Goal: Task Accomplishment & Management: Manage account settings

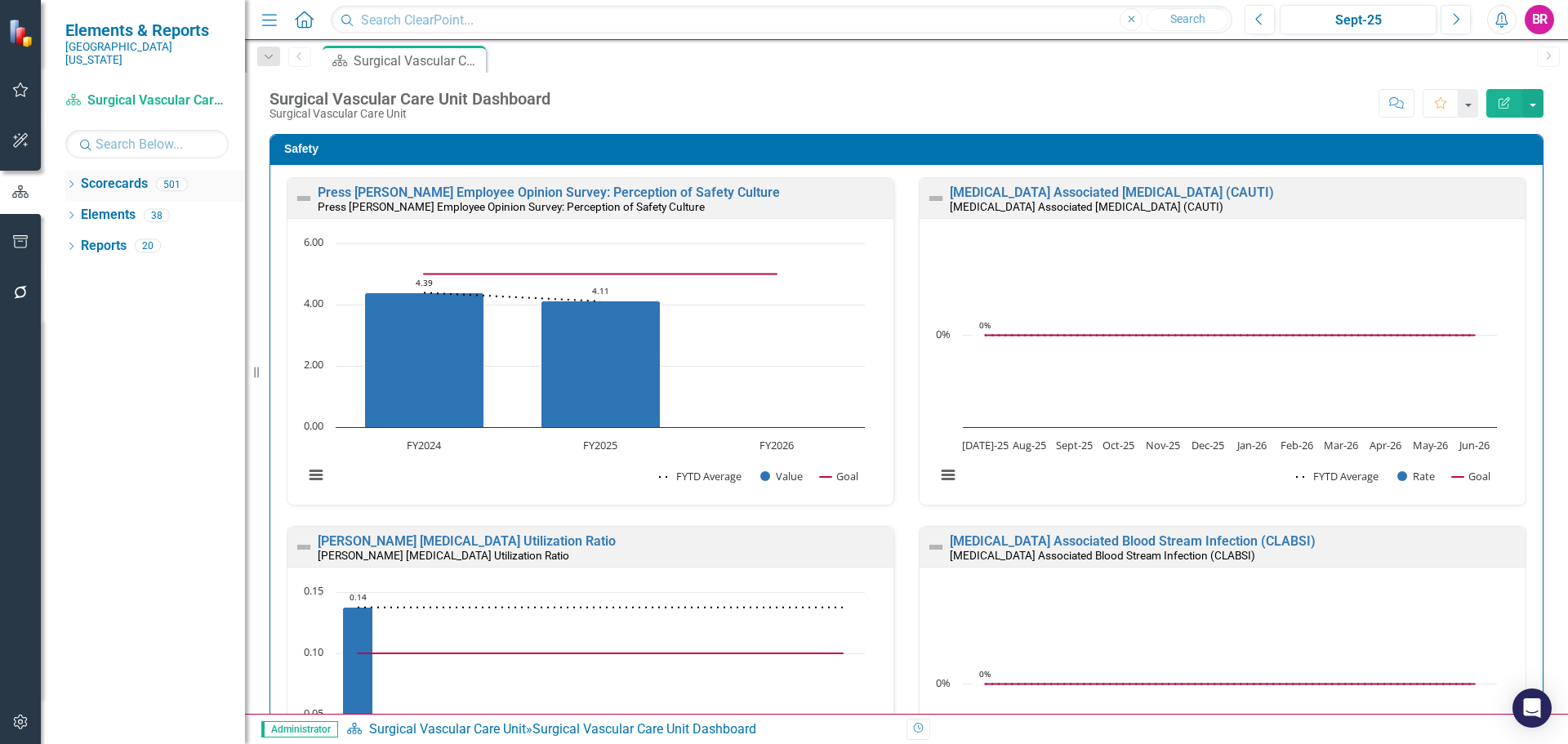
click at [67, 181] on icon "Dropdown" at bounding box center [71, 186] width 11 height 9
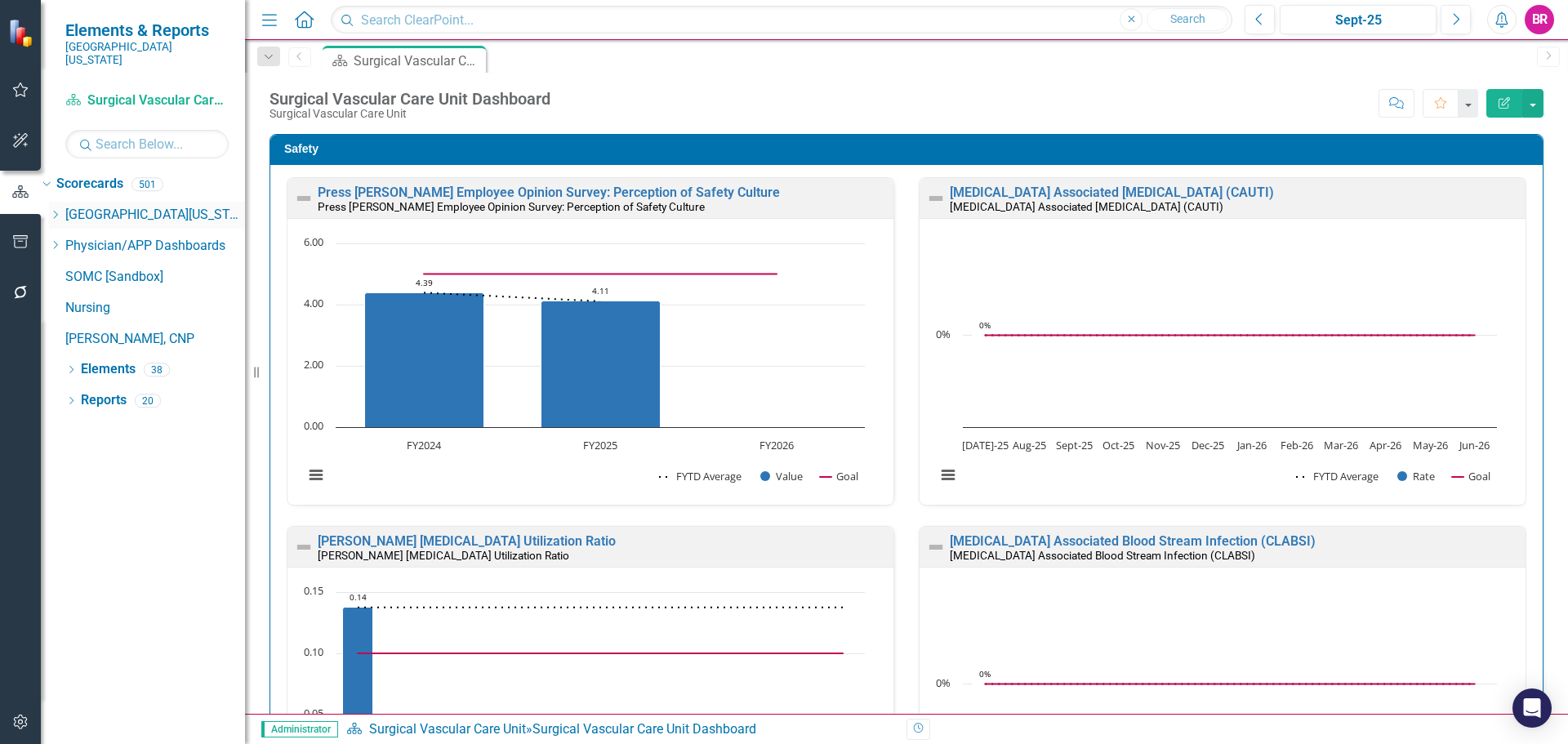
click at [61, 210] on icon "Dropdown" at bounding box center [54, 214] width 12 height 10
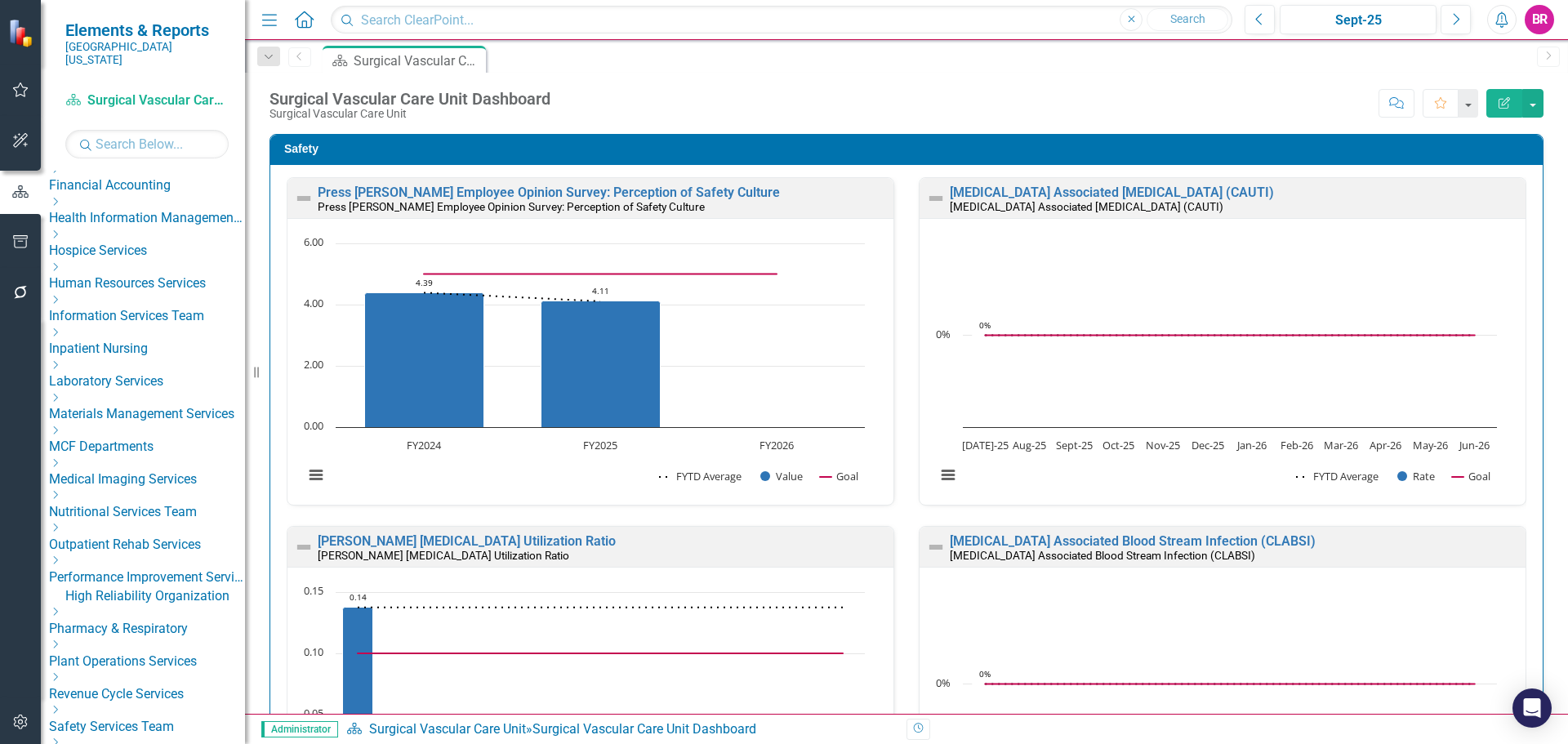
scroll to position [81, 0]
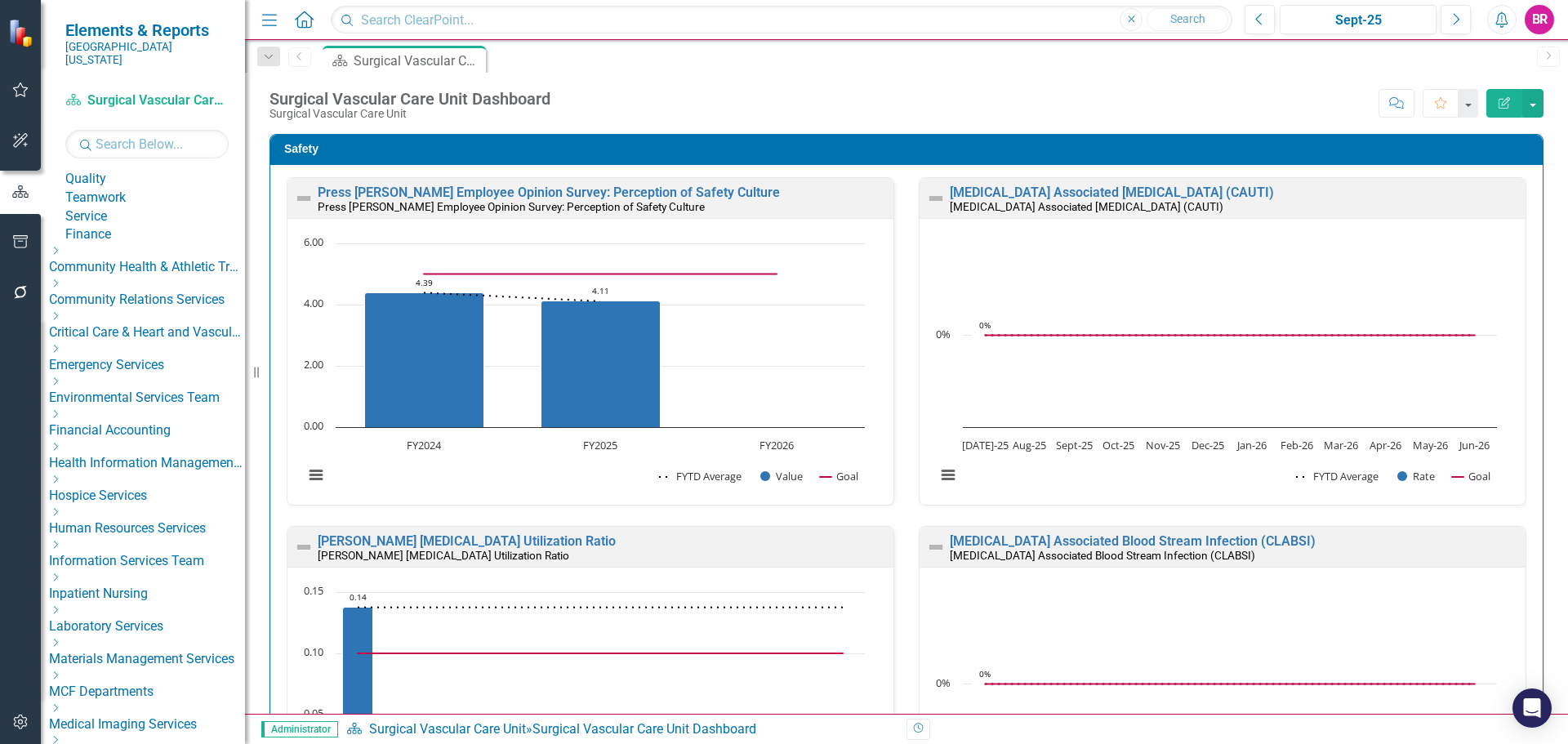
click at [61, 354] on icon "Dropdown" at bounding box center [54, 348] width 12 height 10
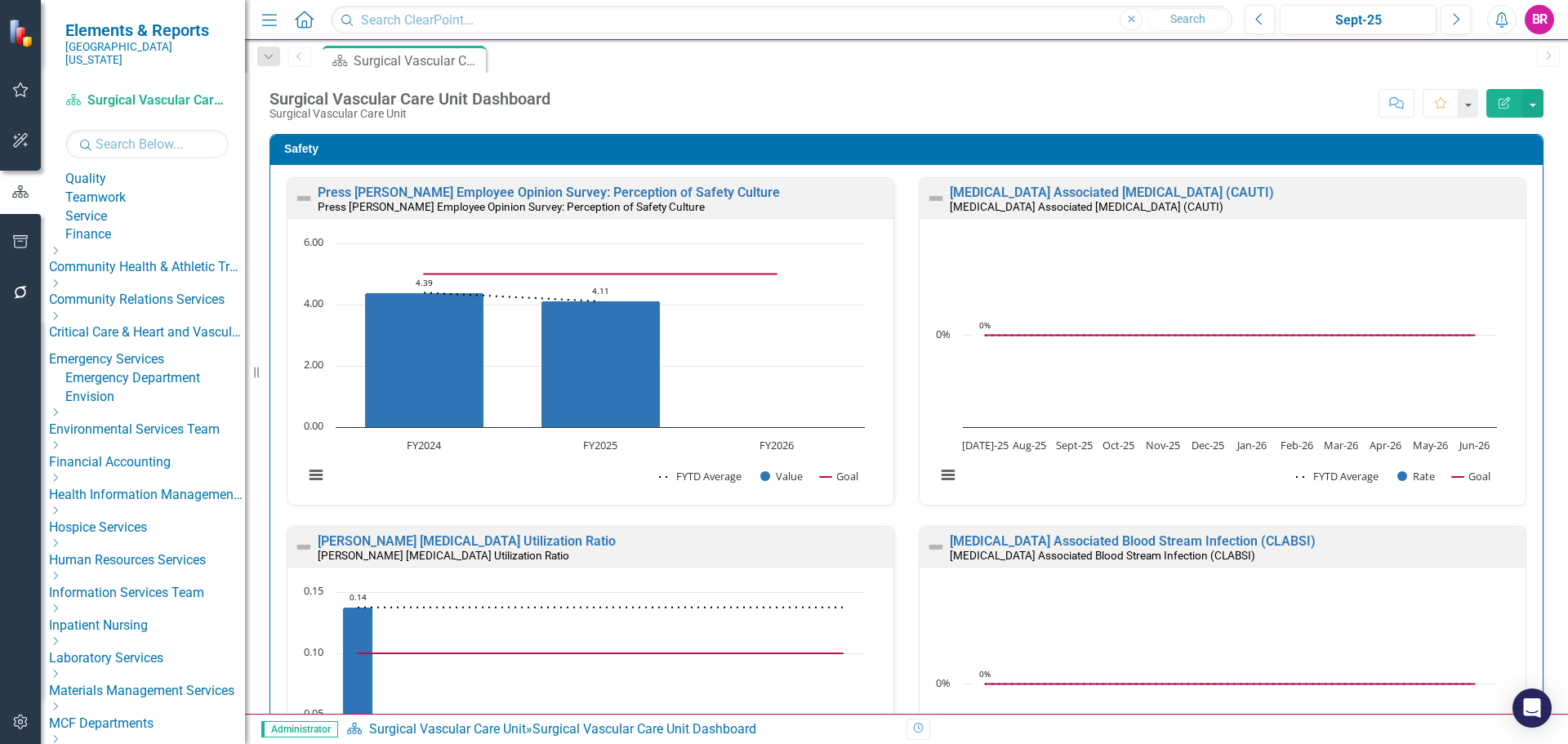
click at [134, 406] on link "Envision" at bounding box center [155, 397] width 180 height 18
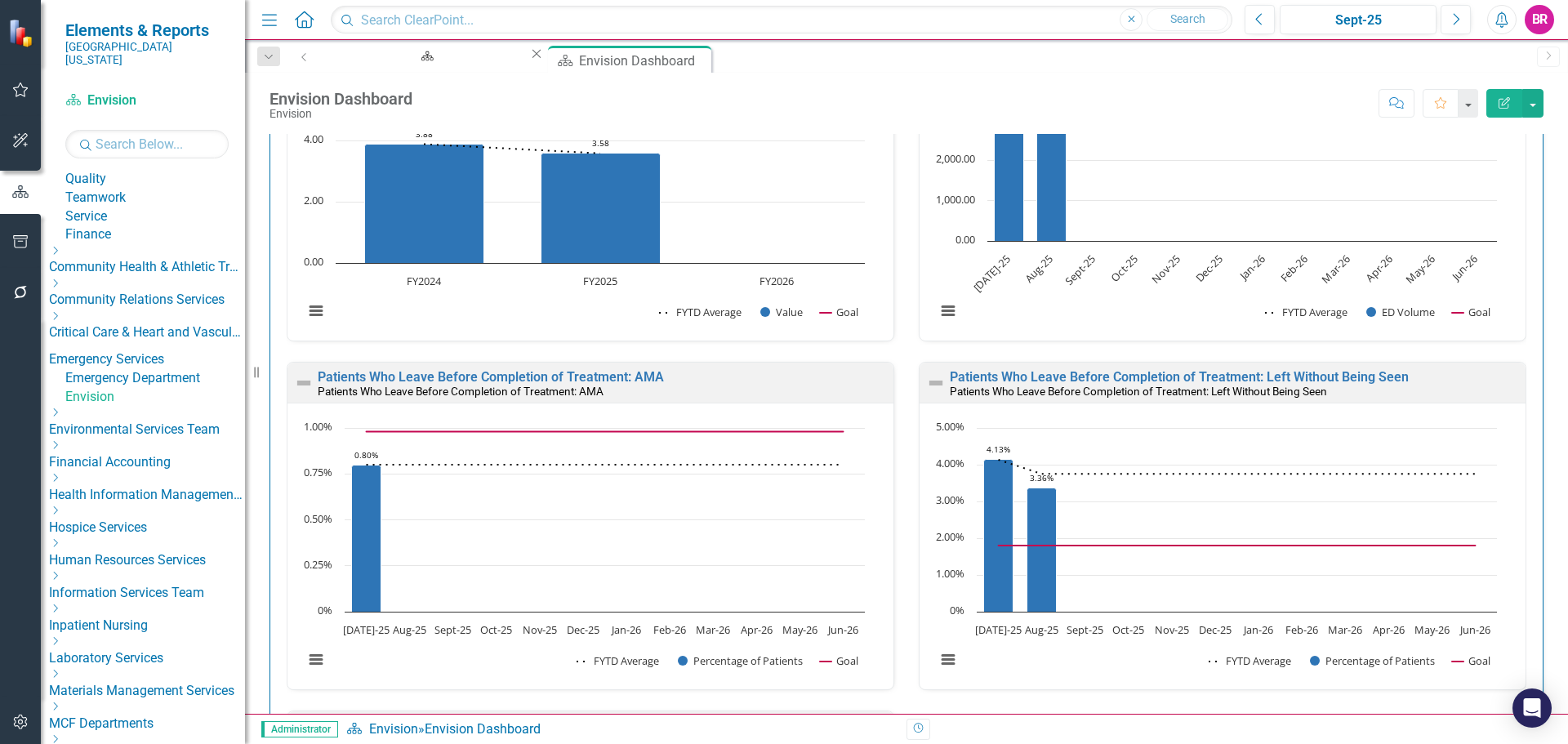
scroll to position [245, 0]
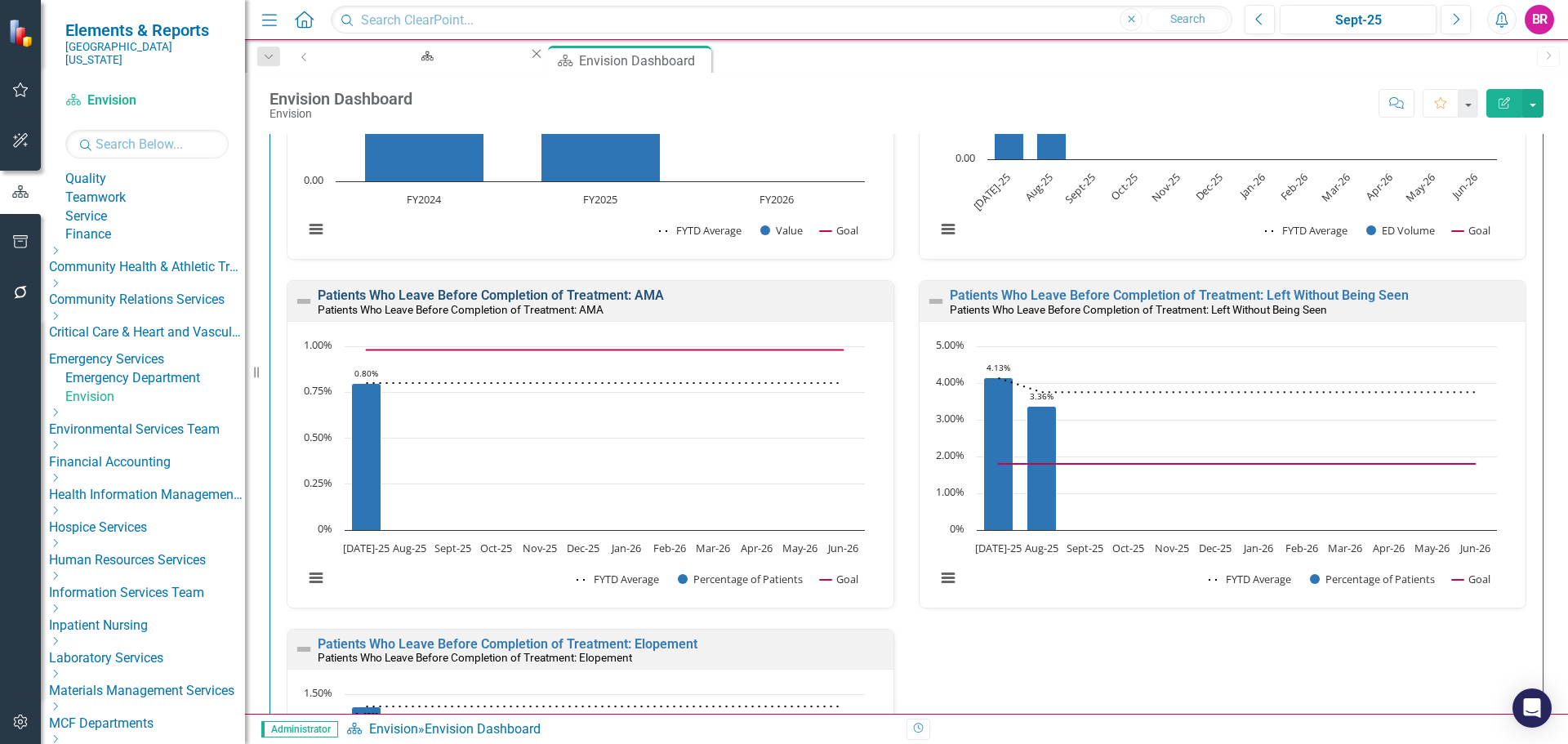
click at [593, 293] on link "Patients Who Leave Before Completion of Treatment: AMA" at bounding box center [490, 294] width 346 height 16
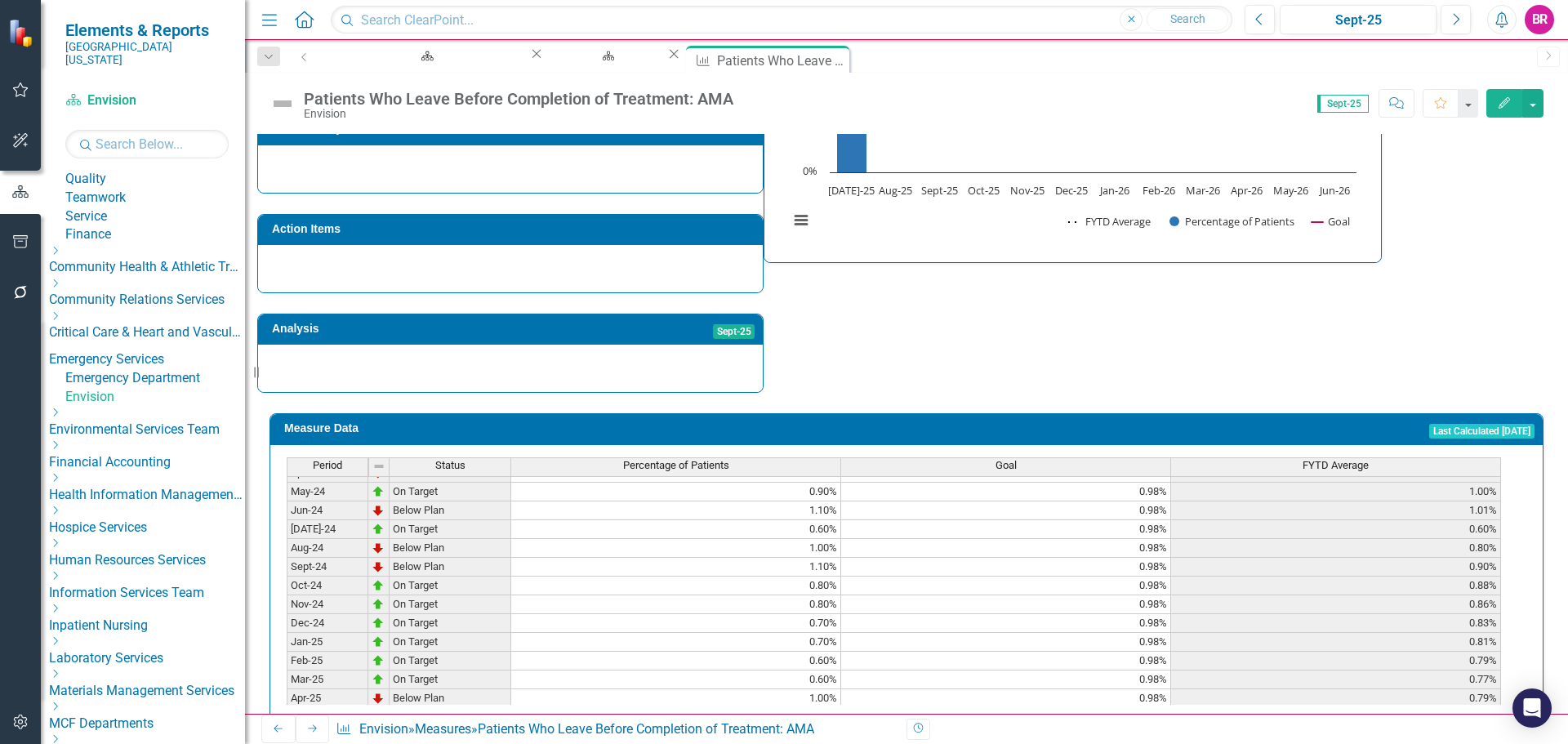
scroll to position [675, 0]
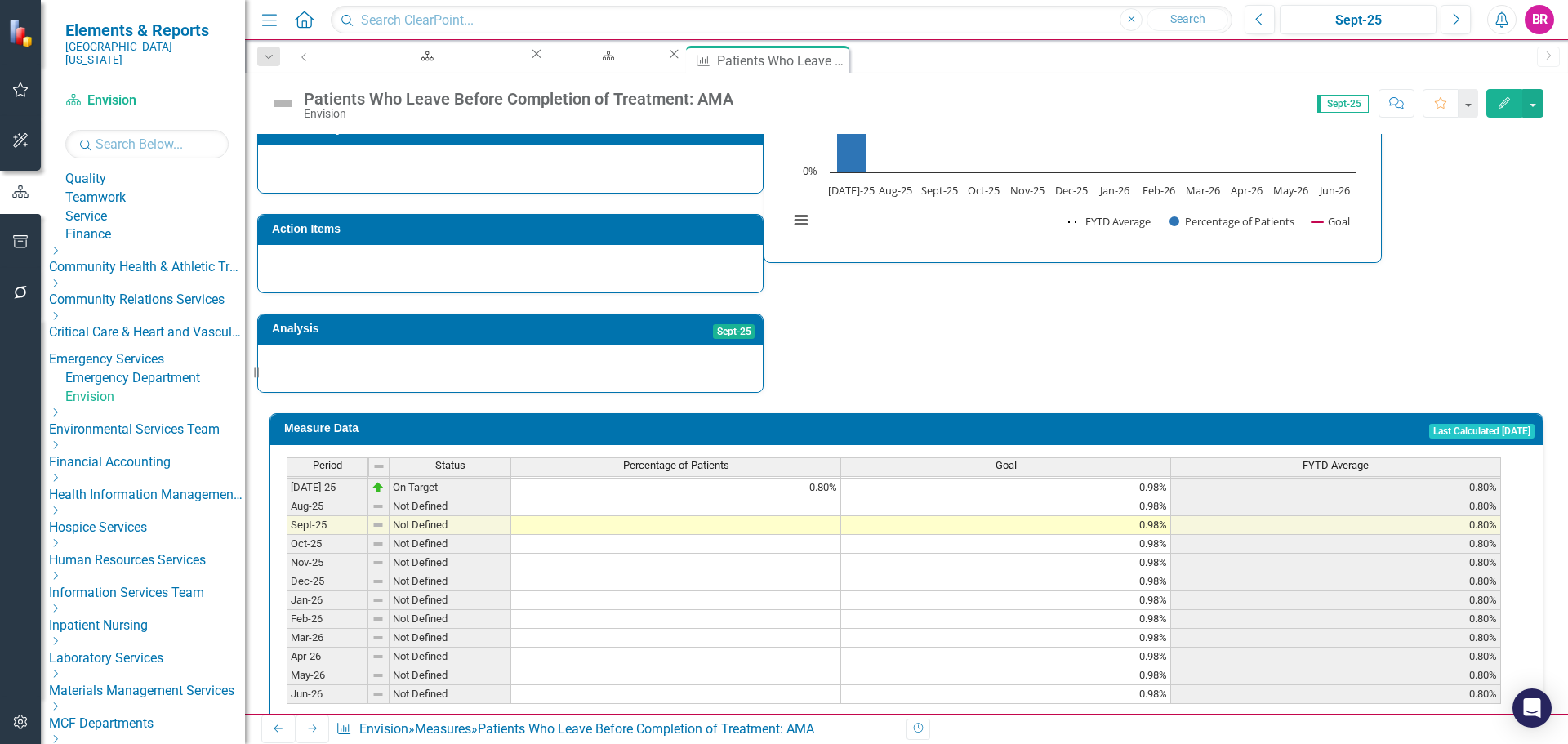
click at [809, 472] on tbody "May-24 On Target 0.90% 0.98% 1.00% Jun-24 Below Plan 1.10% 0.98% 1.01% Jul-24 O…" at bounding box center [893, 460] width 1214 height 489
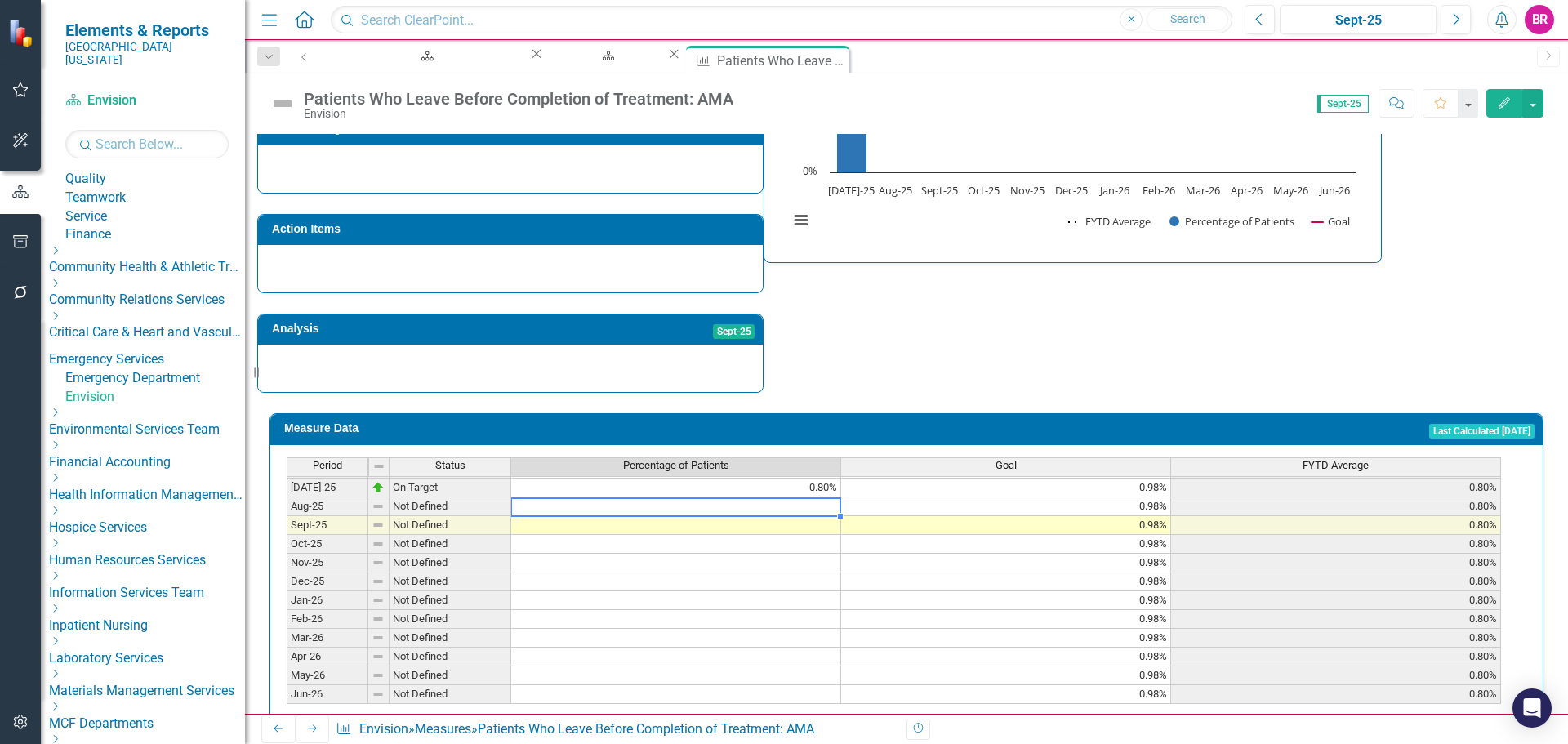
click at [824, 498] on td at bounding box center [676, 507] width 330 height 18
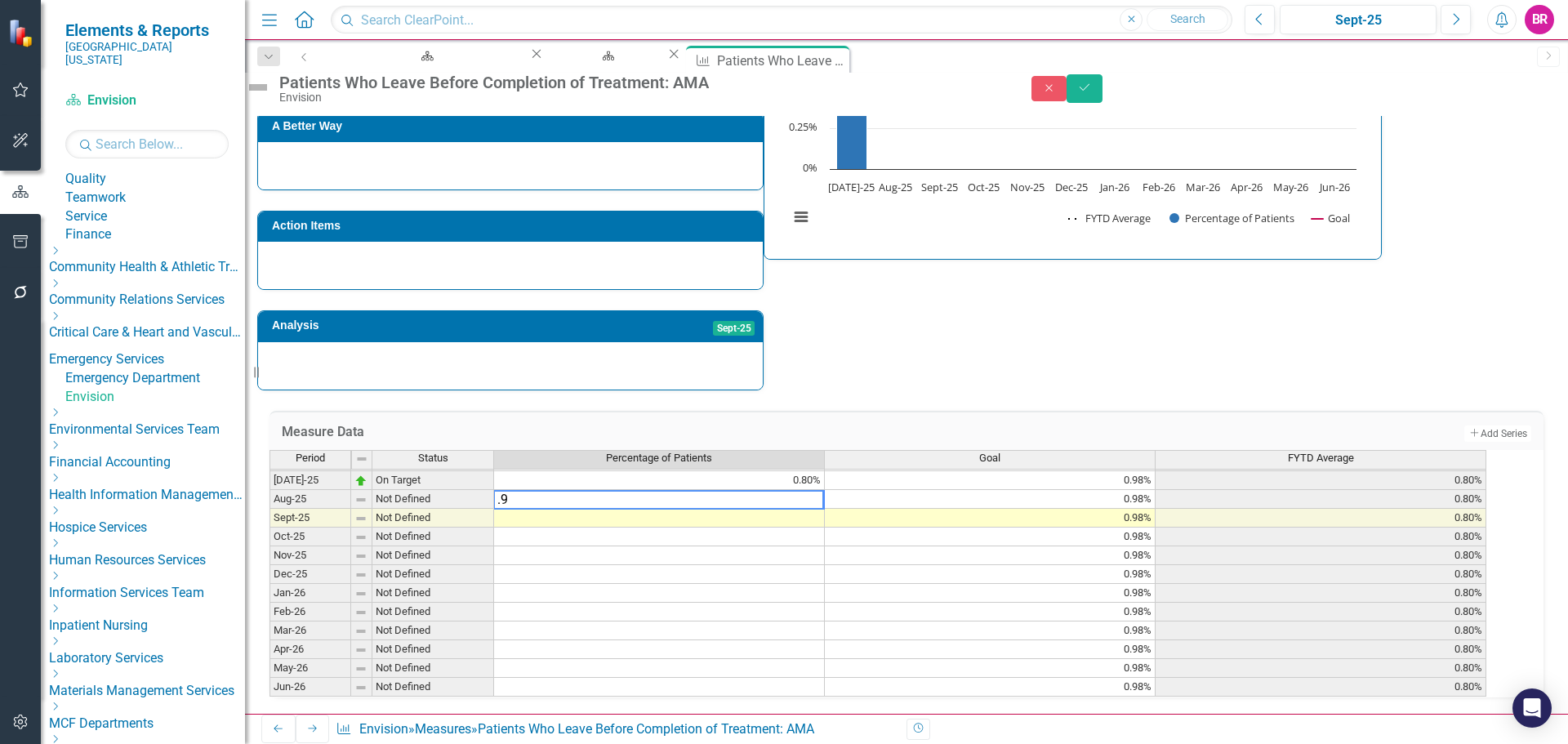
type textarea ".9"
click at [1113, 345] on div "Strategic Values Safety Emergency Services Q1.2026 A Better Way Action Items An…" at bounding box center [907, 162] width 1298 height 456
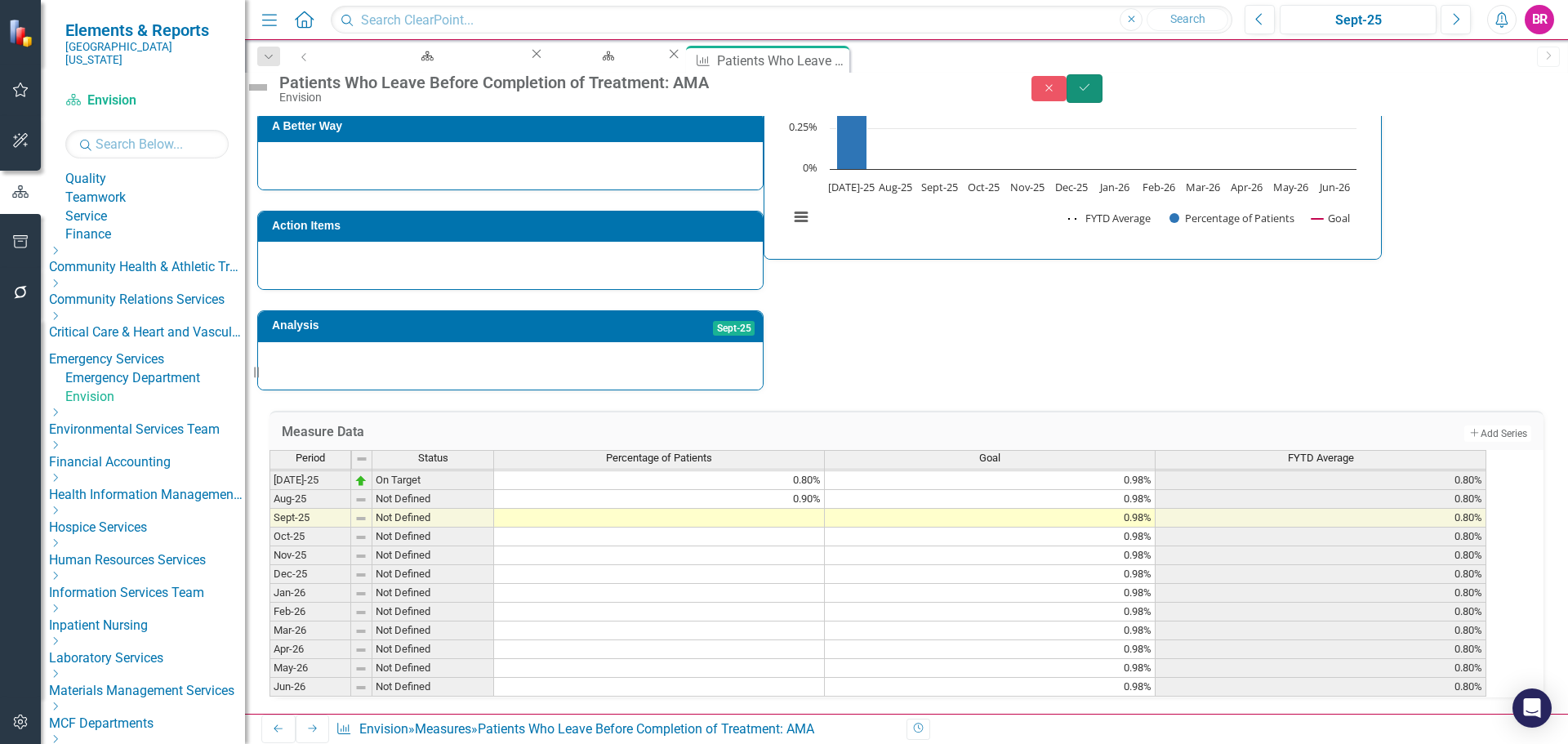
drag, startPoint x: 1537, startPoint y: 97, endPoint x: 1275, endPoint y: 311, distance: 338.3
click at [1103, 98] on button "Save" at bounding box center [1084, 88] width 36 height 29
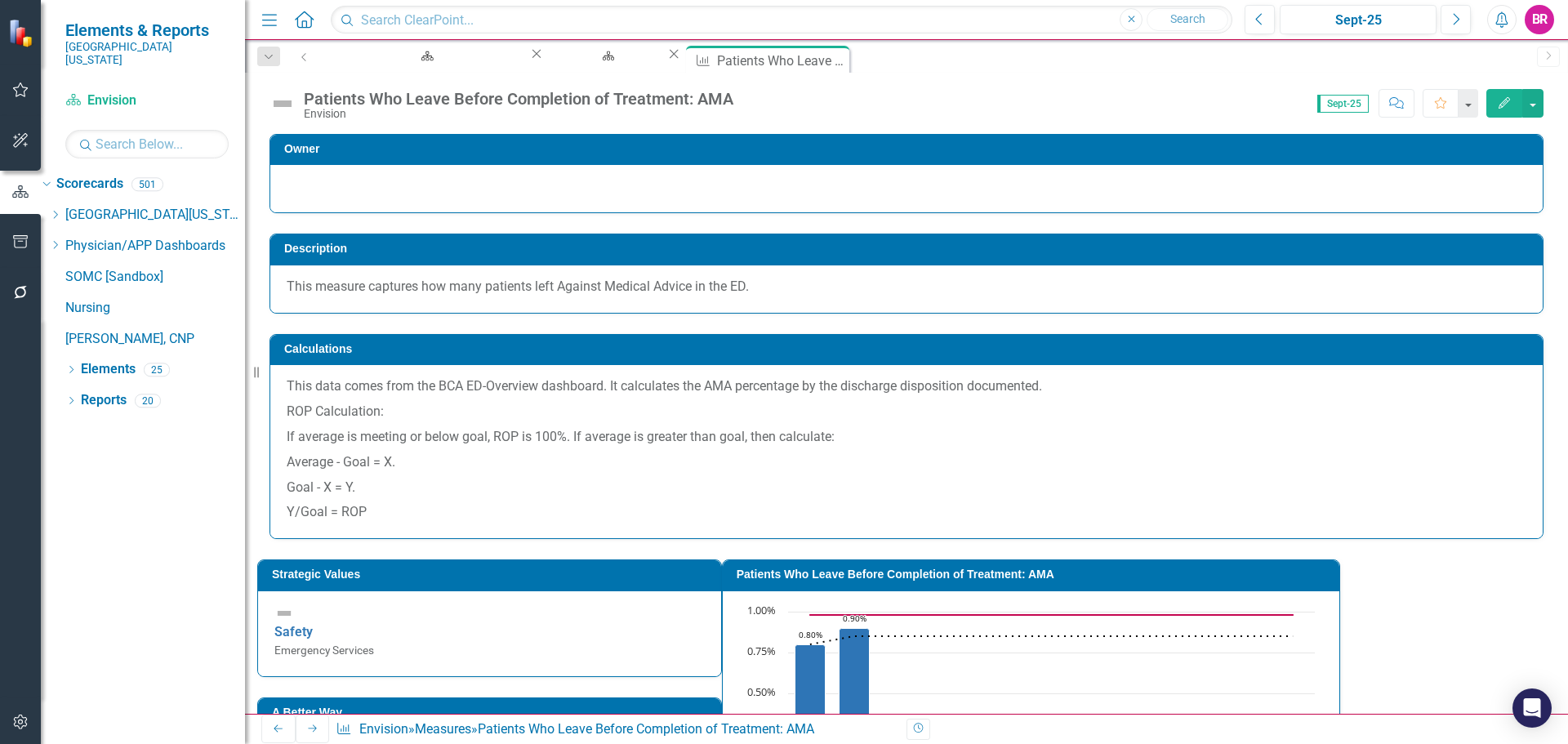
scroll to position [0, 0]
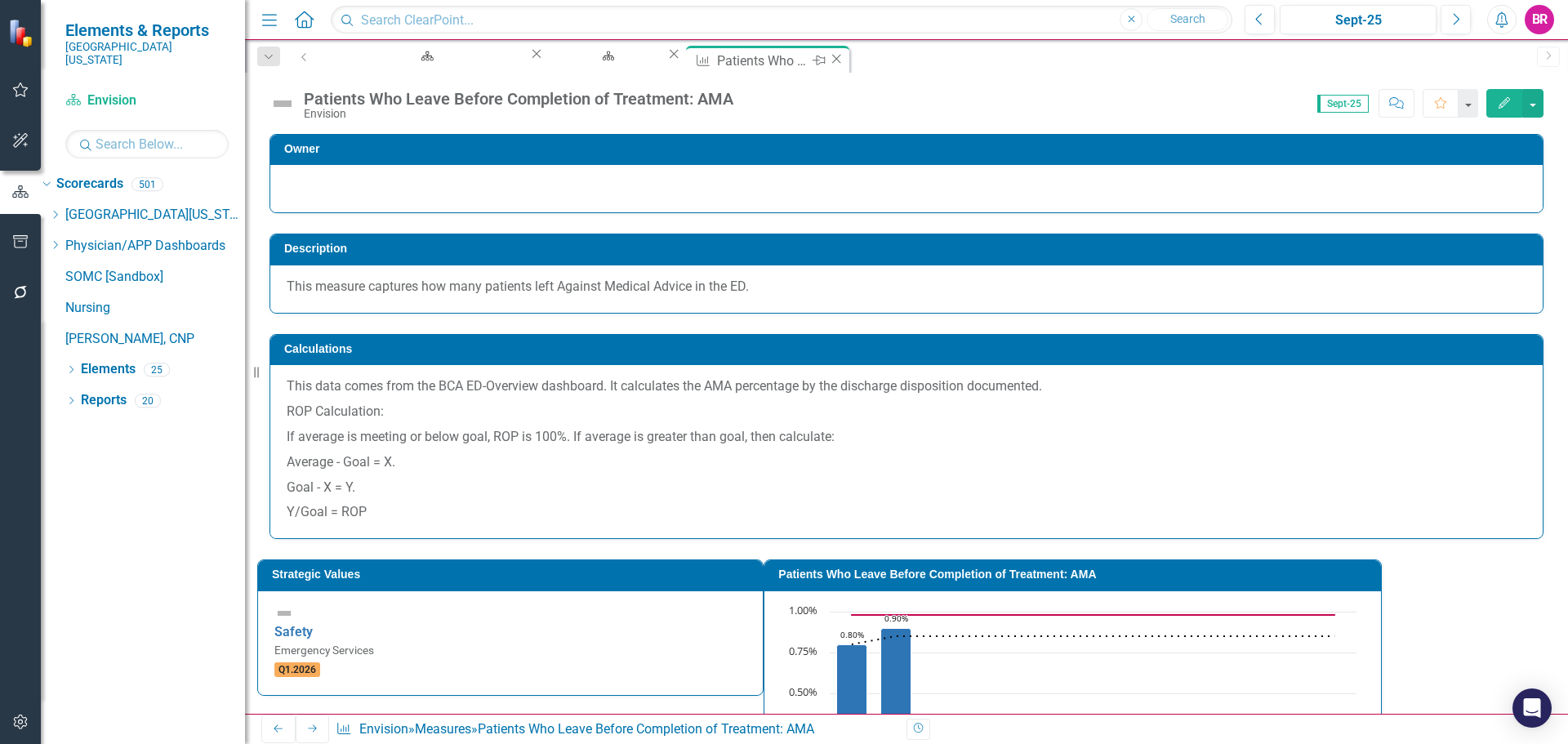
click at [828, 64] on icon "Close" at bounding box center [837, 59] width 17 height 13
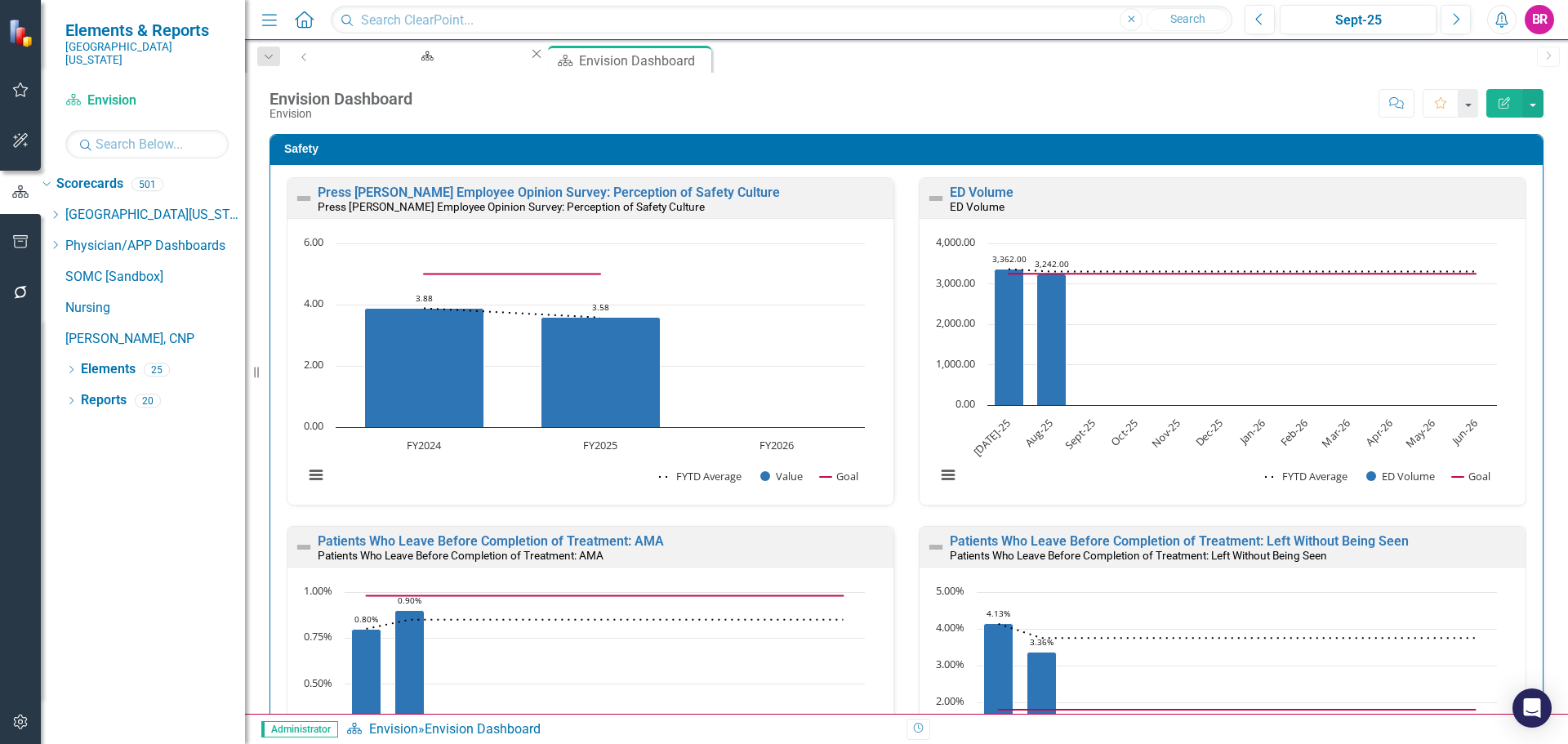
scroll to position [408, 0]
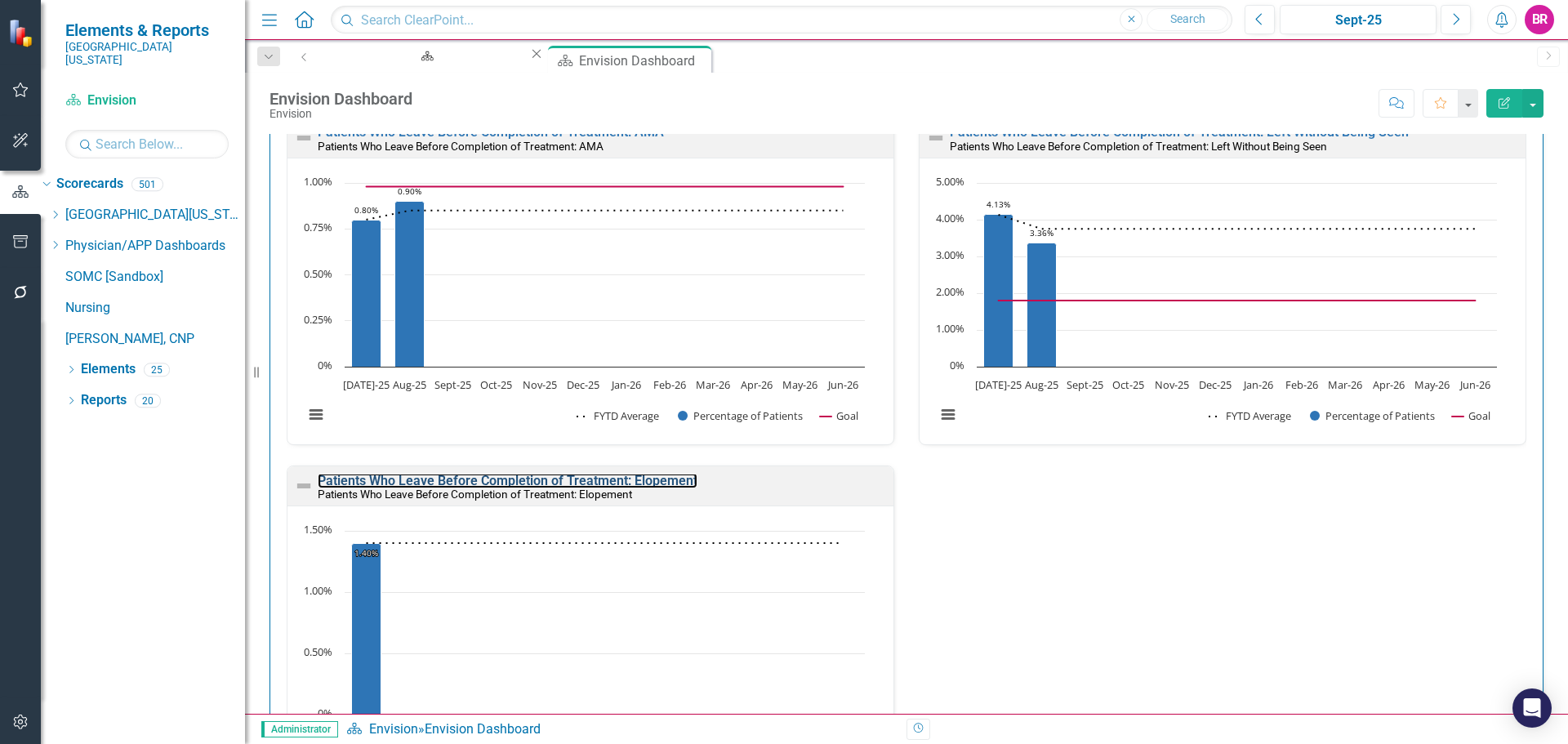
click at [650, 473] on link "Patients Who Leave Before Completion of Treatment: Elopement" at bounding box center [507, 480] width 380 height 16
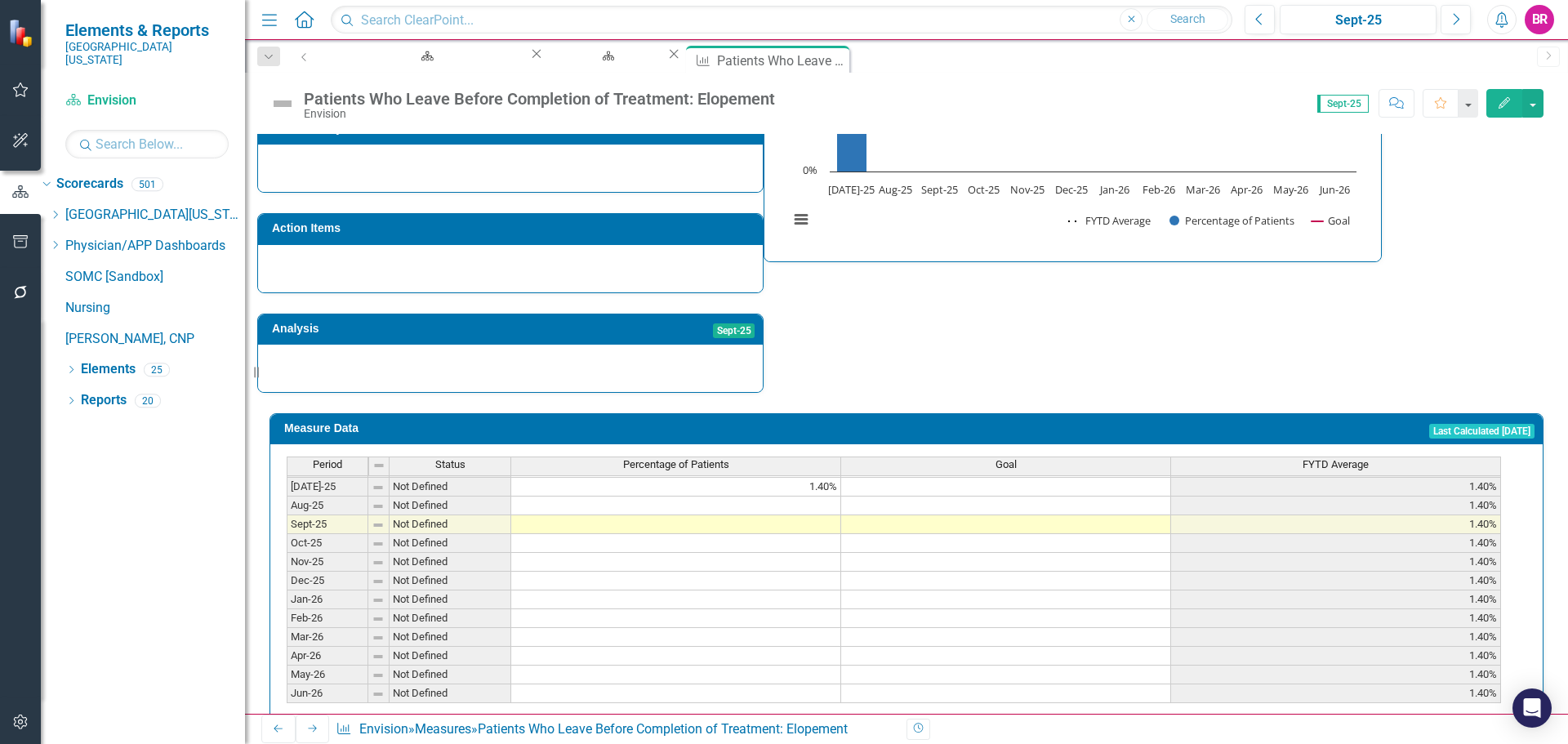
scroll to position [594, 0]
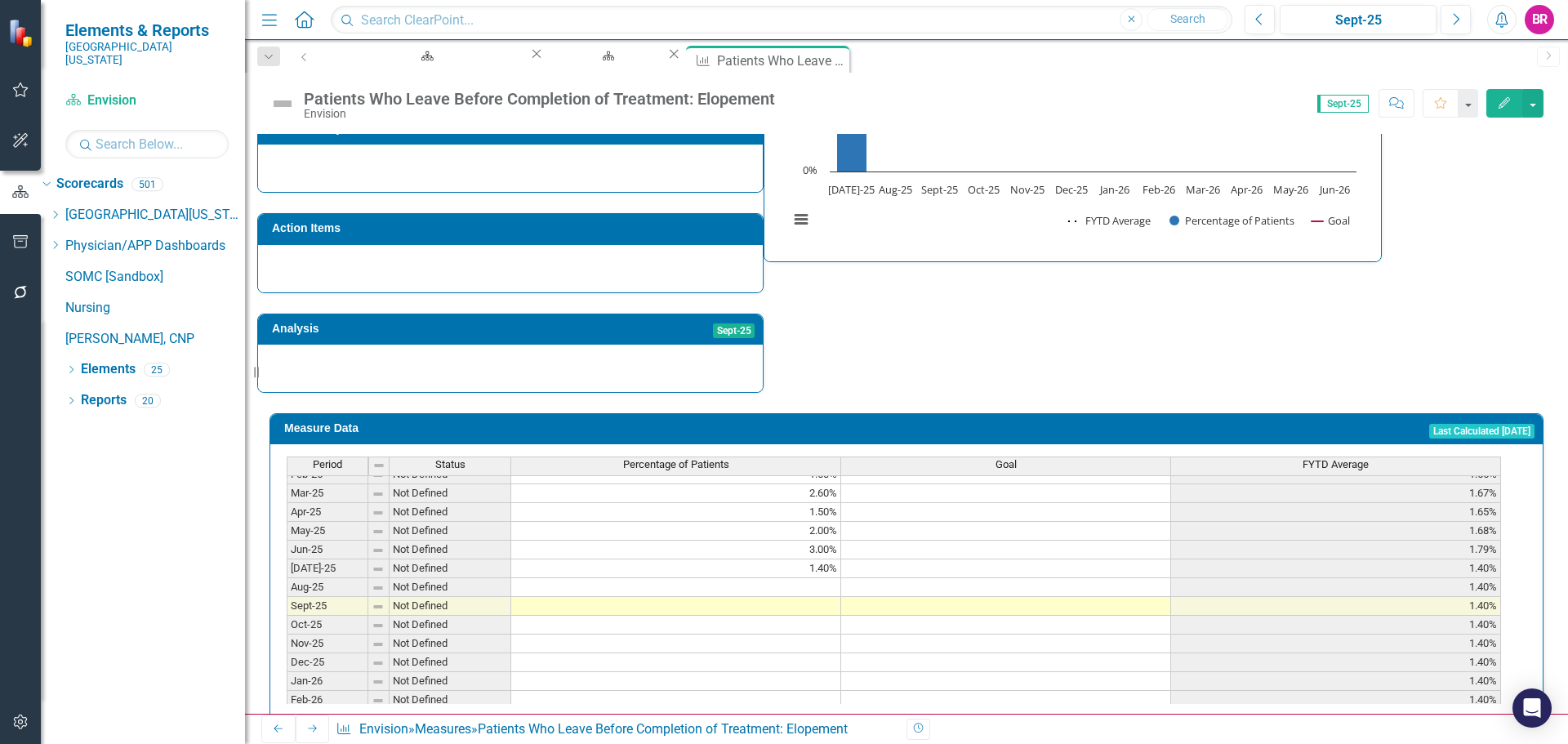
click at [824, 578] on td at bounding box center [676, 587] width 330 height 18
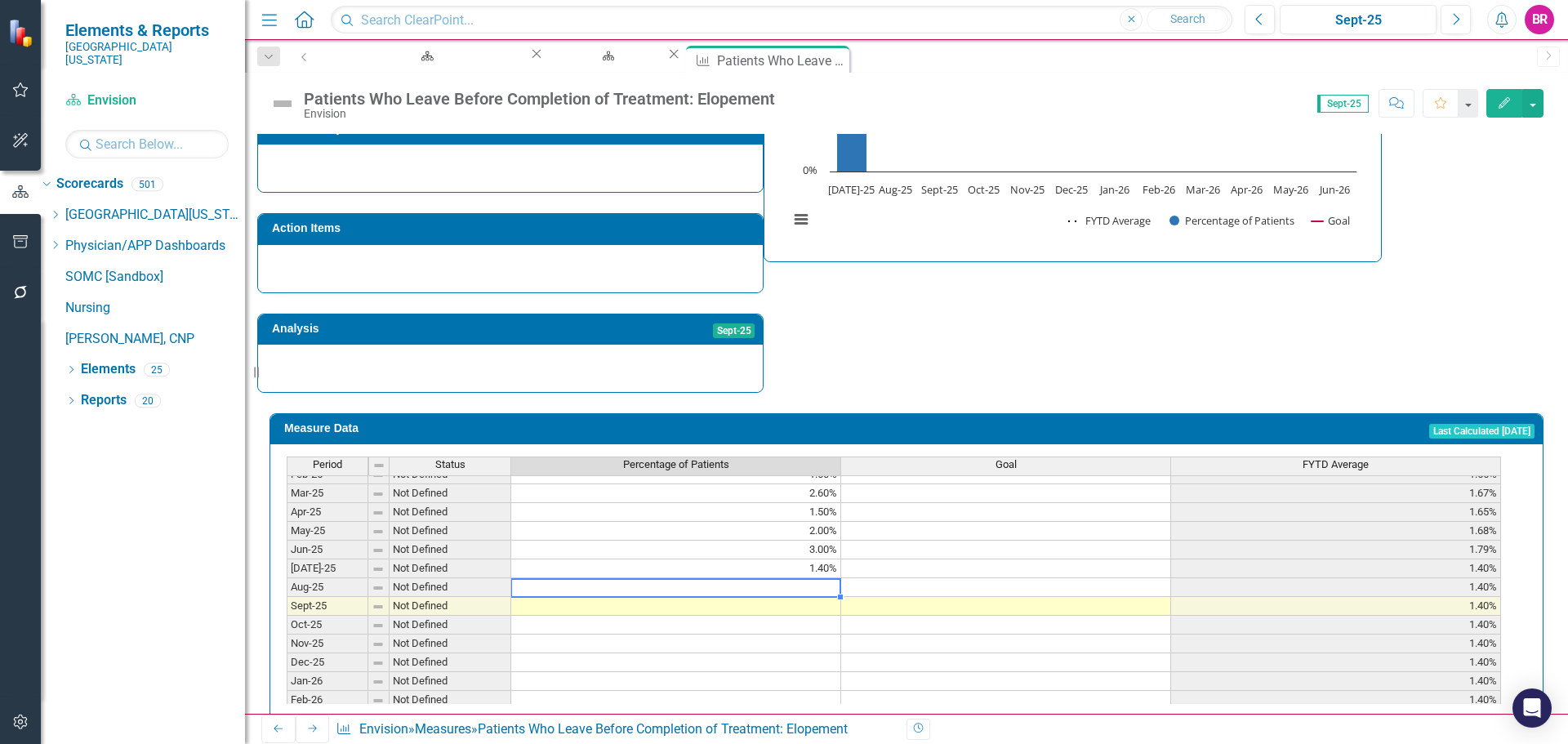
click at [784, 578] on td at bounding box center [676, 587] width 330 height 18
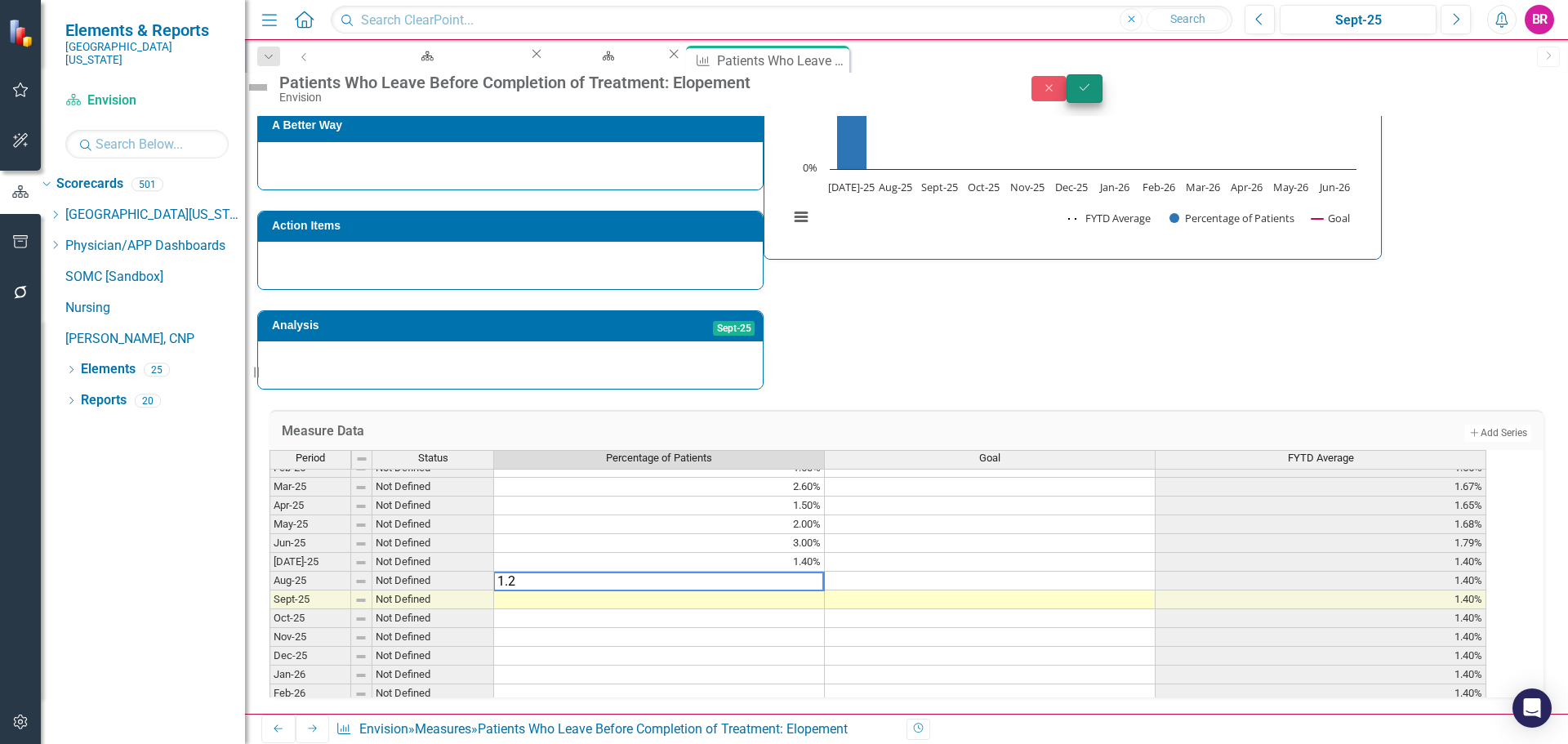
type textarea "1.2"
click at [1092, 93] on icon "Save" at bounding box center [1085, 87] width 15 height 11
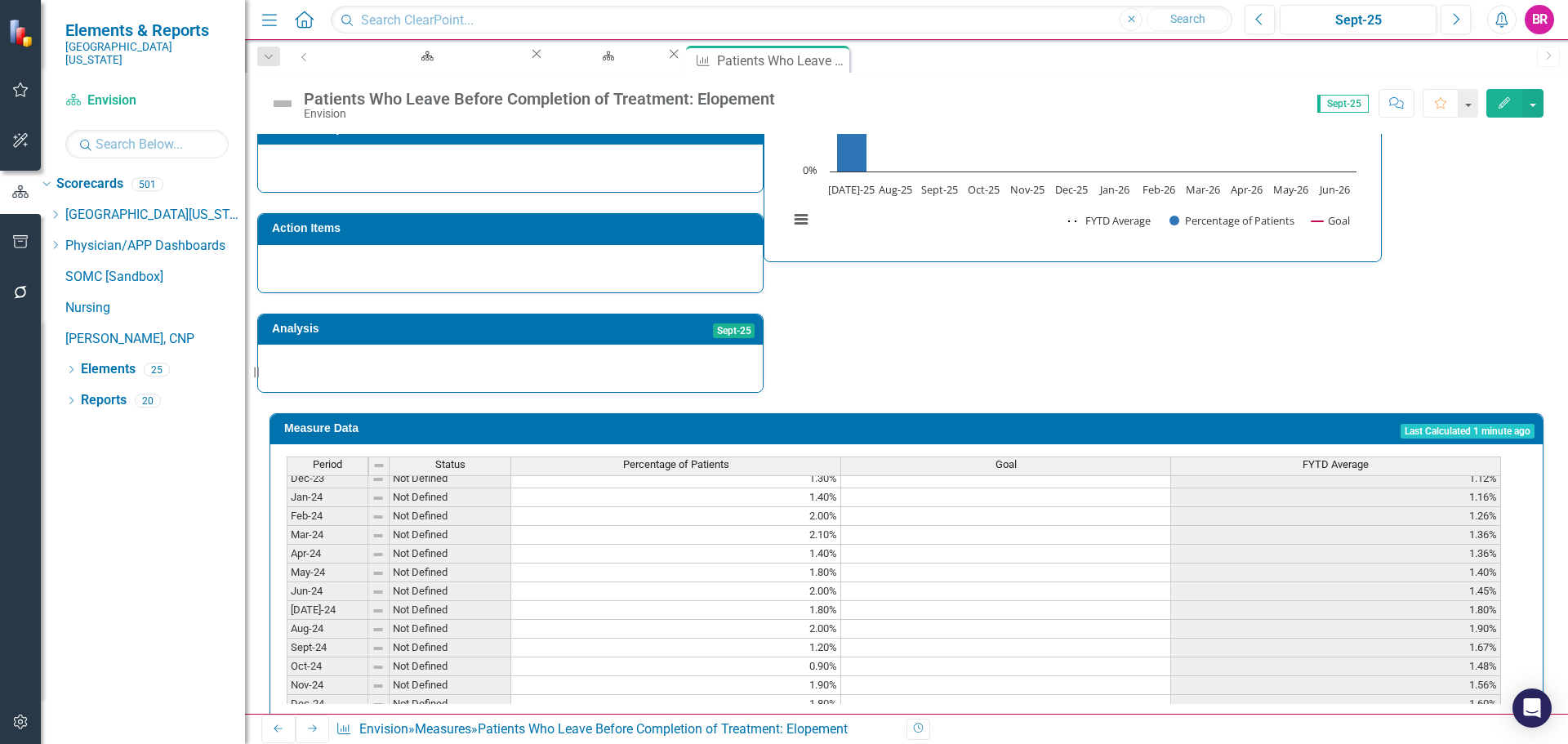
scroll to position [571, 0]
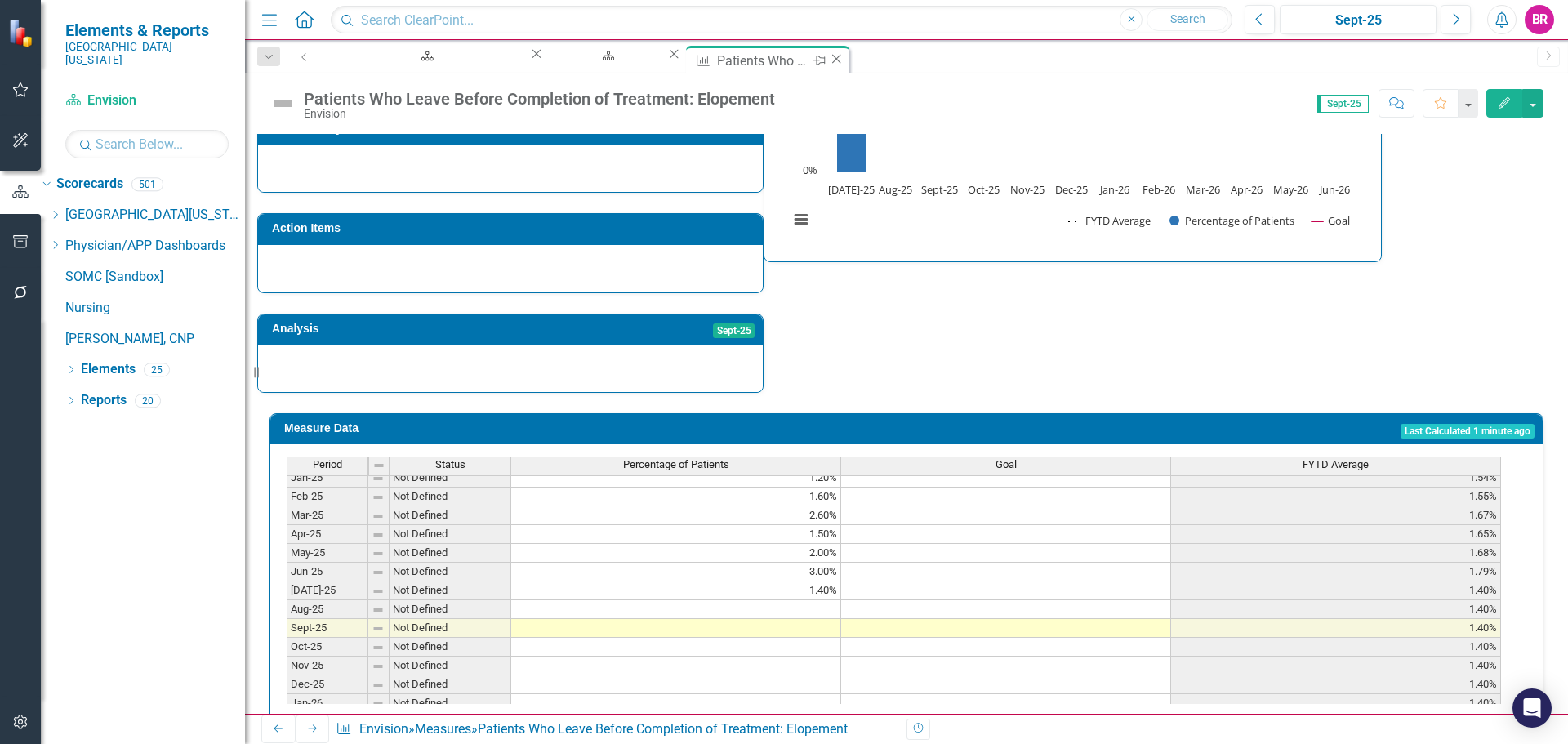
click at [828, 63] on icon "Close" at bounding box center [837, 59] width 17 height 13
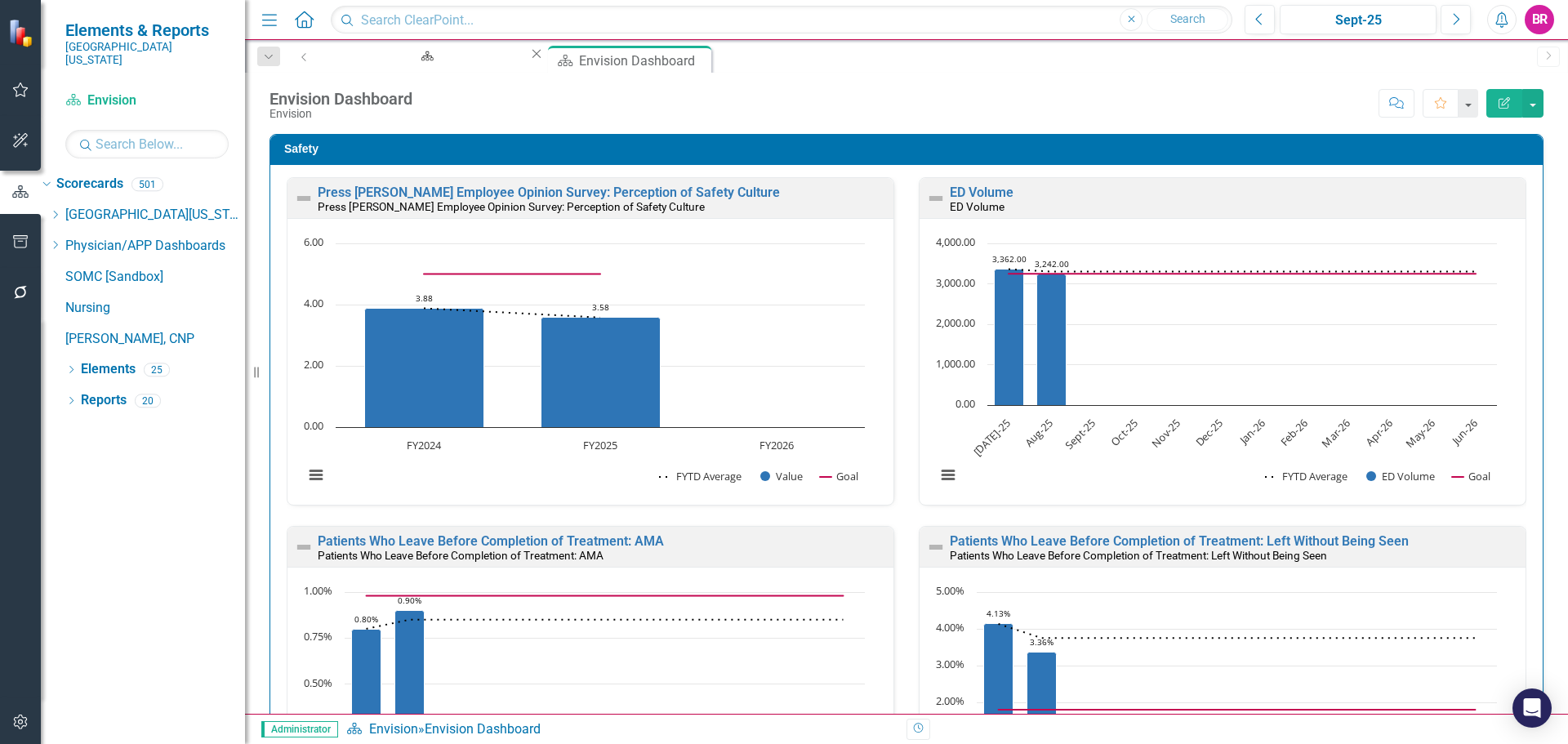
scroll to position [1, 0]
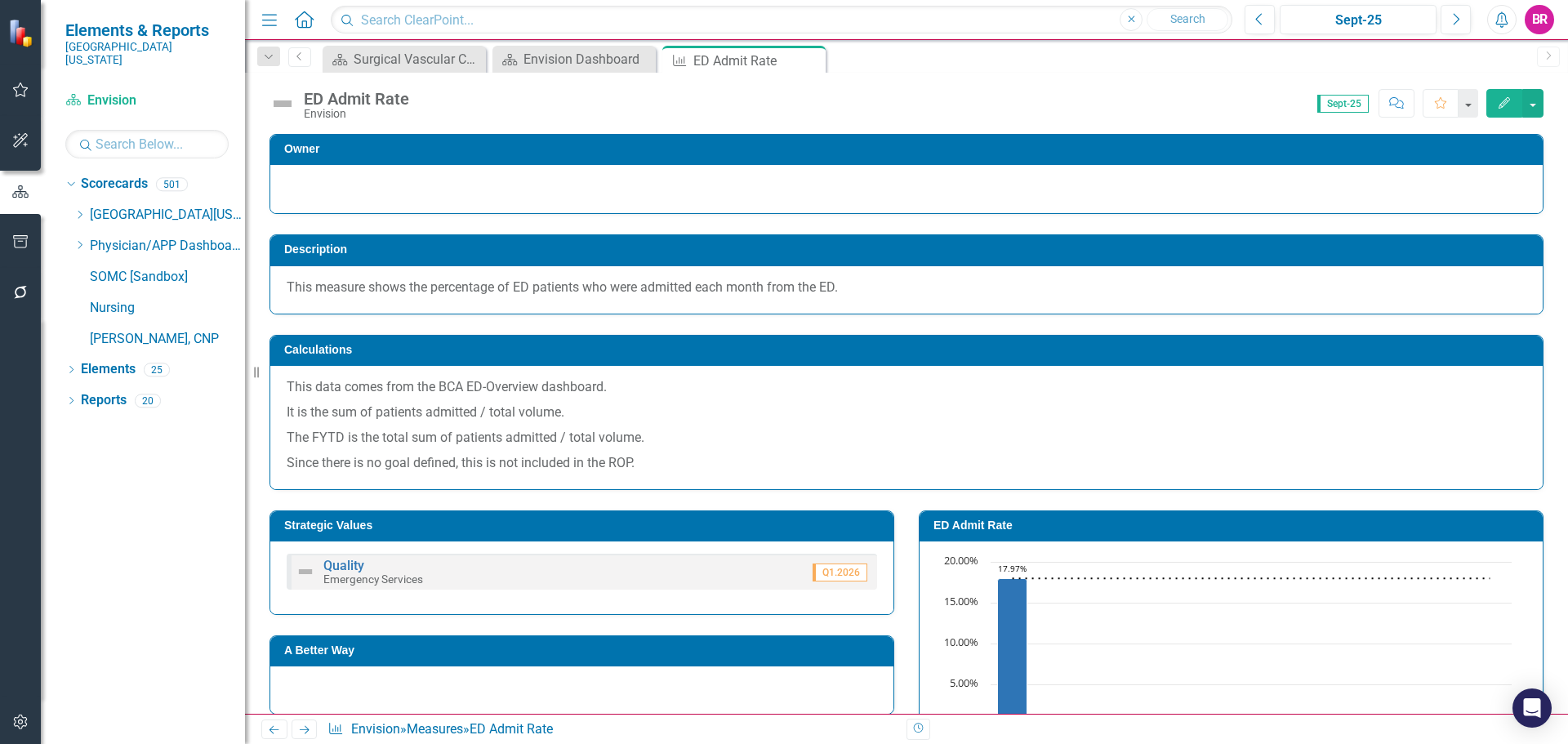
scroll to position [594, 0]
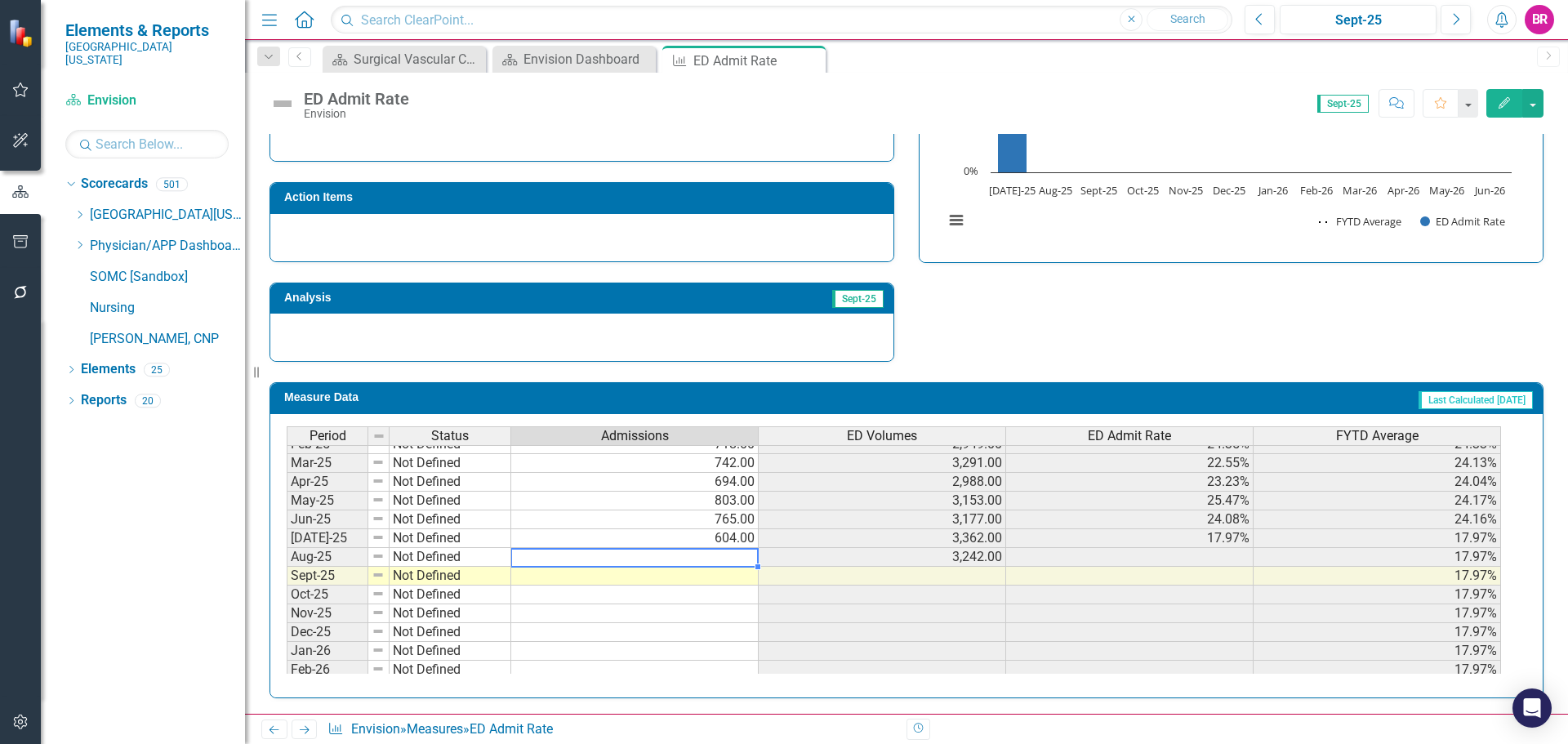
click at [740, 561] on td at bounding box center [635, 557] width 247 height 18
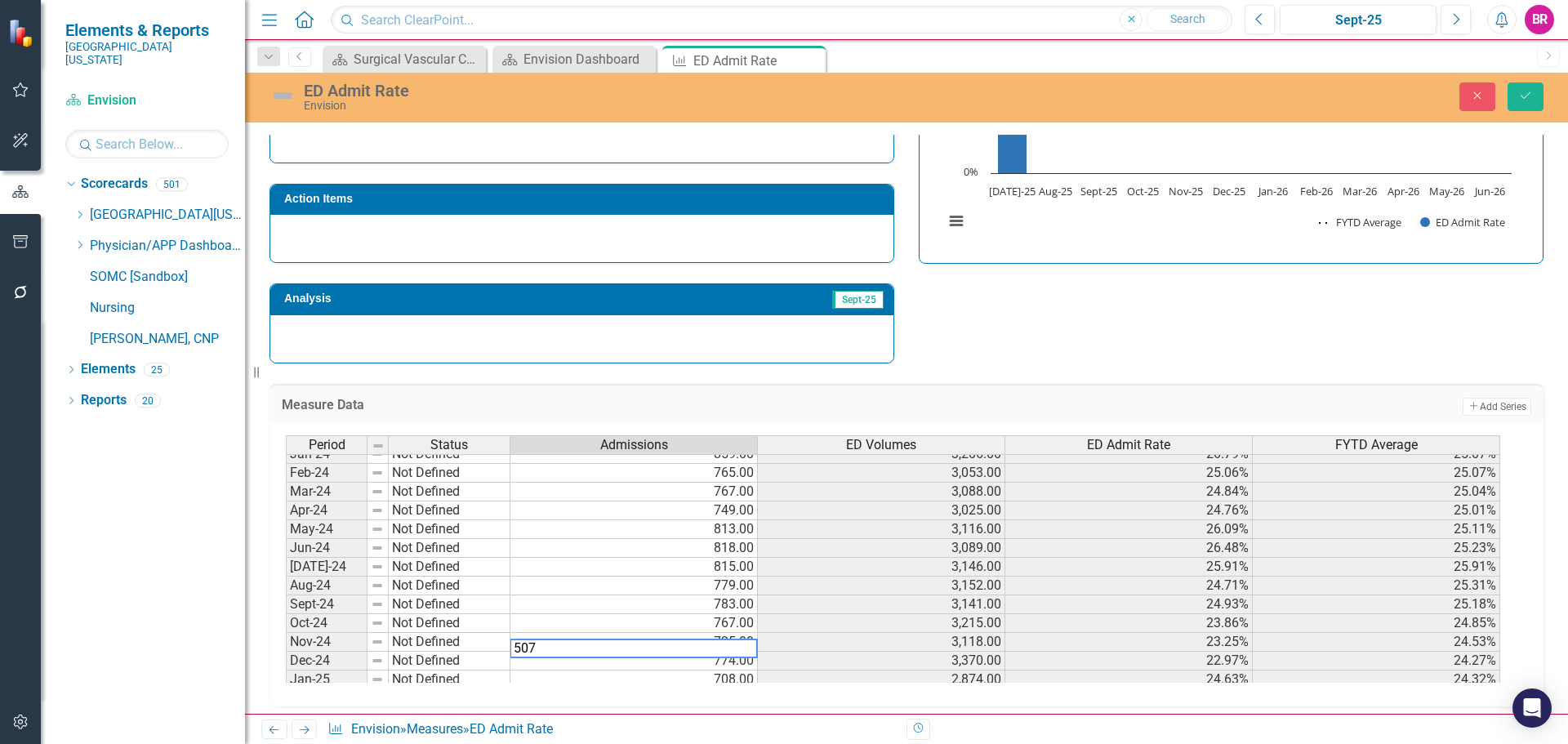
scroll to position [512, 0]
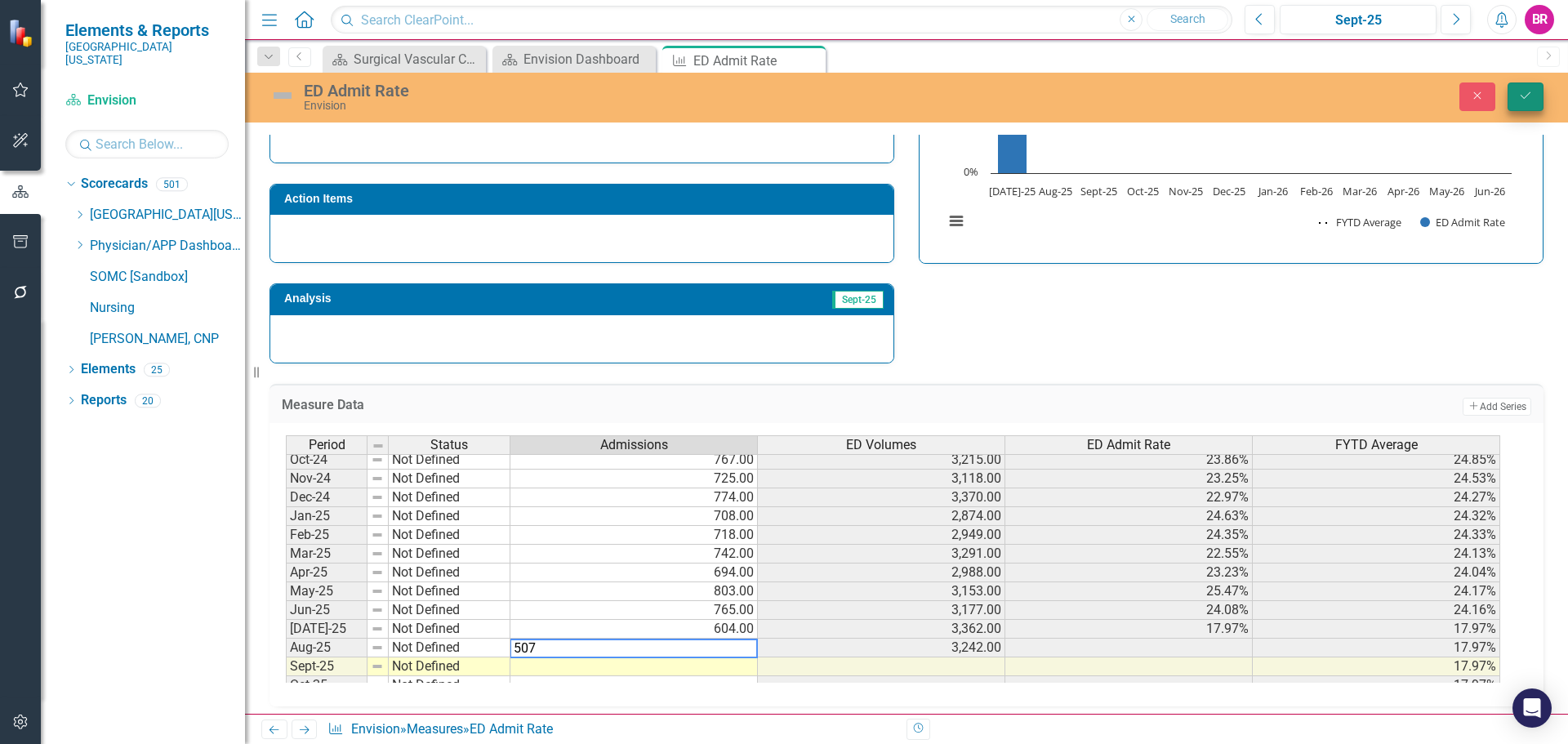
type textarea "507"
click at [1524, 96] on icon "Save" at bounding box center [1526, 95] width 15 height 11
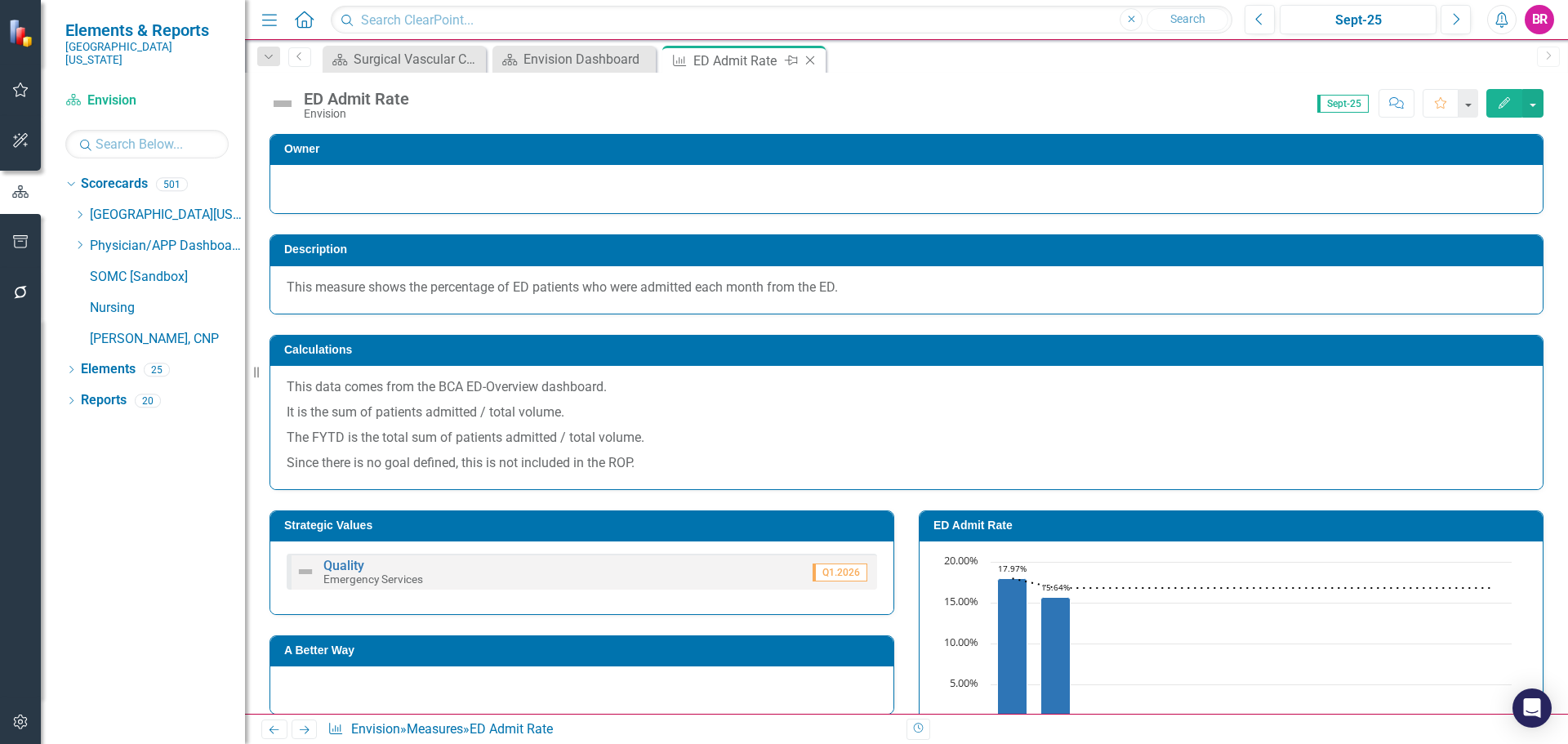
click at [810, 59] on icon "Close" at bounding box center [811, 60] width 17 height 13
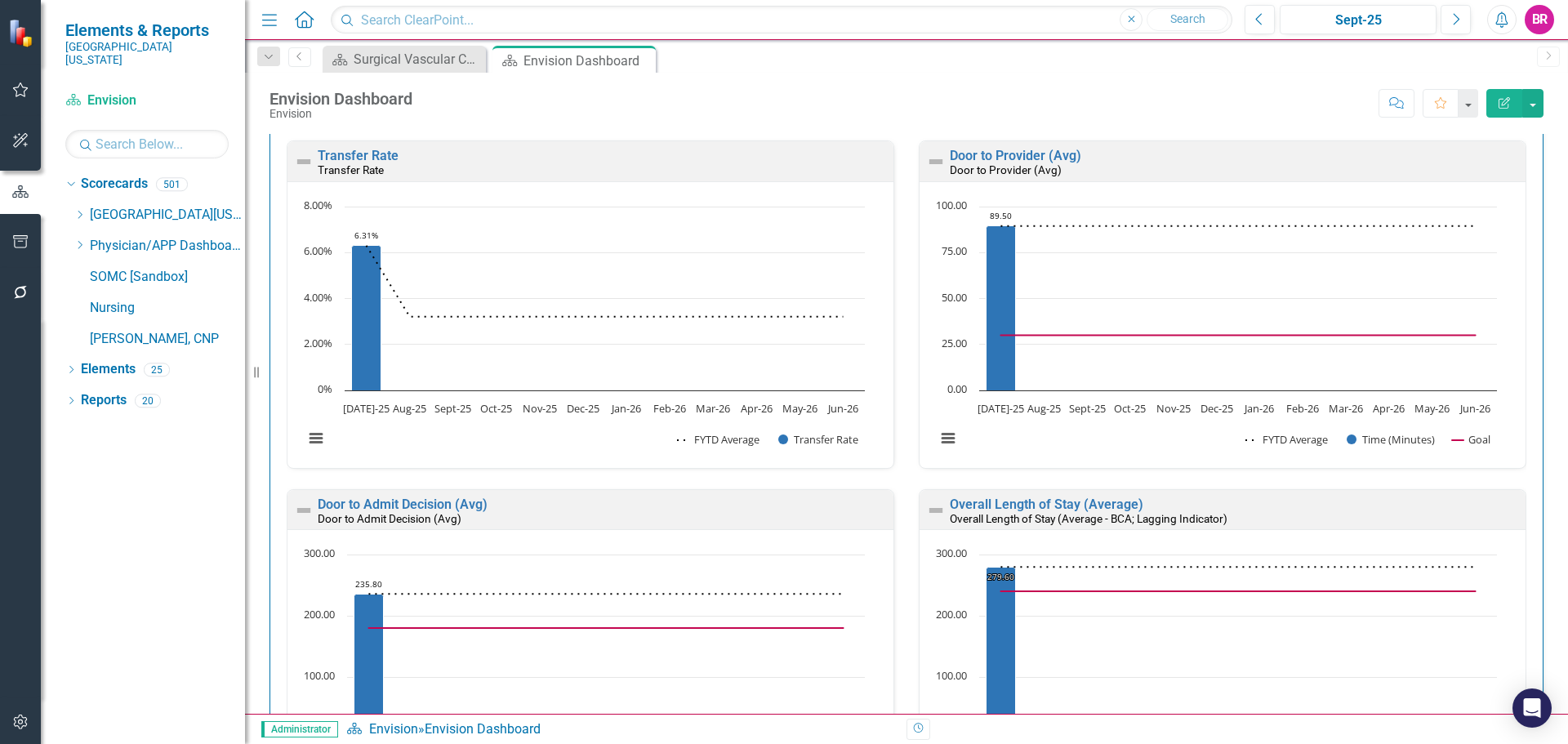
scroll to position [1470, 0]
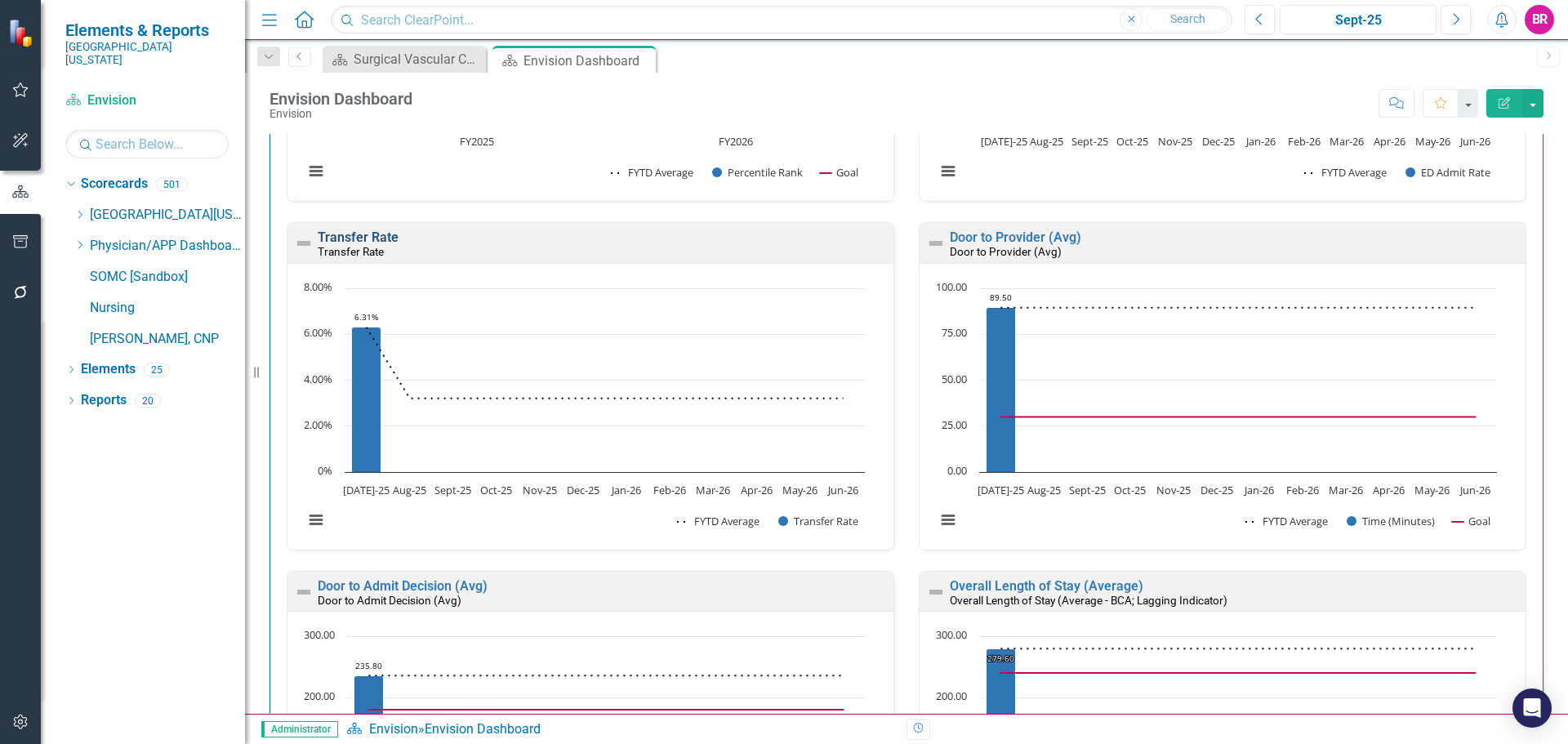
click at [362, 241] on link "Transfer Rate" at bounding box center [358, 237] width 81 height 16
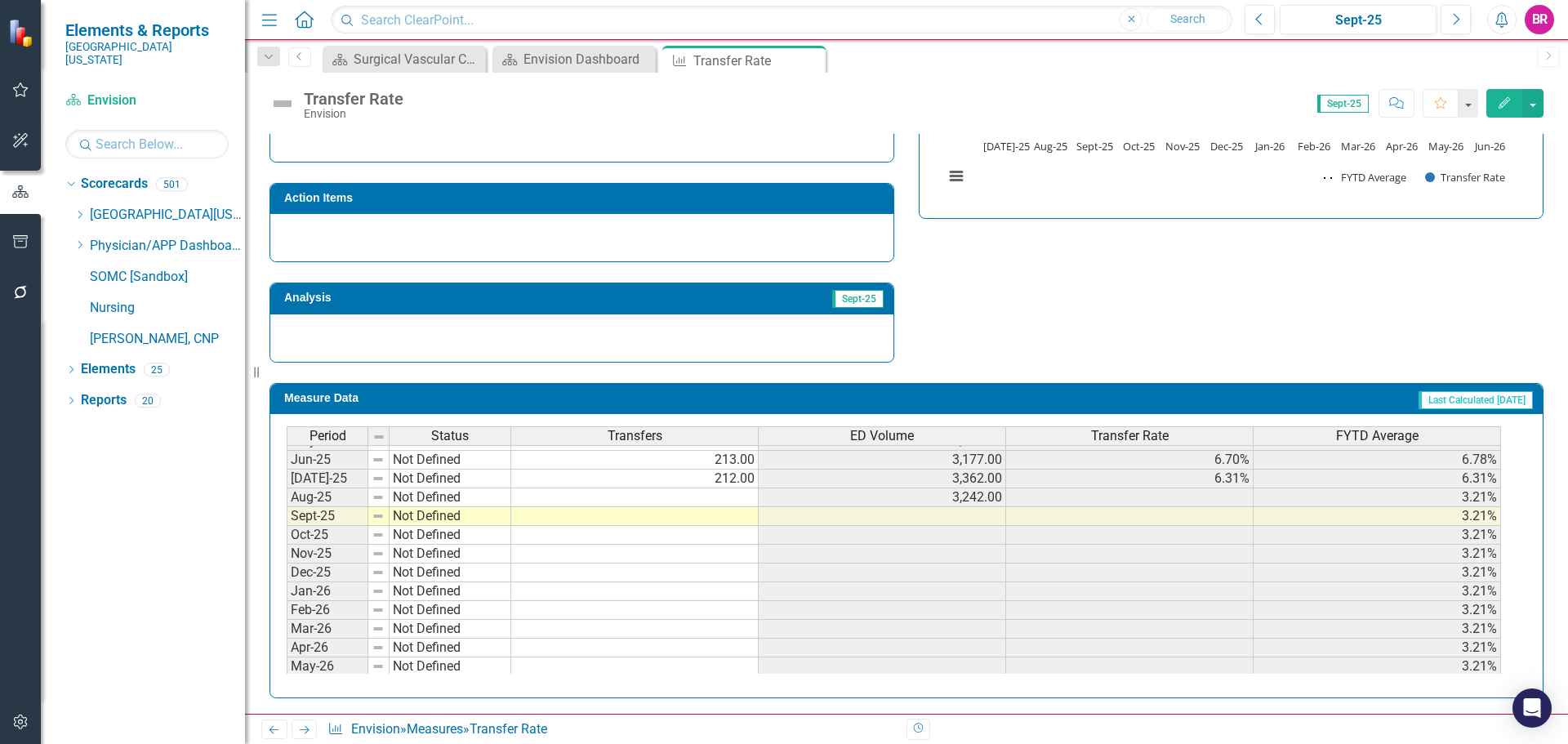
scroll to position [571, 0]
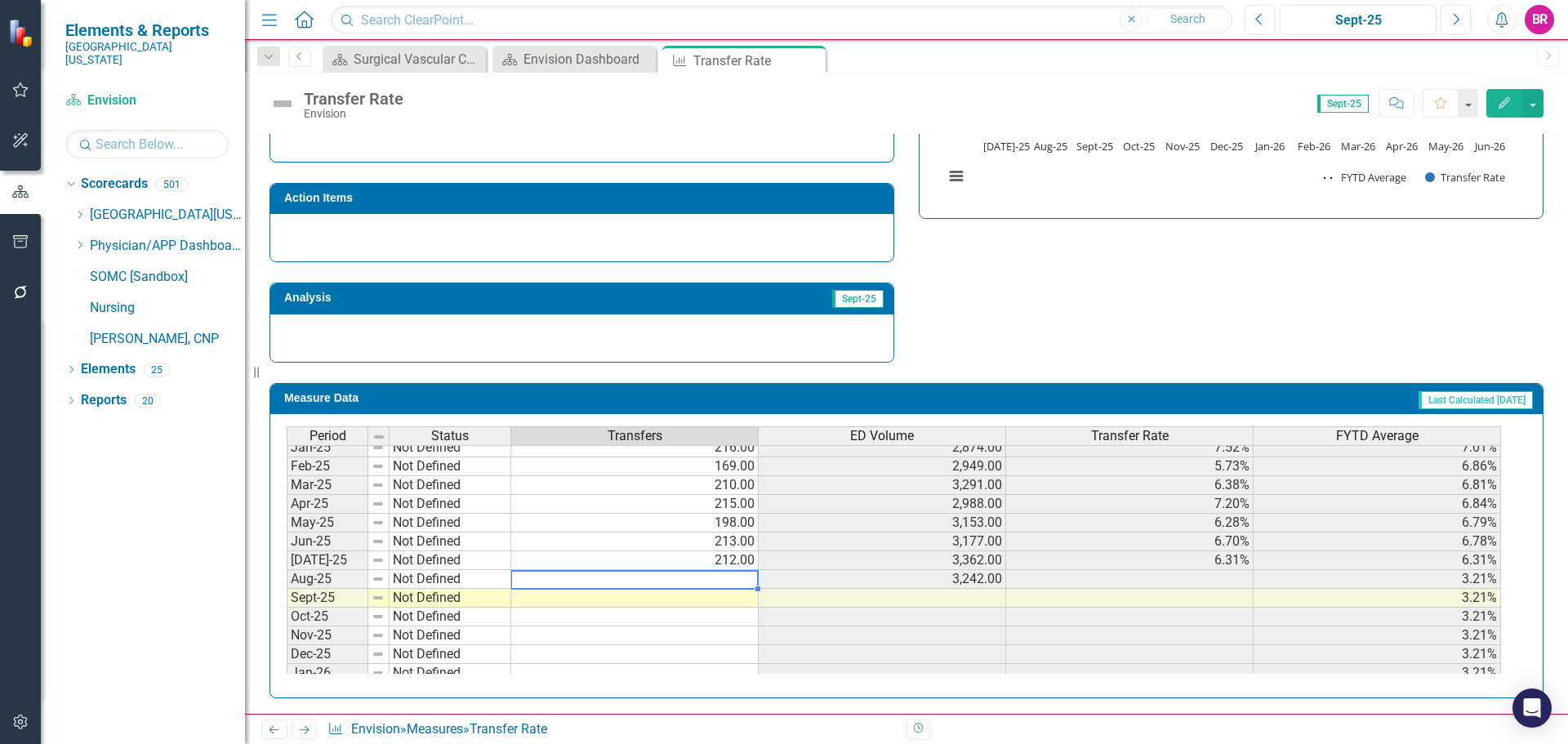
click at [728, 585] on td at bounding box center [635, 579] width 247 height 18
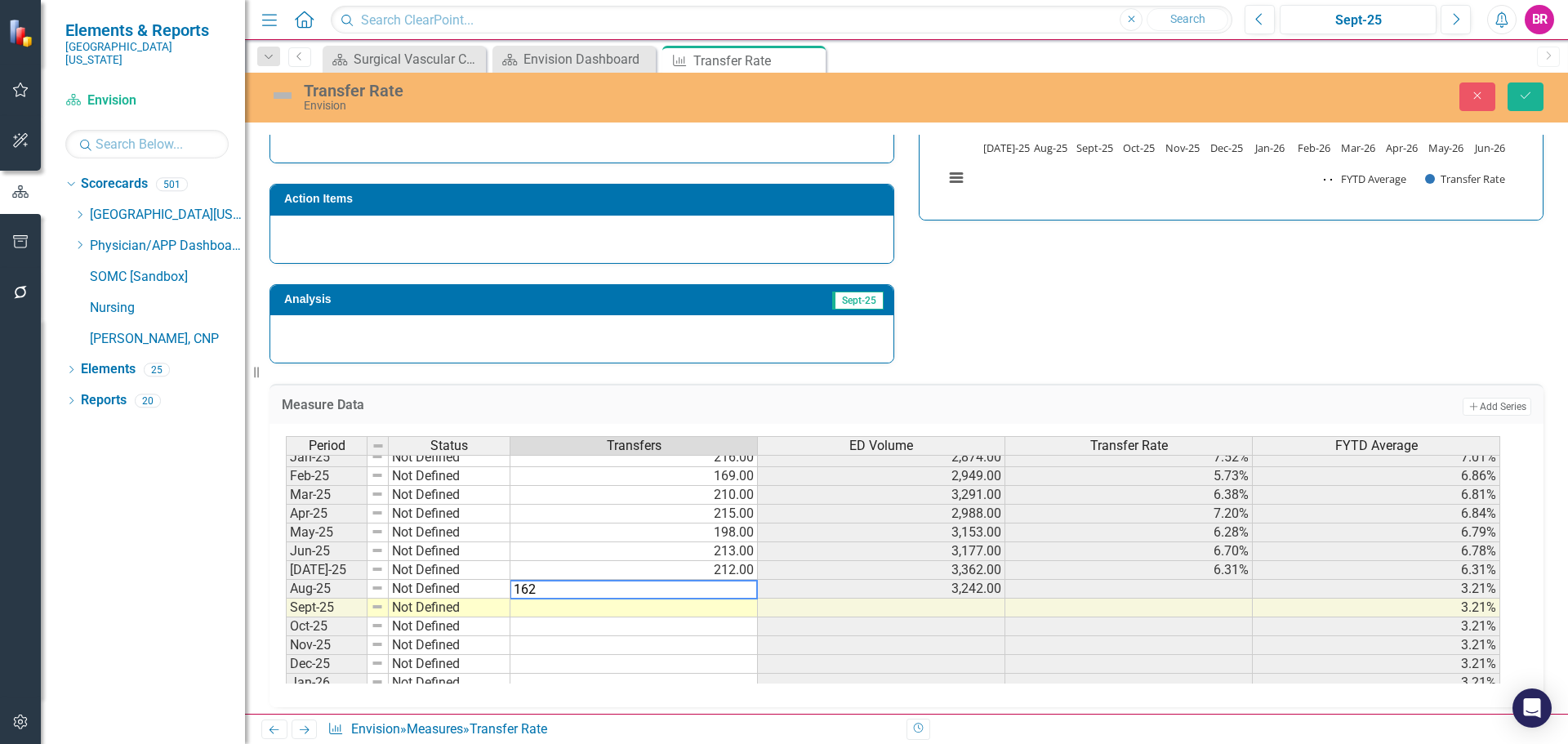
type textarea "162"
click at [1298, 286] on div "Strategic Values Safety Emergency Services Q1.2026 Quality Emergency Services Q…" at bounding box center [907, 128] width 1298 height 470
click at [1537, 101] on button "Save" at bounding box center [1526, 96] width 36 height 29
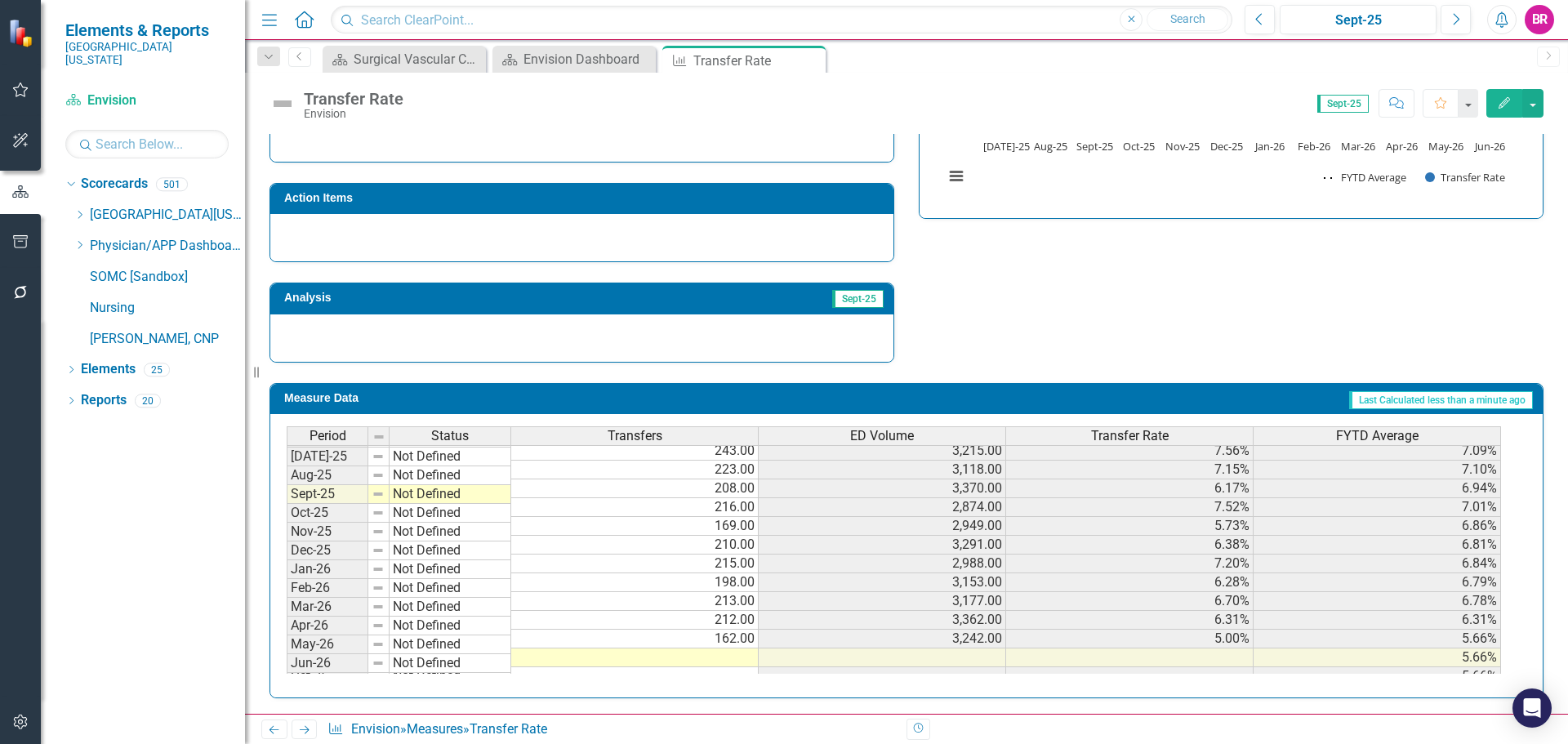
scroll to position [430, 0]
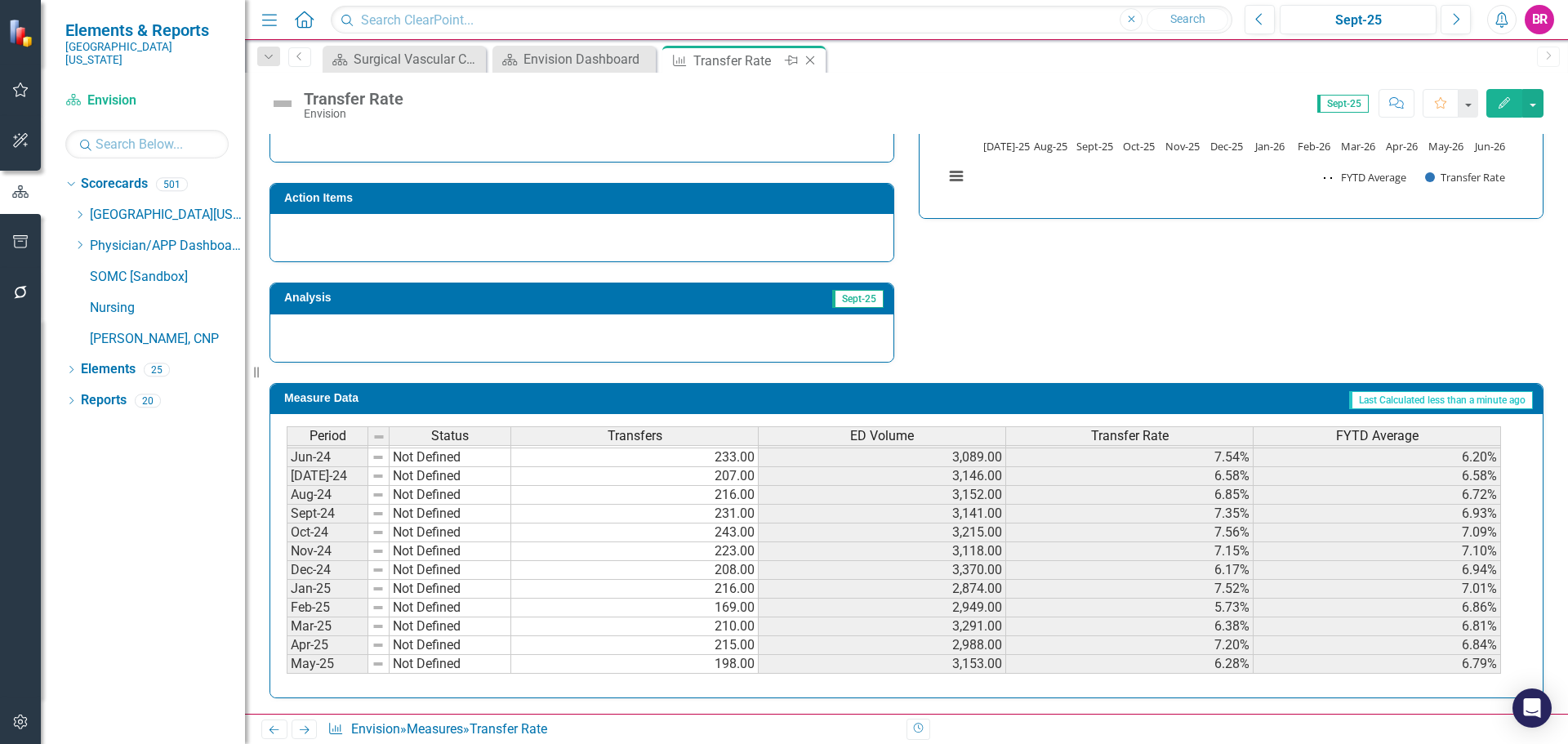
click at [814, 62] on icon "Close" at bounding box center [811, 60] width 17 height 13
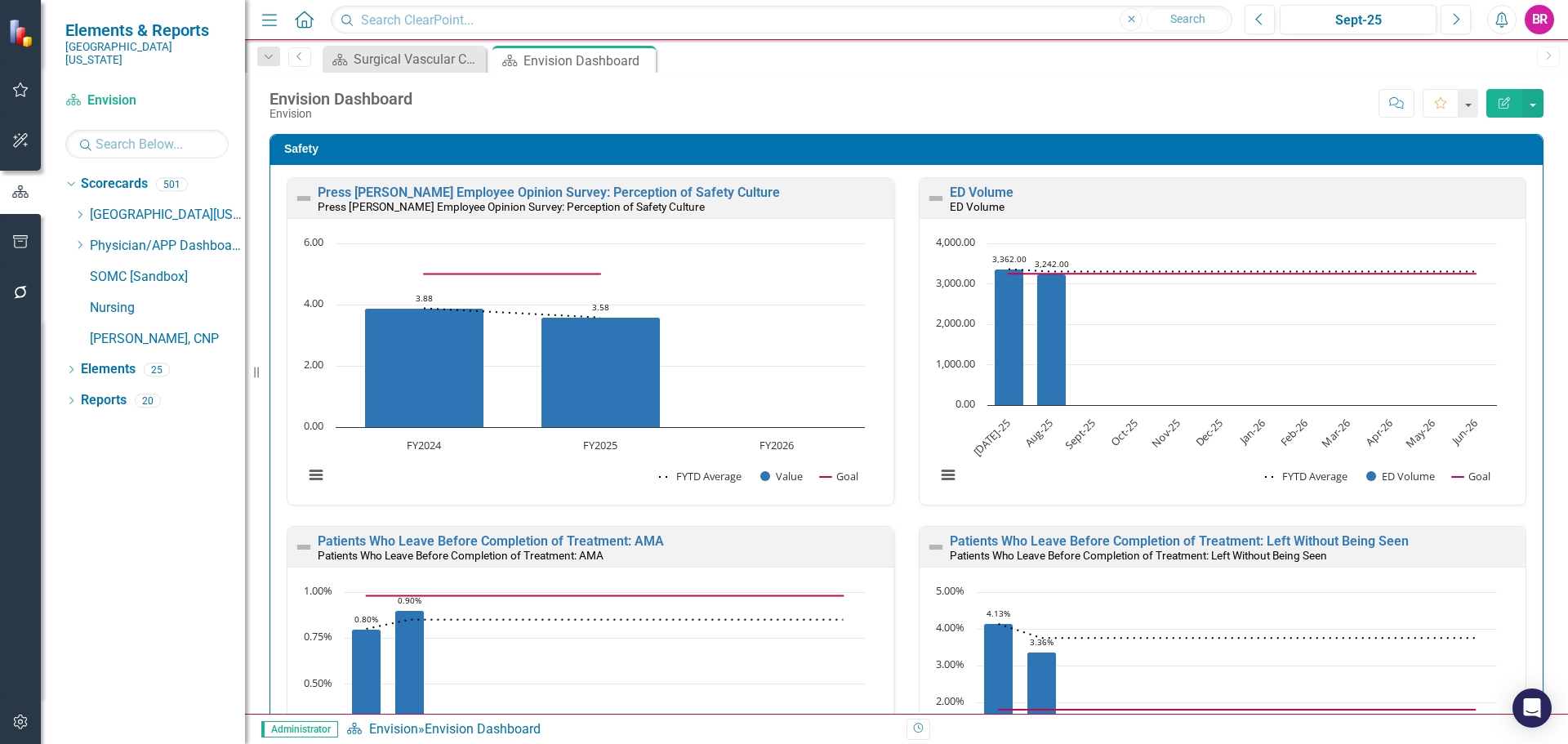
click at [1543, 390] on div "Safety Press Ganey Employee Opinion Survey: Perception of Safety Culture Press …" at bounding box center [907, 696] width 1298 height 1166
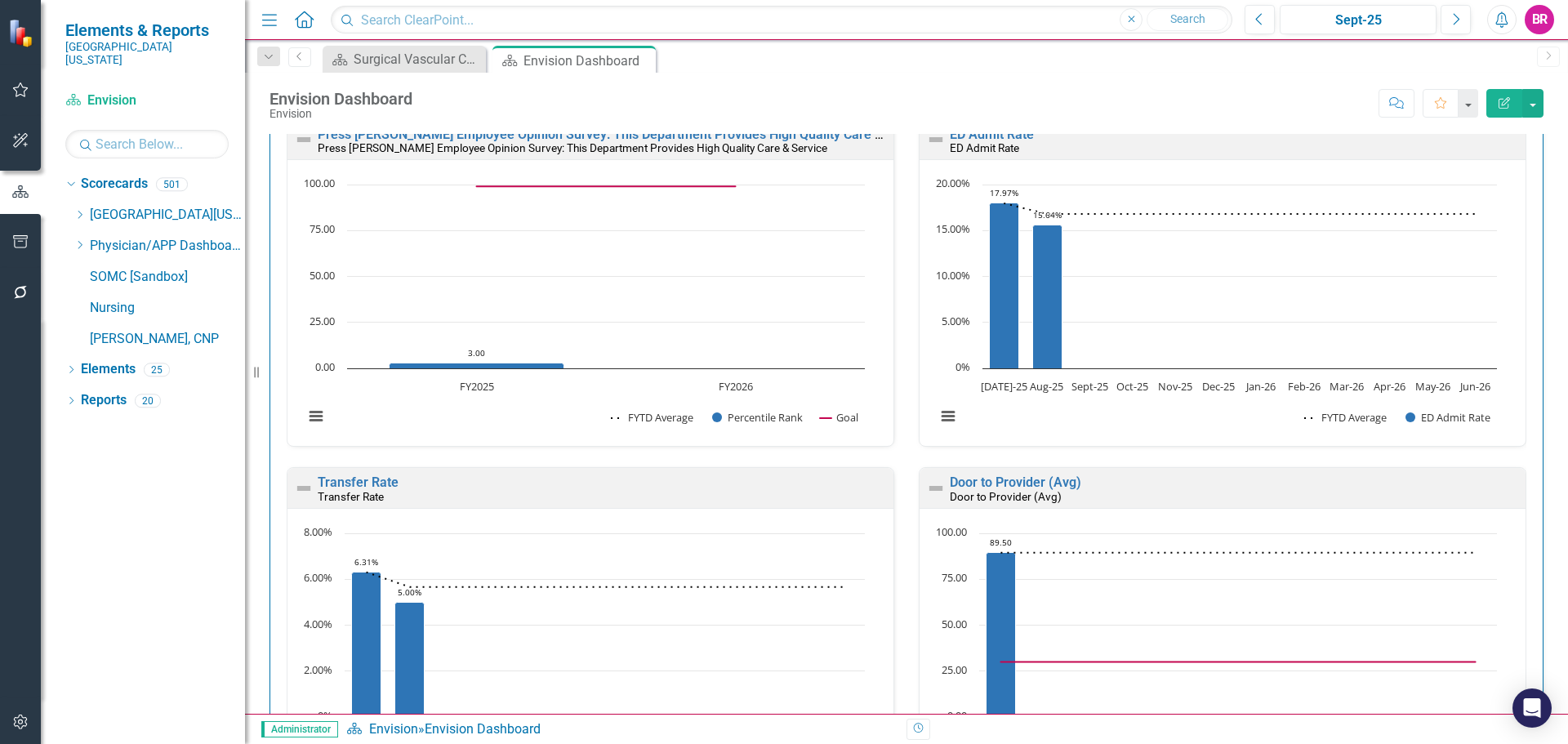
scroll to position [1143, 0]
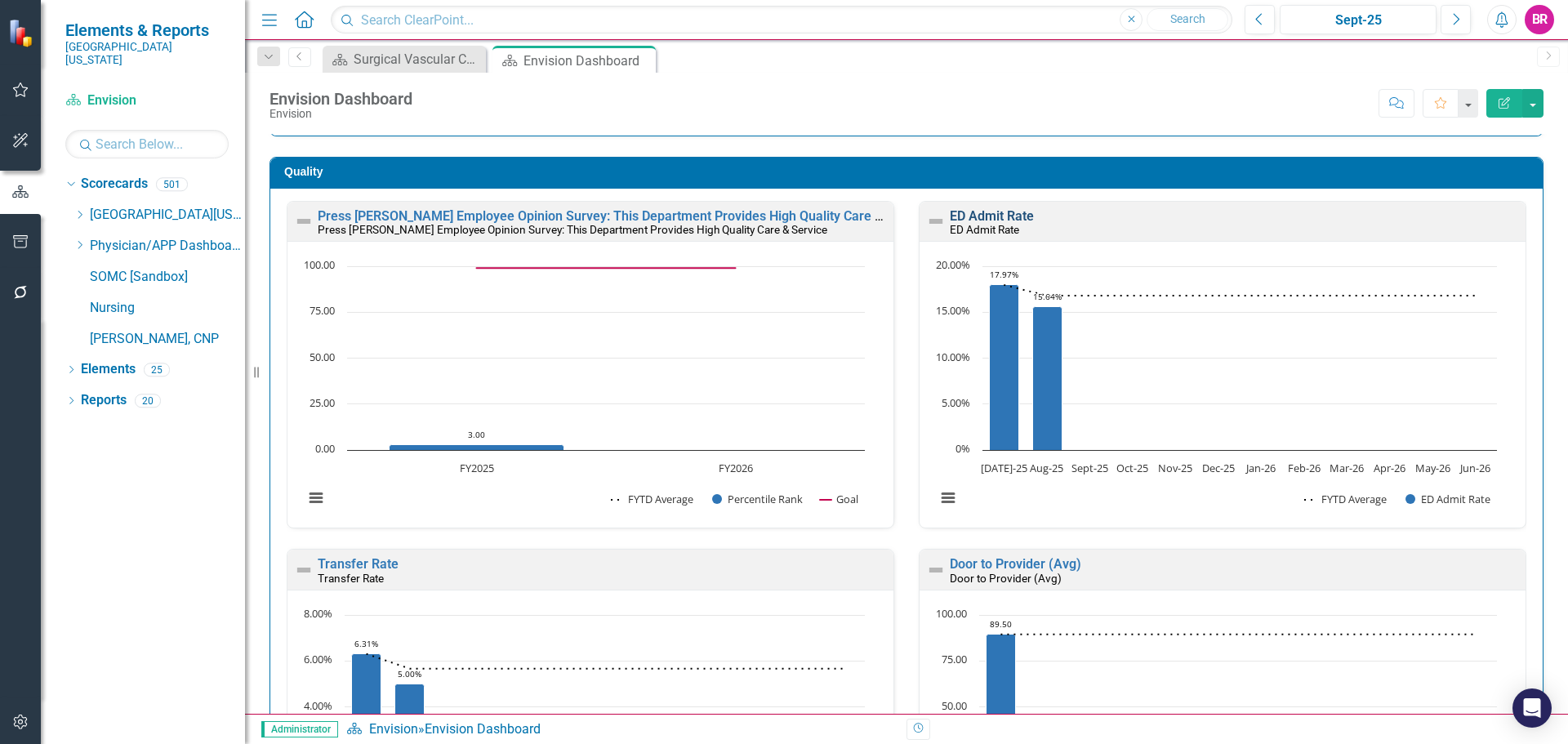
click at [993, 211] on link "ED Admit Rate" at bounding box center [992, 216] width 84 height 16
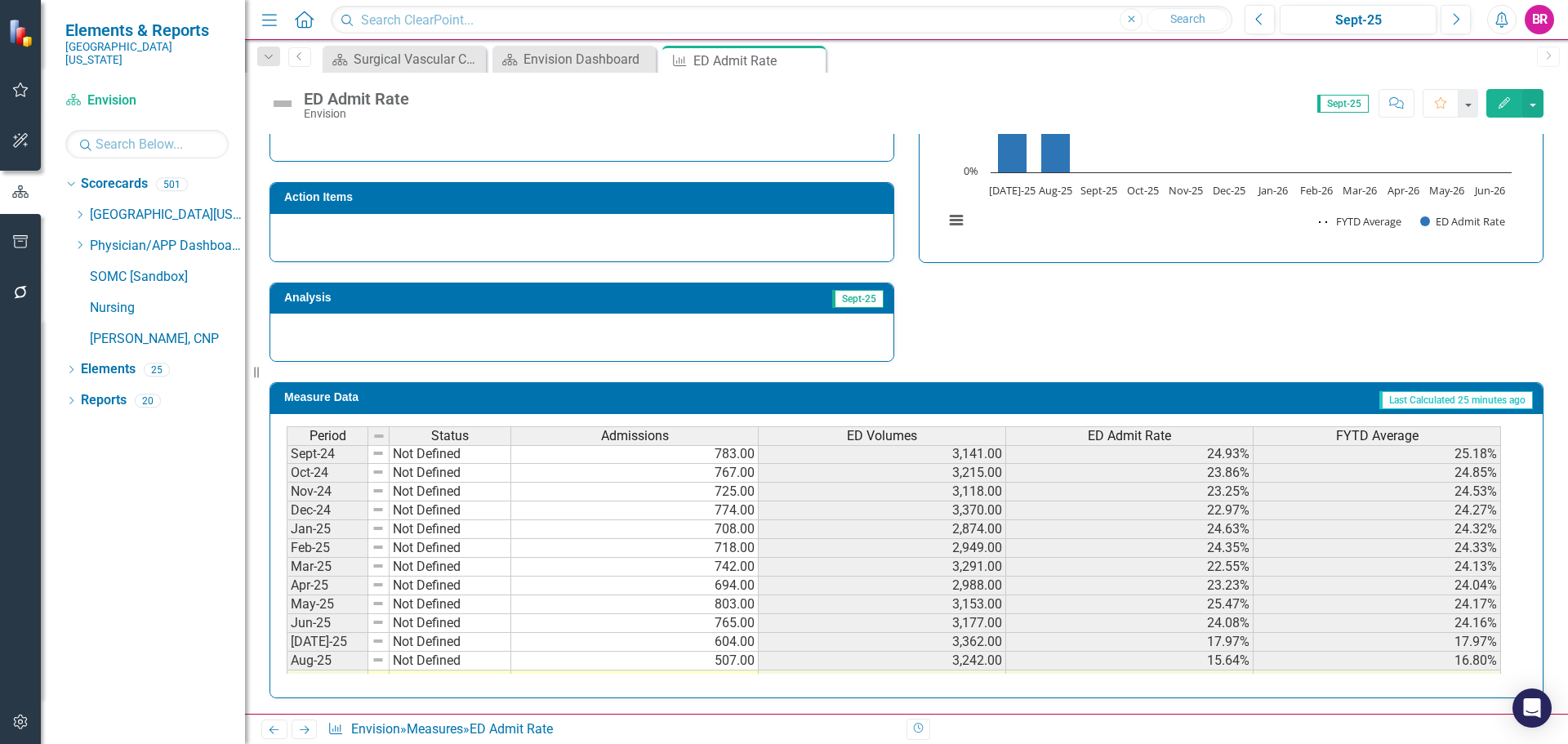
scroll to position [571, 0]
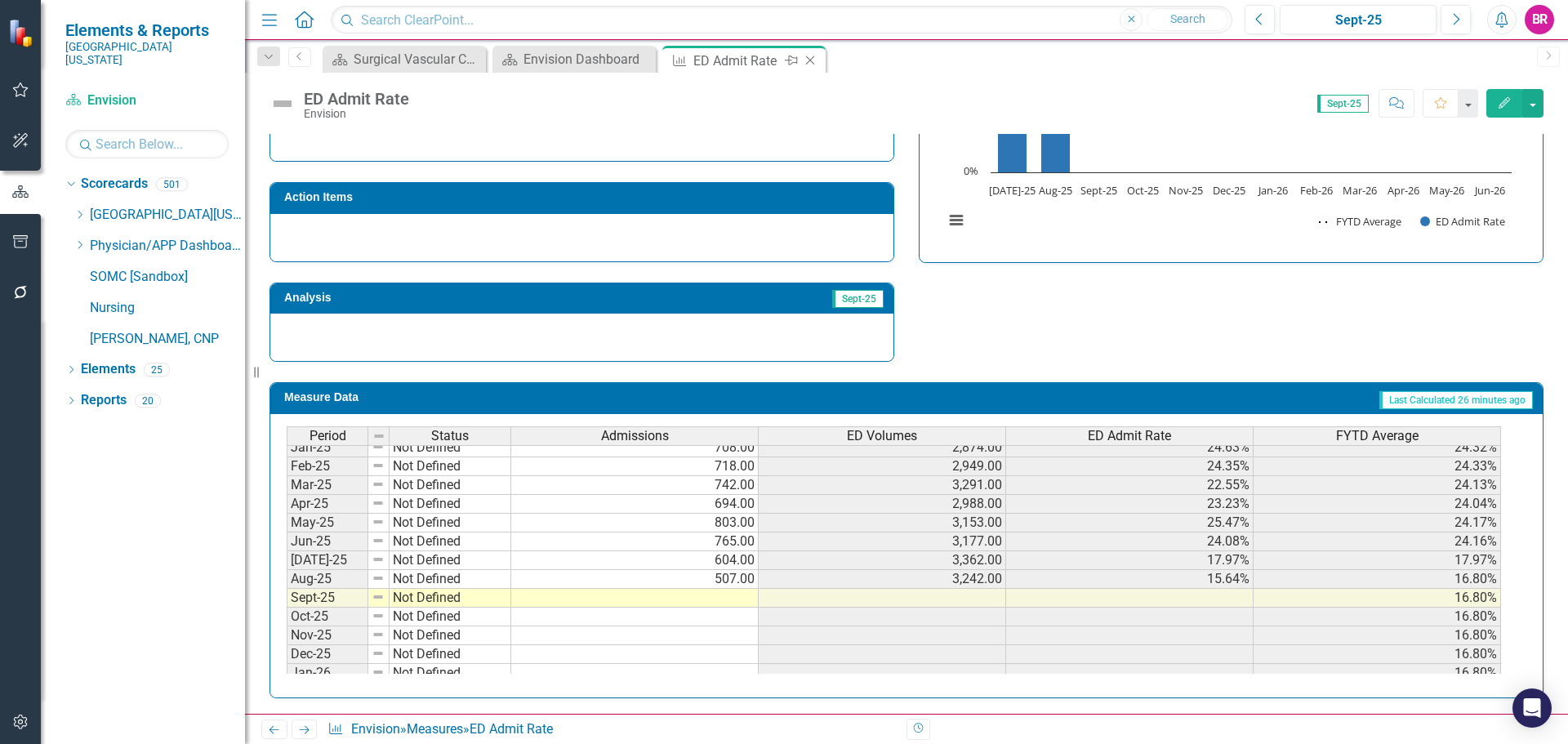
click at [814, 59] on icon "Close" at bounding box center [811, 60] width 17 height 13
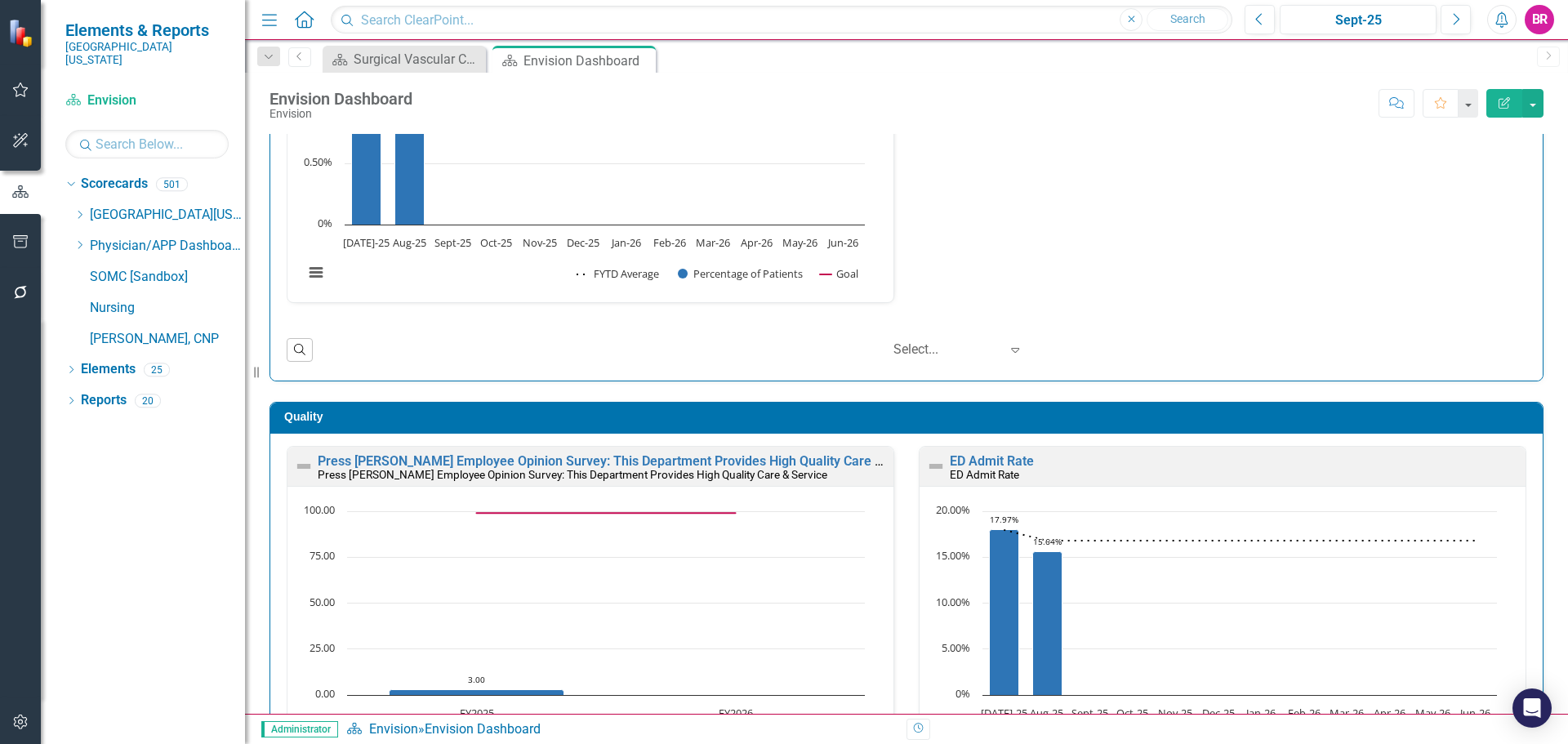
scroll to position [1, 0]
click at [1005, 462] on link "ED Admit Rate" at bounding box center [992, 460] width 84 height 16
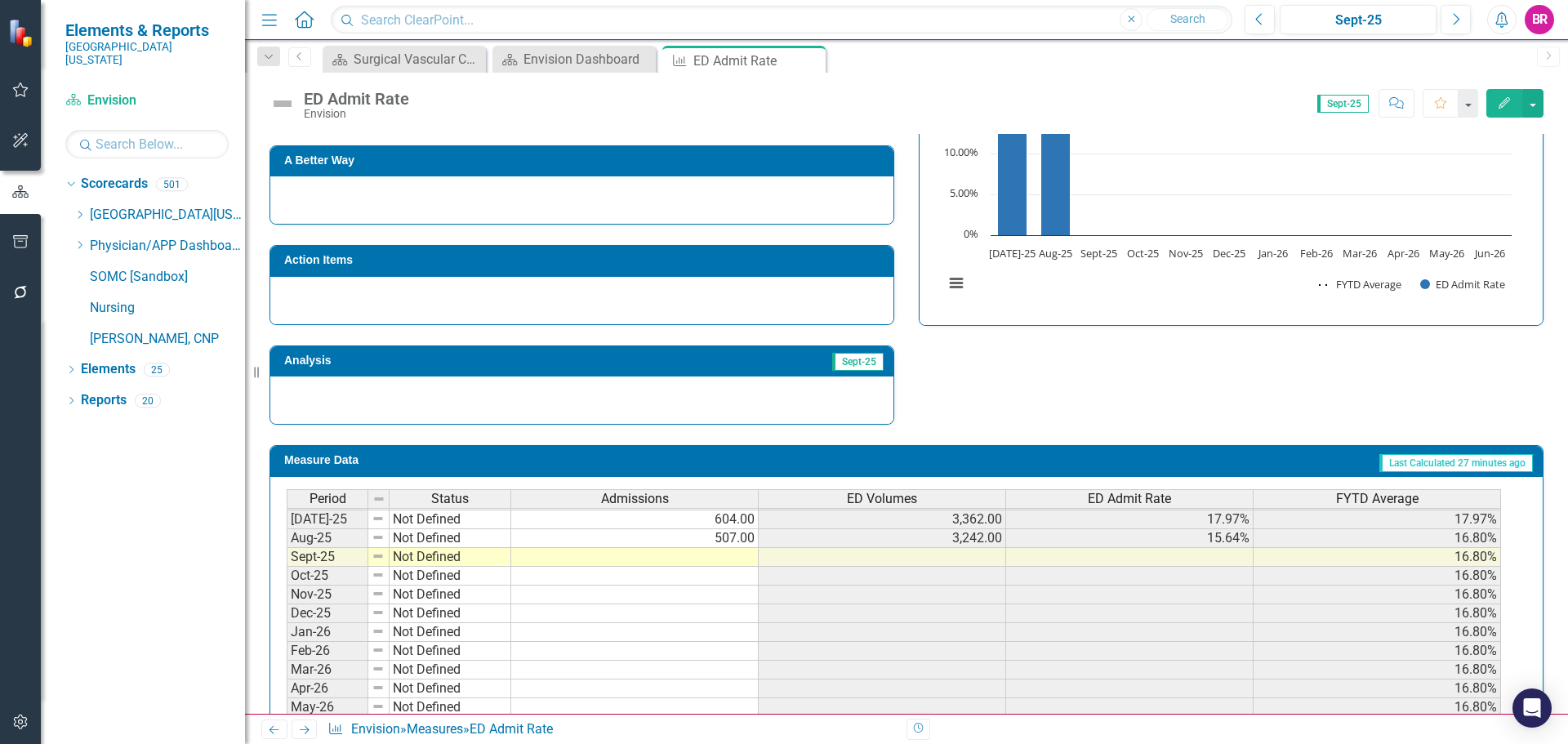
scroll to position [594, 0]
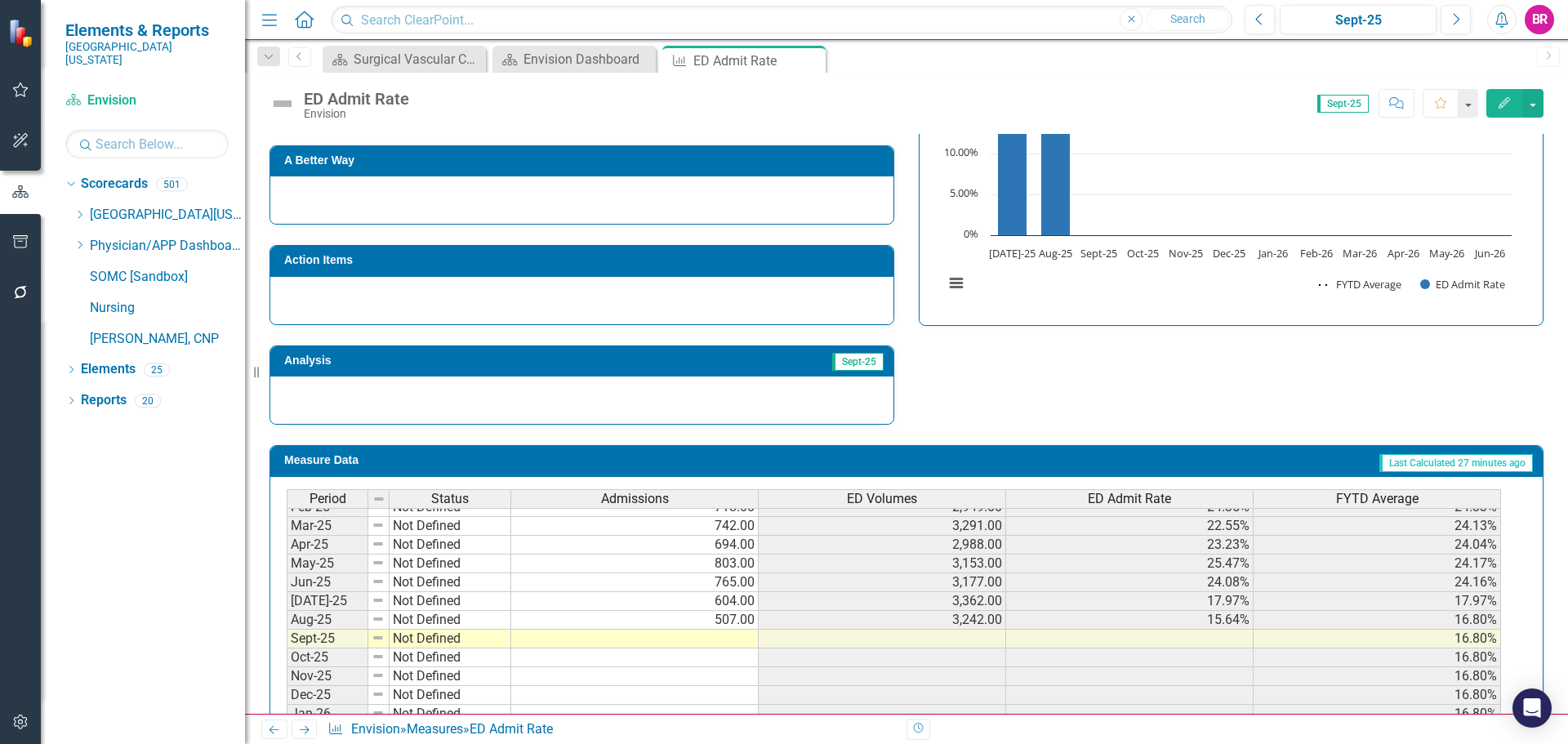
click at [335, 603] on tbody "May-24 Not Defined Jun-24 Not Defined Jul-24 Not Defined Aug-24 Not Defined Sep…" at bounding box center [398, 573] width 224 height 489
click at [690, 597] on td "604.00" at bounding box center [635, 601] width 247 height 18
click at [717, 604] on td "604.00" at bounding box center [635, 601] width 247 height 18
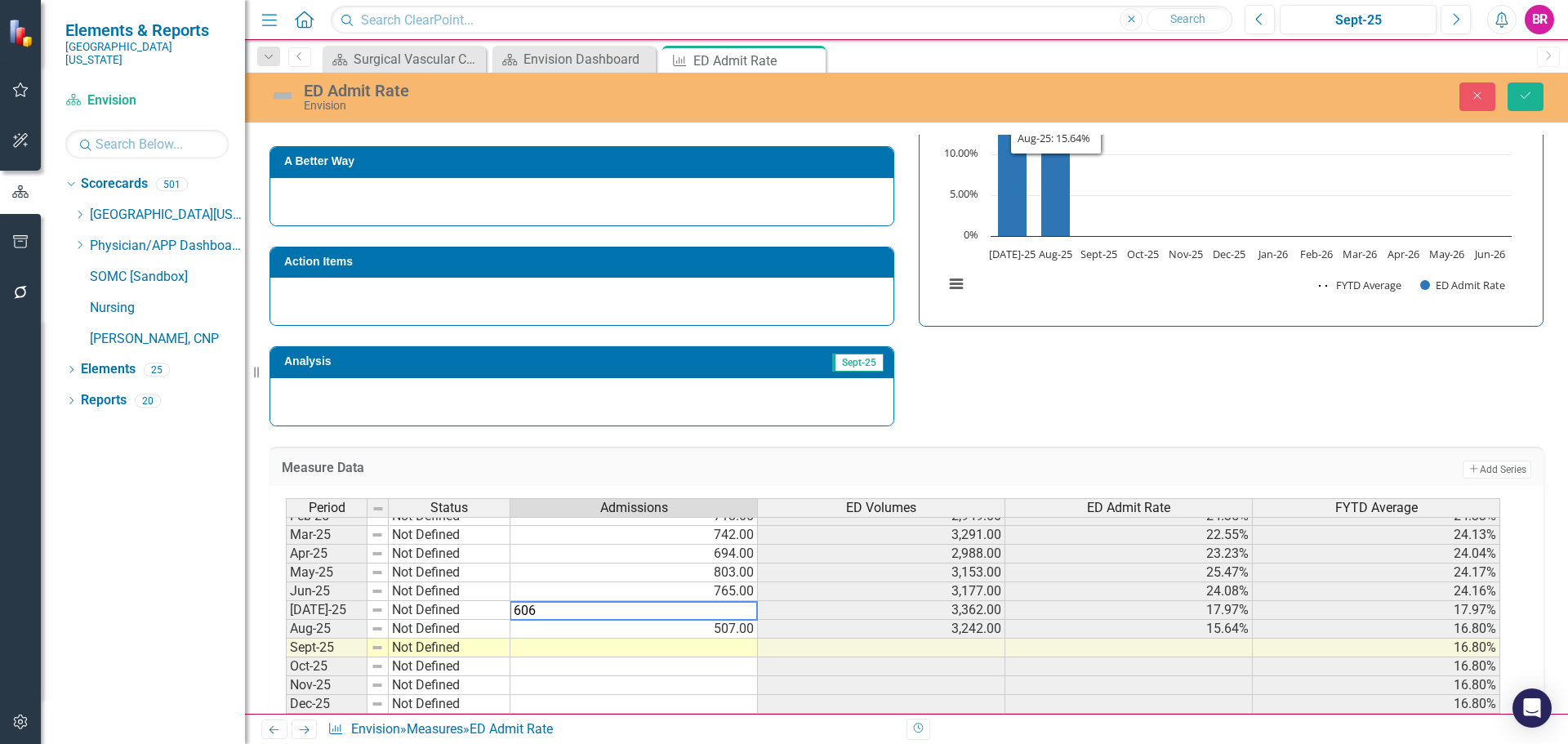
type textarea "606"
click at [1075, 399] on div "Strategic Values Quality Emergency Services Q1.2026 A Better Way Action Items A…" at bounding box center [907, 213] width 1298 height 426
click at [1529, 91] on icon "Save" at bounding box center [1526, 95] width 15 height 11
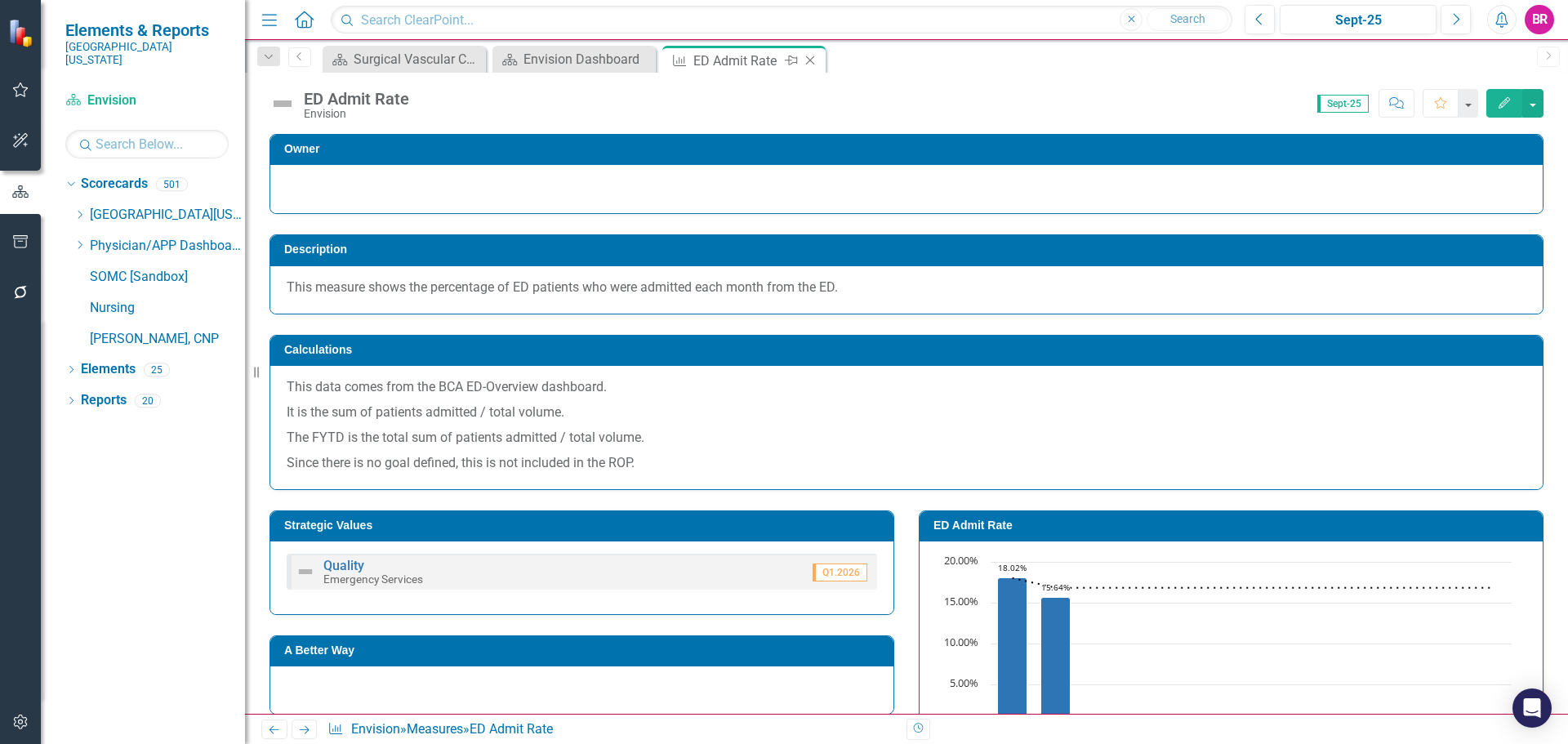
click at [809, 59] on icon "Close" at bounding box center [811, 60] width 17 height 13
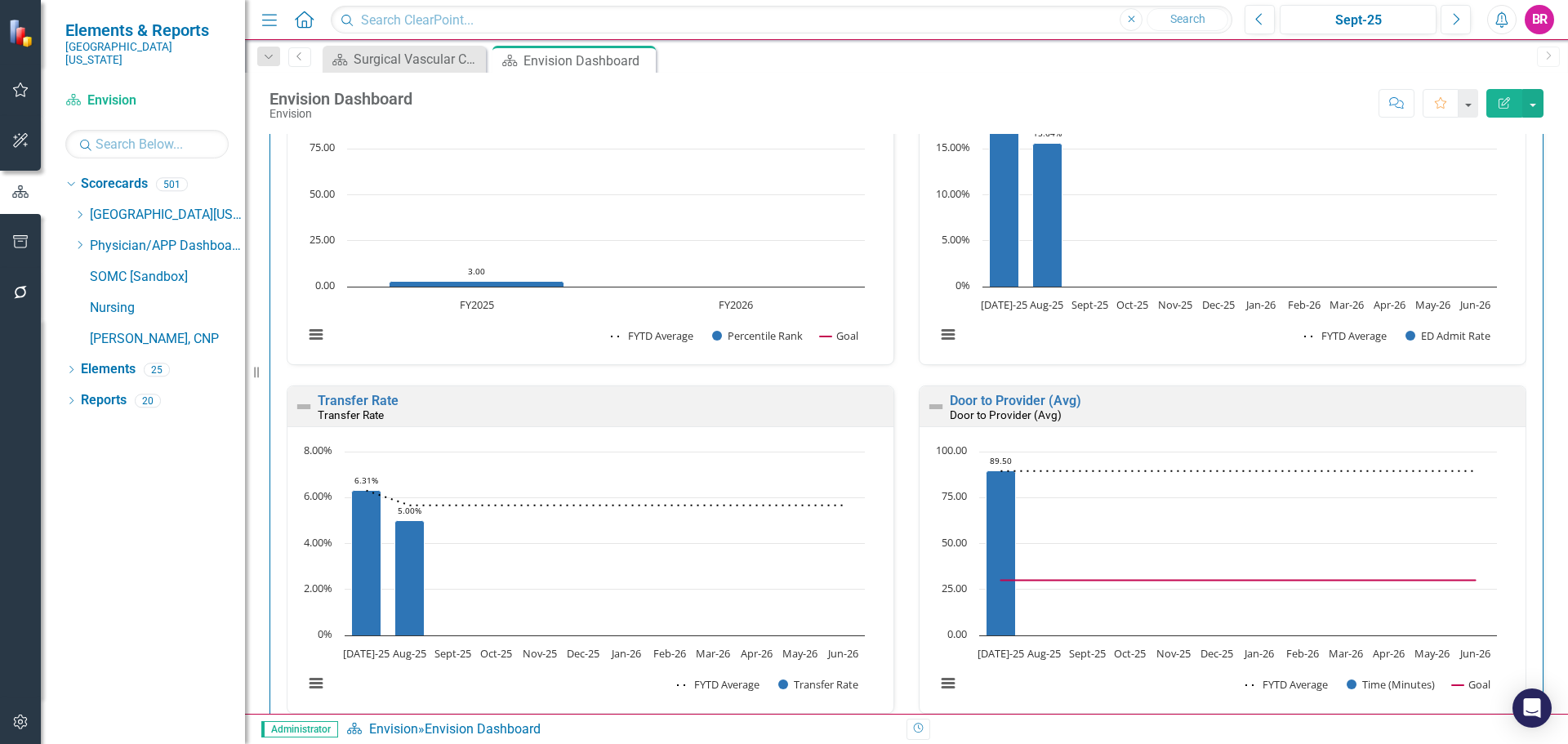
scroll to position [1388, 0]
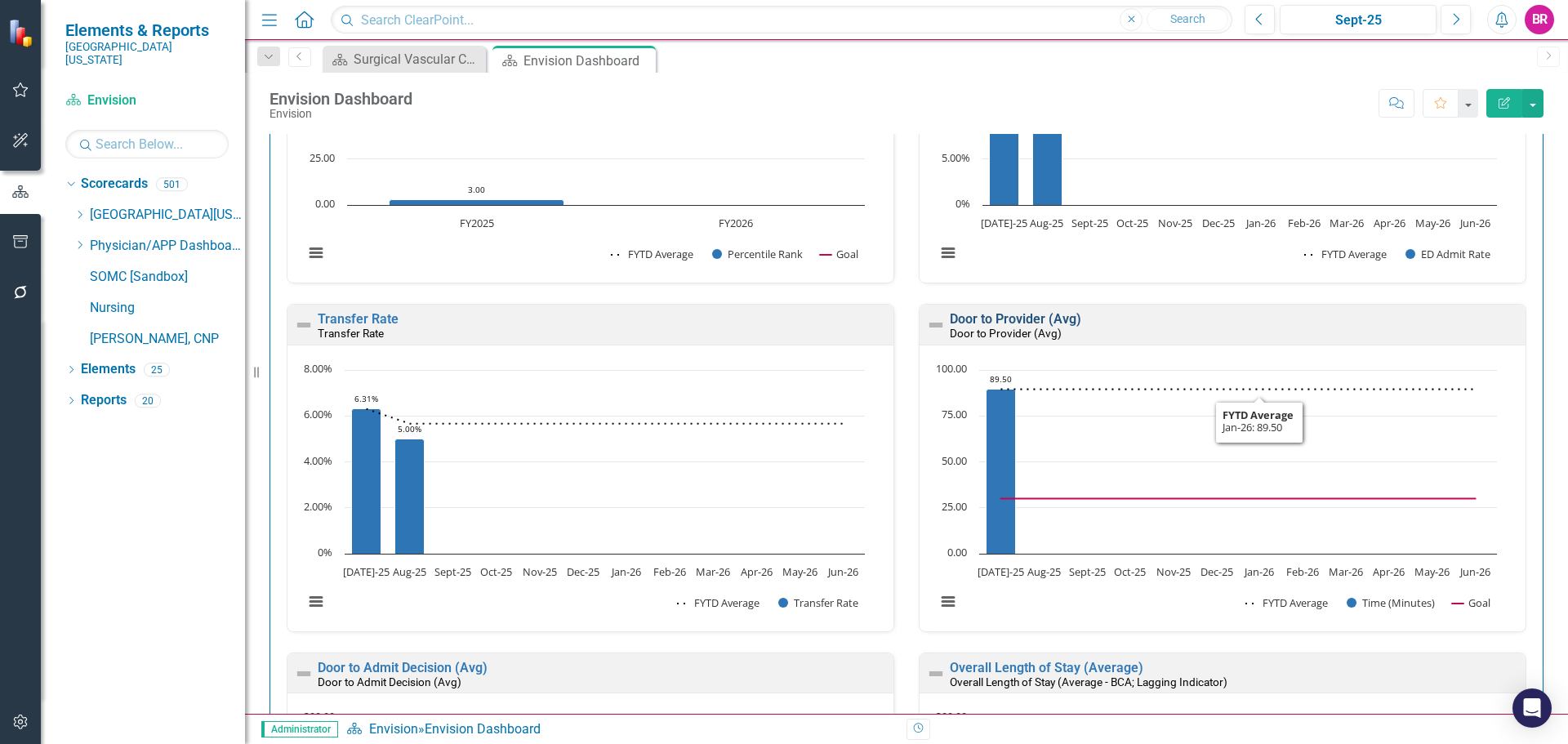
click at [1013, 316] on link "Door to Provider (Avg)" at bounding box center [1016, 318] width 131 height 16
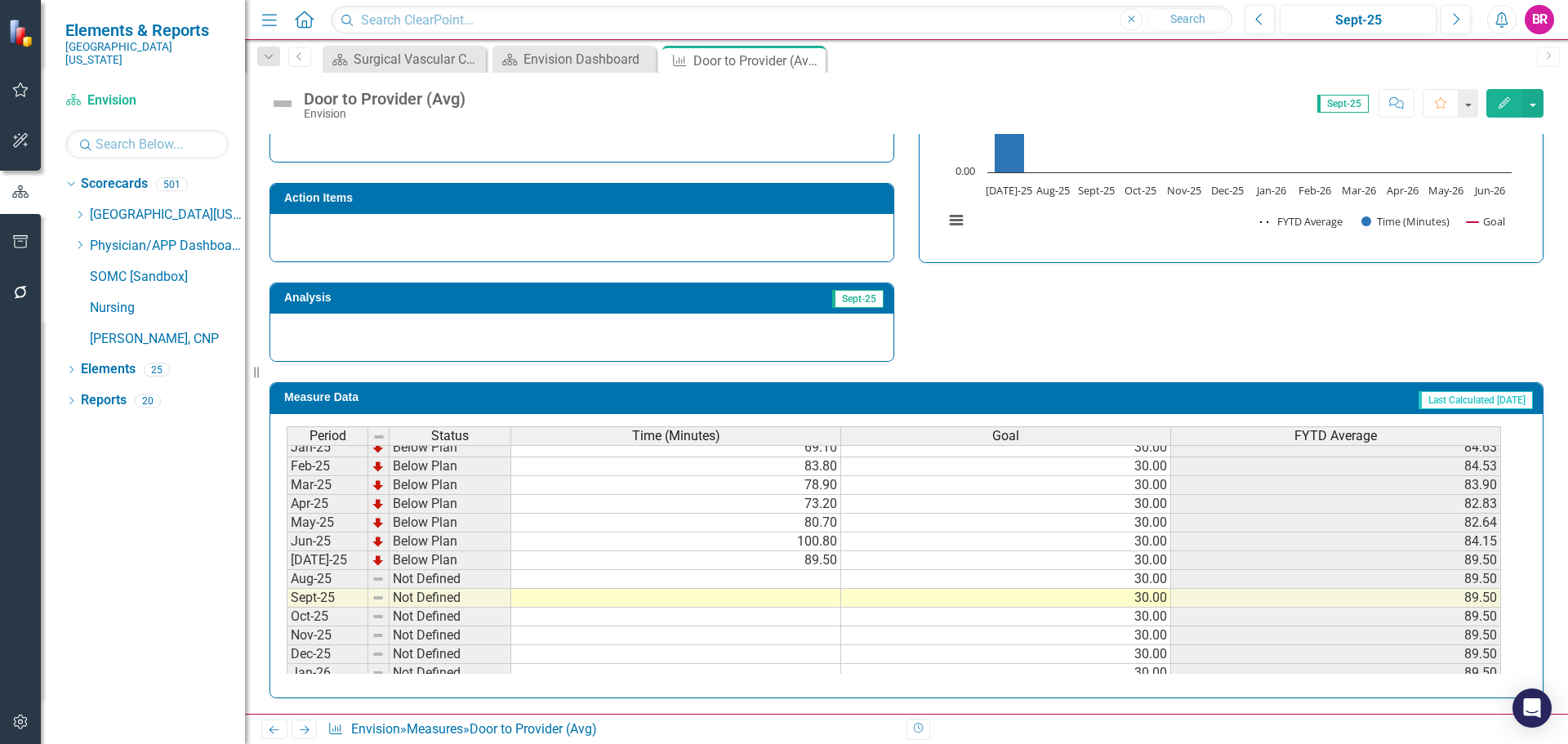
scroll to position [675, 0]
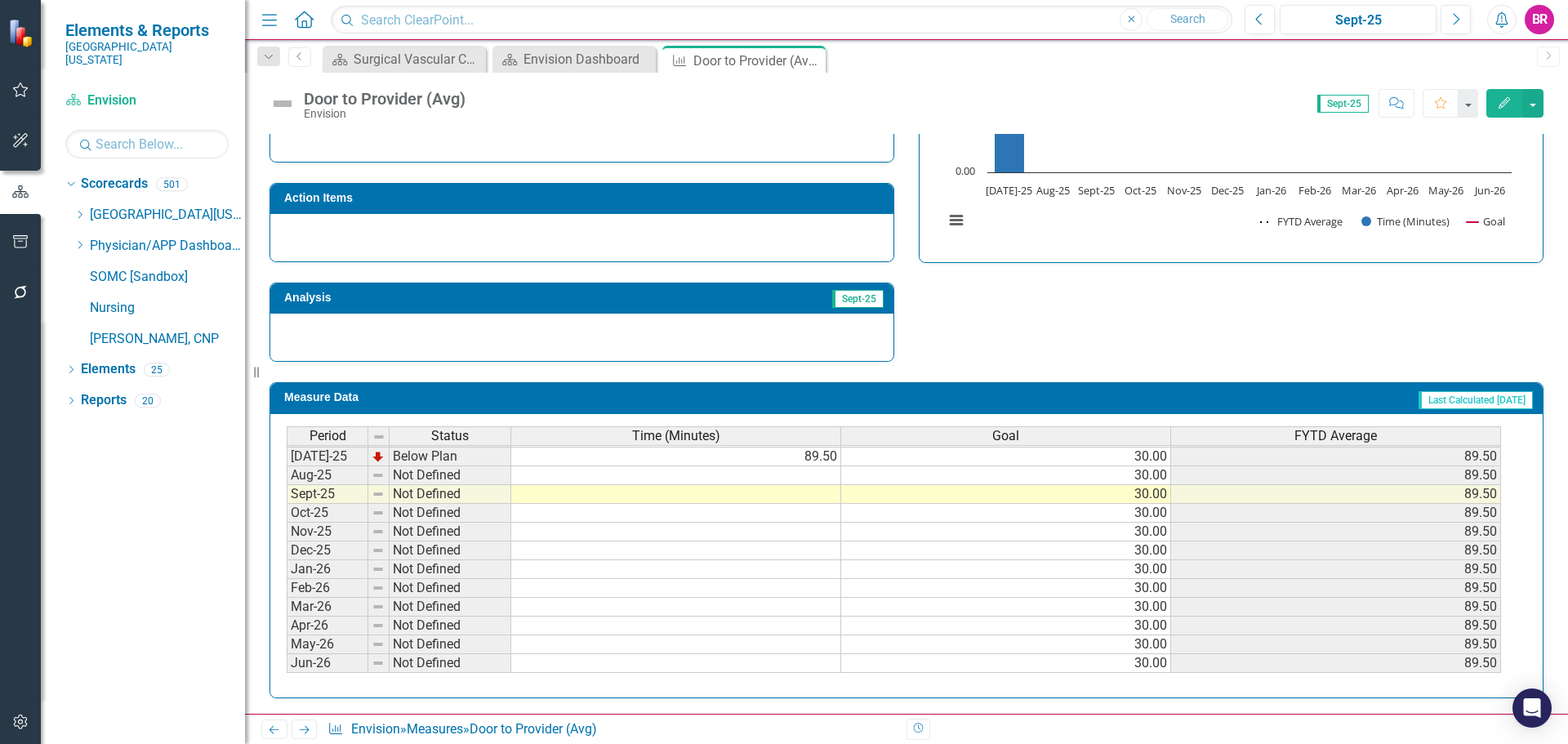
click at [809, 472] on tbody "May-24 Below Plan 94.30 30.00 76.35 Jun-24 Below Plan 104.40 30.00 78.68 Jul-24…" at bounding box center [893, 428] width 1214 height 489
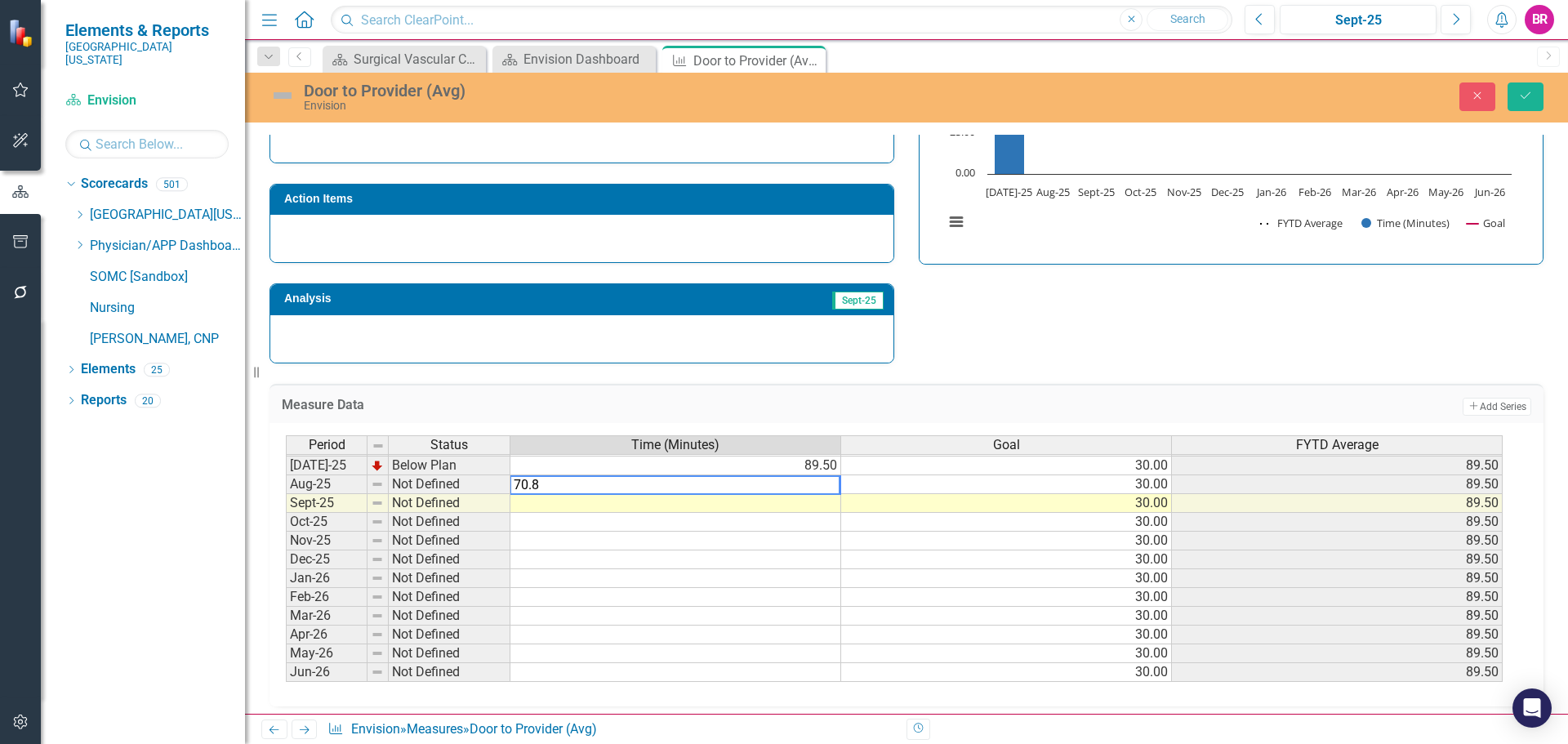
type textarea "70.8"
click at [1016, 338] on div "Strategic Values Quality Emergency Services Q1.2026 A Better Way Action Items A…" at bounding box center [907, 150] width 1298 height 426
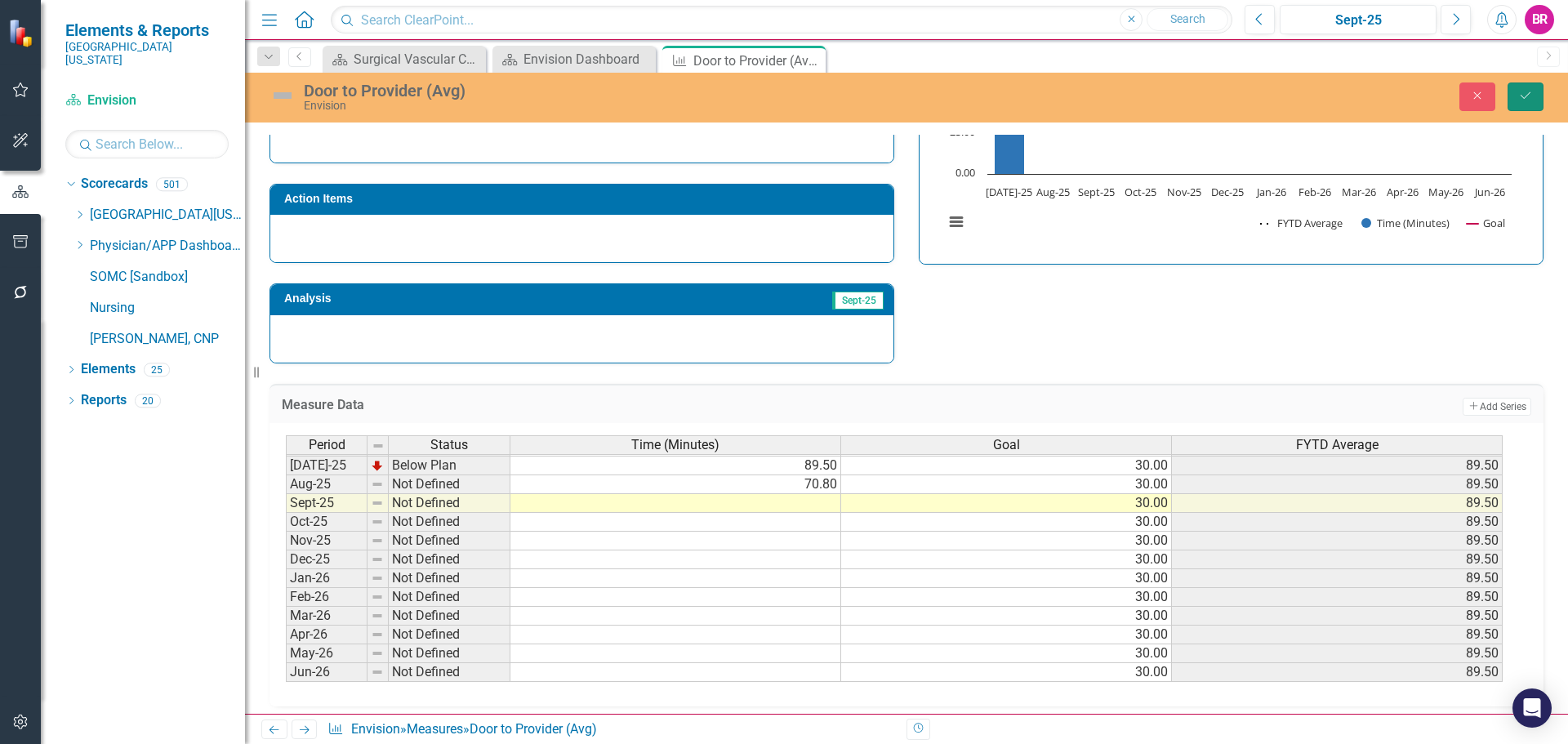
click at [1529, 95] on icon "Save" at bounding box center [1526, 95] width 15 height 11
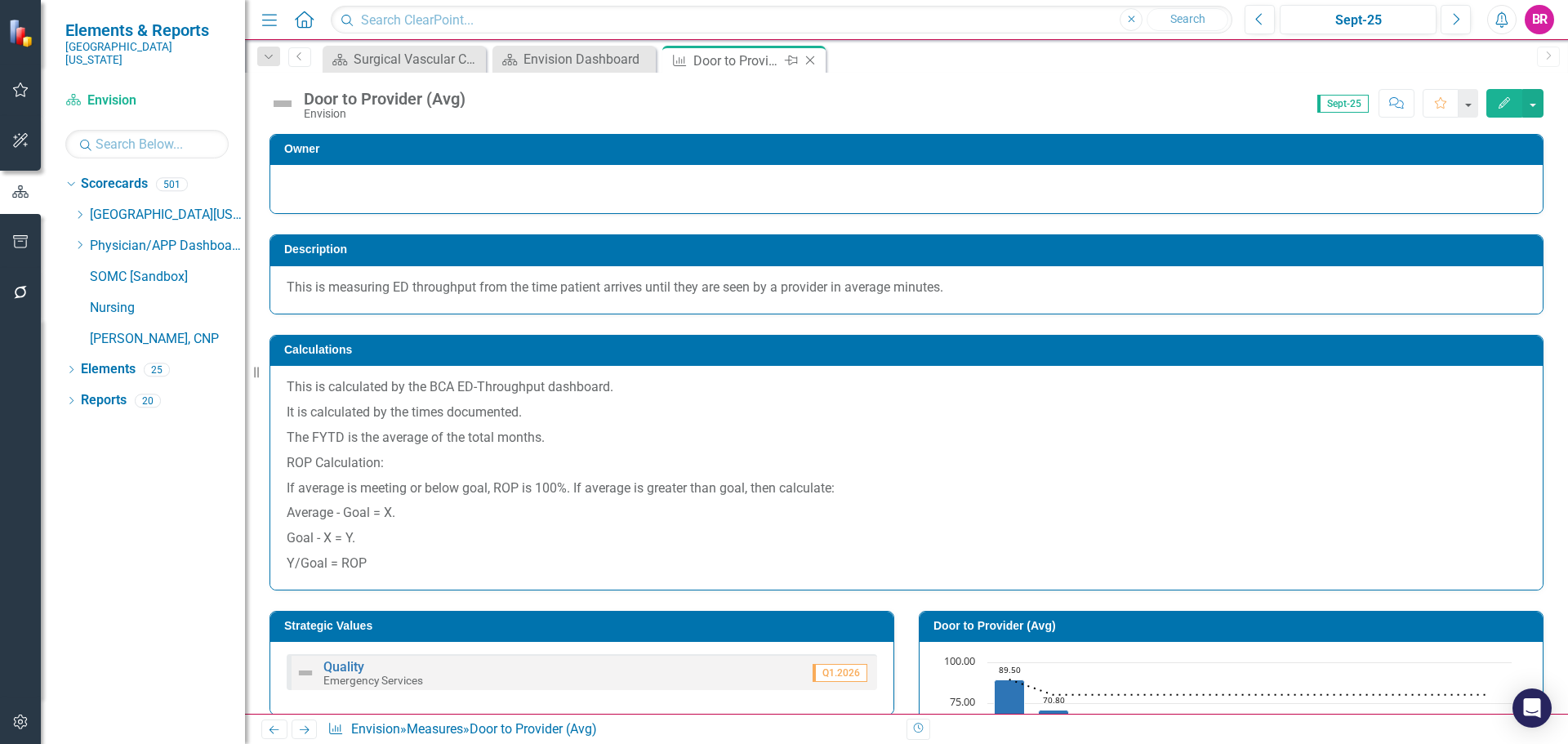
click at [814, 61] on icon "Close" at bounding box center [811, 60] width 17 height 13
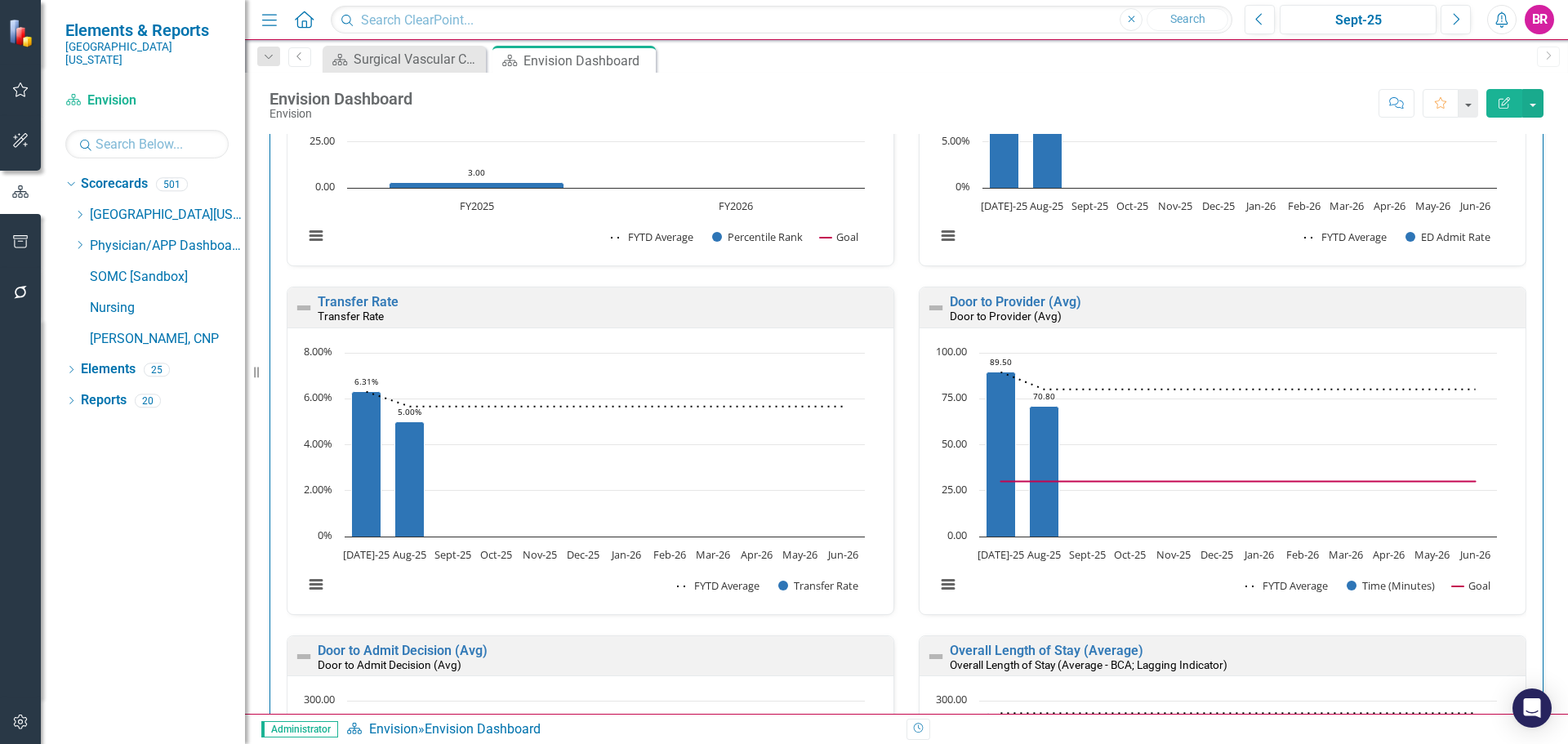
scroll to position [1650, 0]
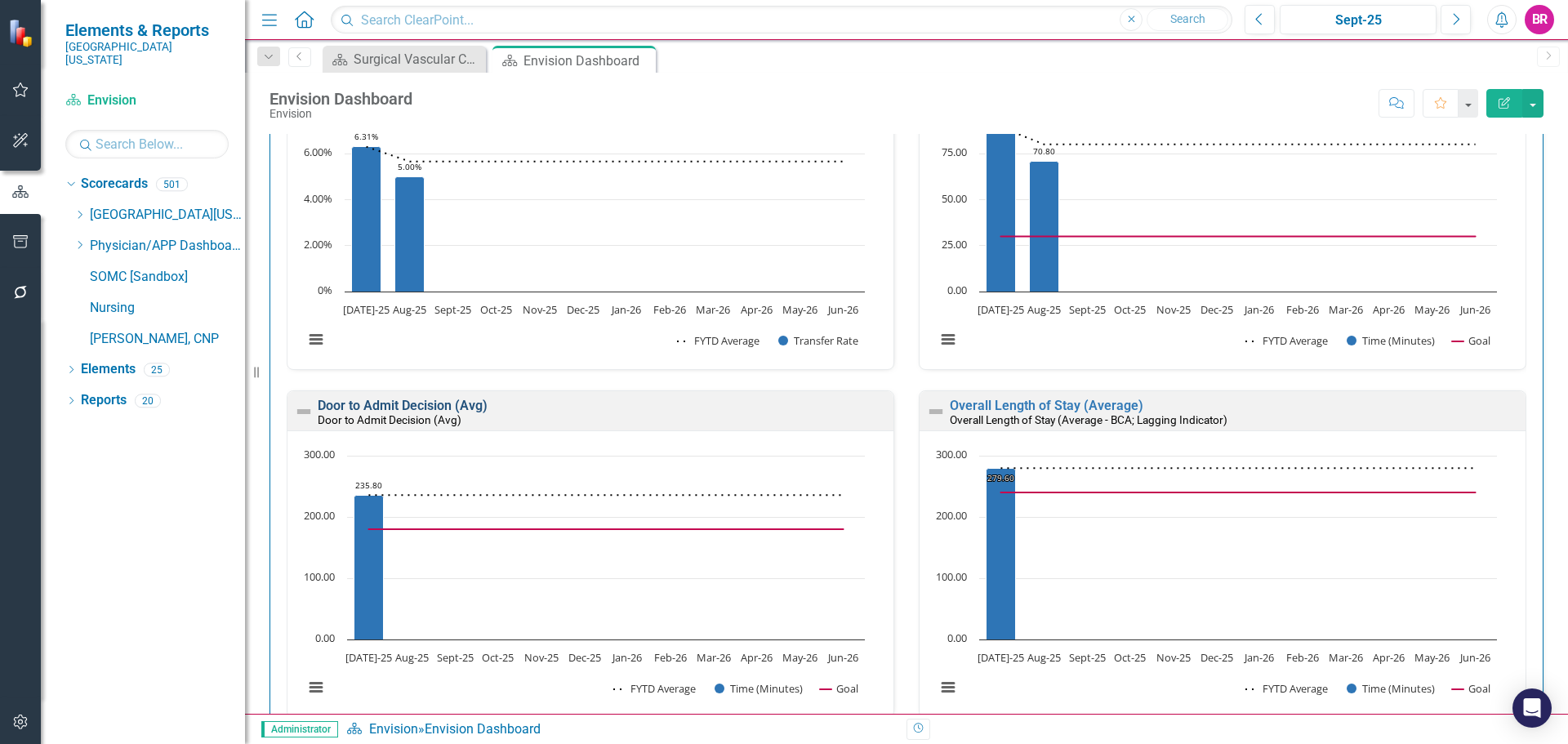
click at [483, 406] on link "Door to Admit Decision (Avg)" at bounding box center [403, 405] width 170 height 16
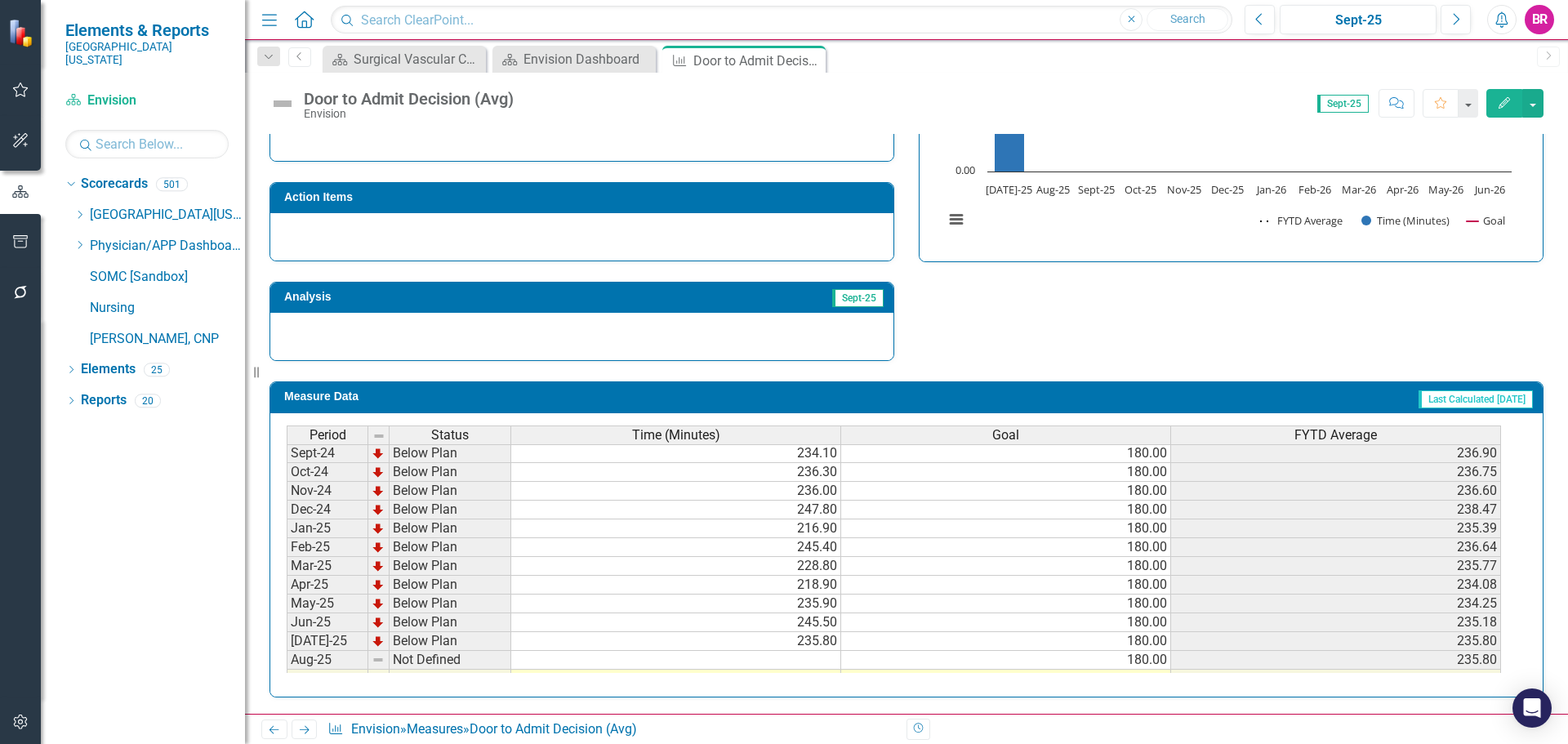
scroll to position [571, 0]
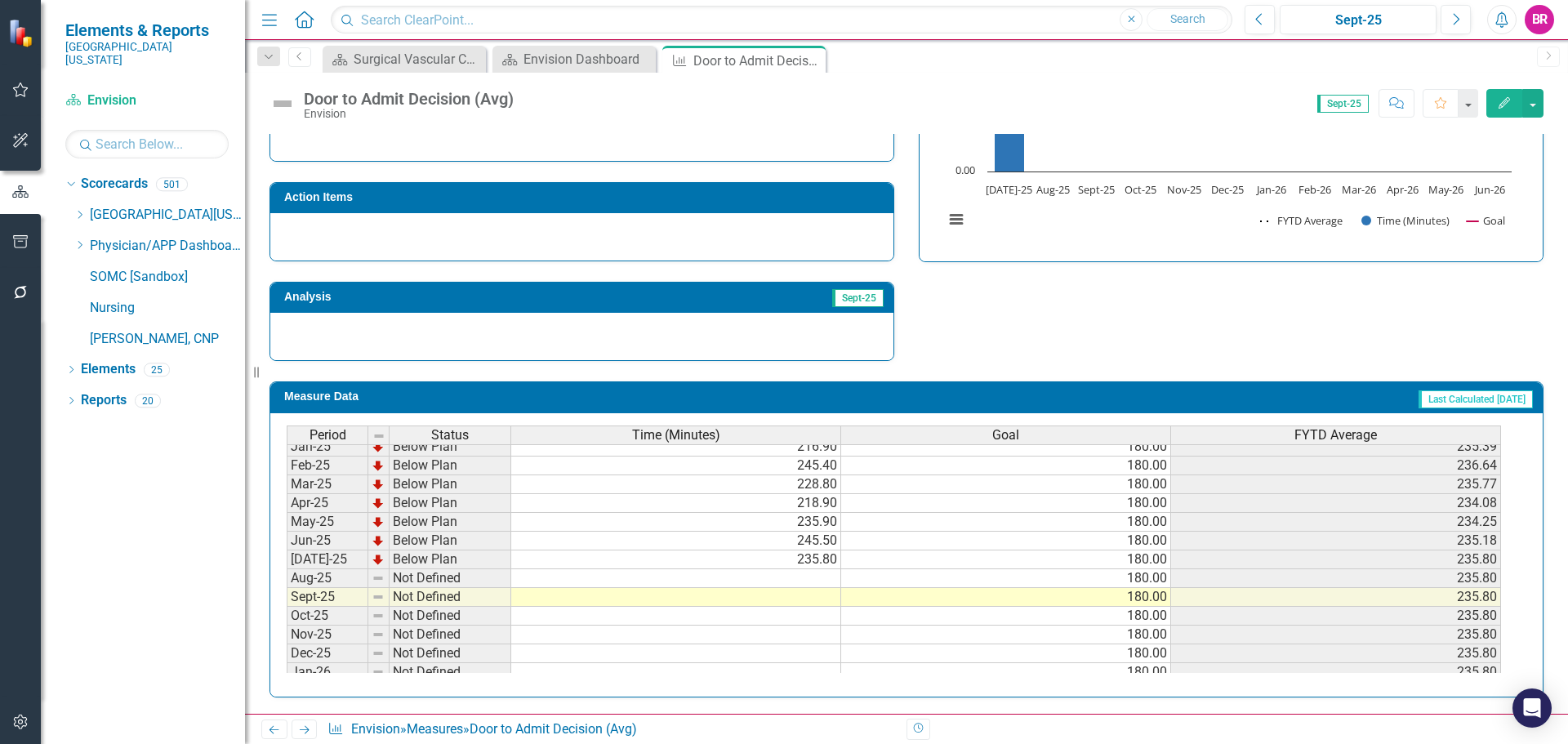
click at [798, 578] on tbody "Jul-23 Below Plan 215.70 180.00 215.70 Aug-23 Below Plan 240.70 180.00 228.20 S…" at bounding box center [893, 390] width 1214 height 582
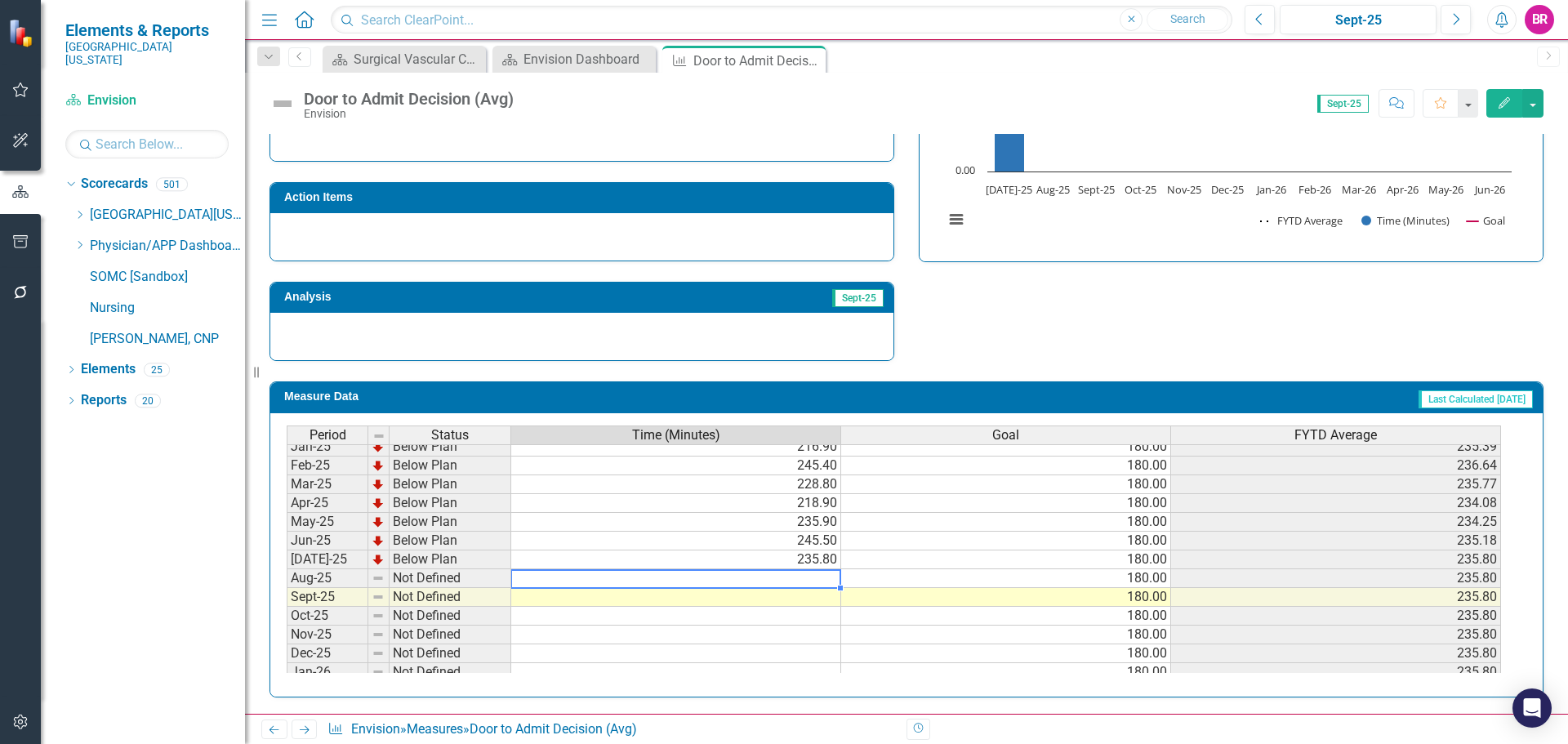
click at [816, 576] on td at bounding box center [676, 578] width 330 height 18
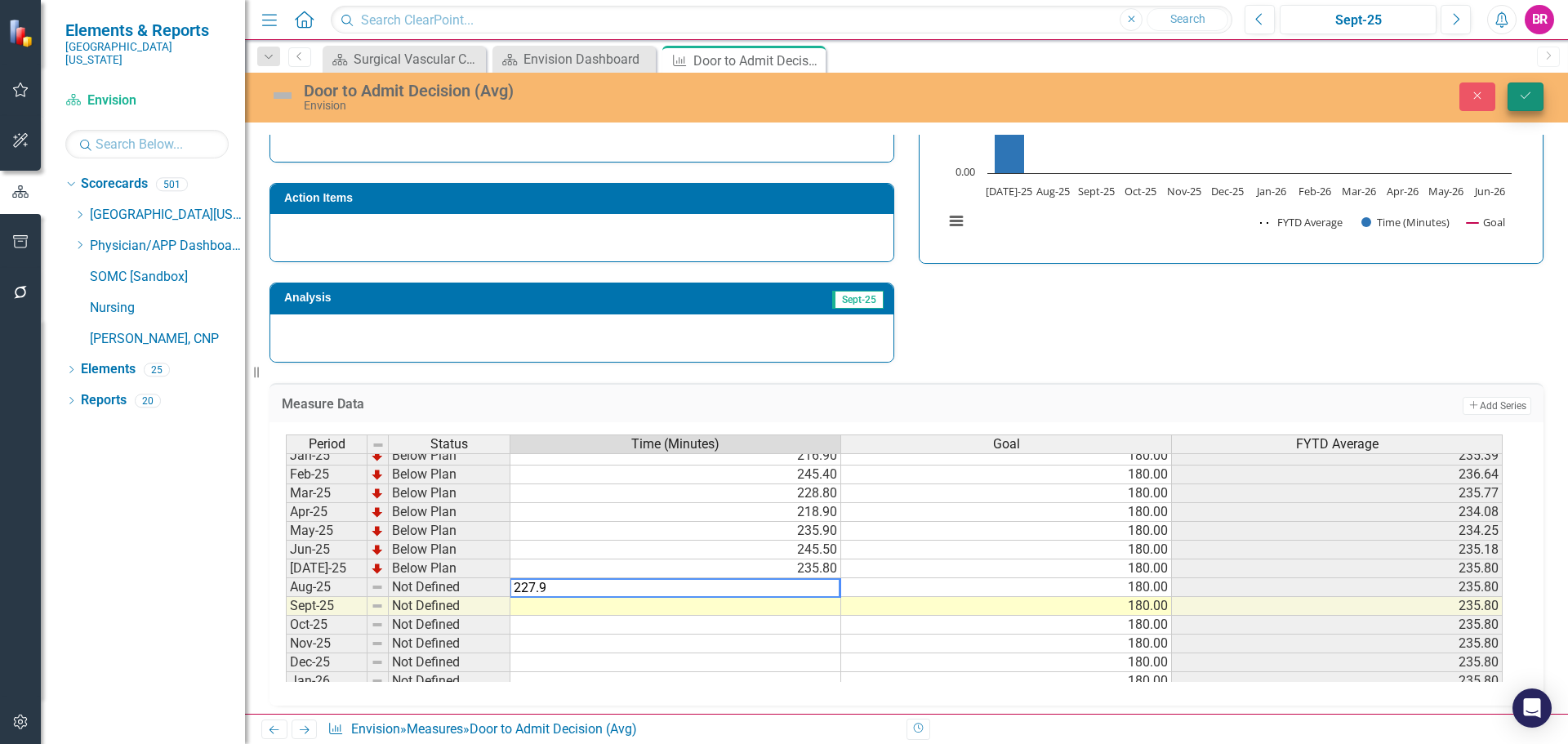
type textarea "227.9"
click at [1535, 96] on button "Save" at bounding box center [1526, 96] width 36 height 29
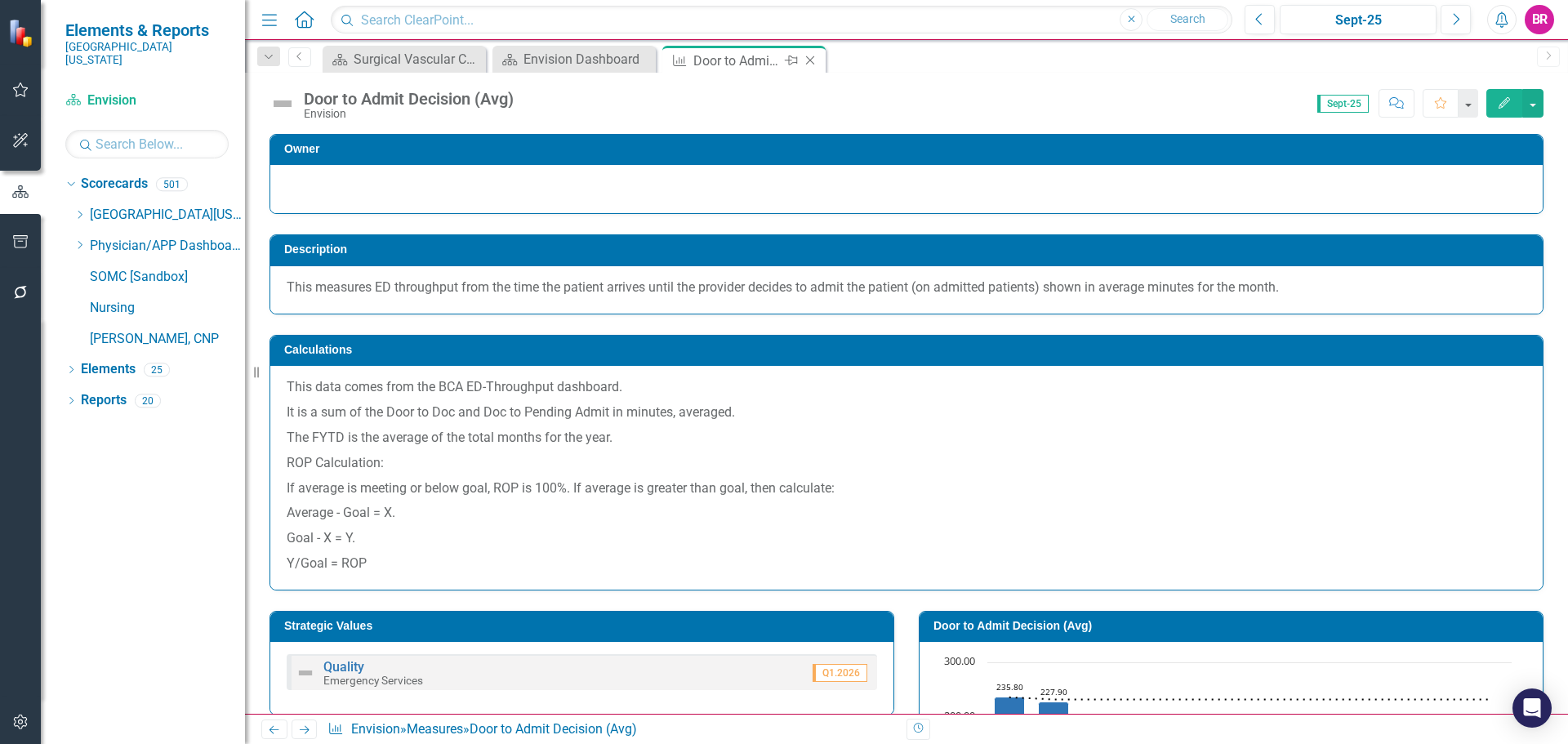
click at [813, 60] on icon "Close" at bounding box center [811, 60] width 17 height 13
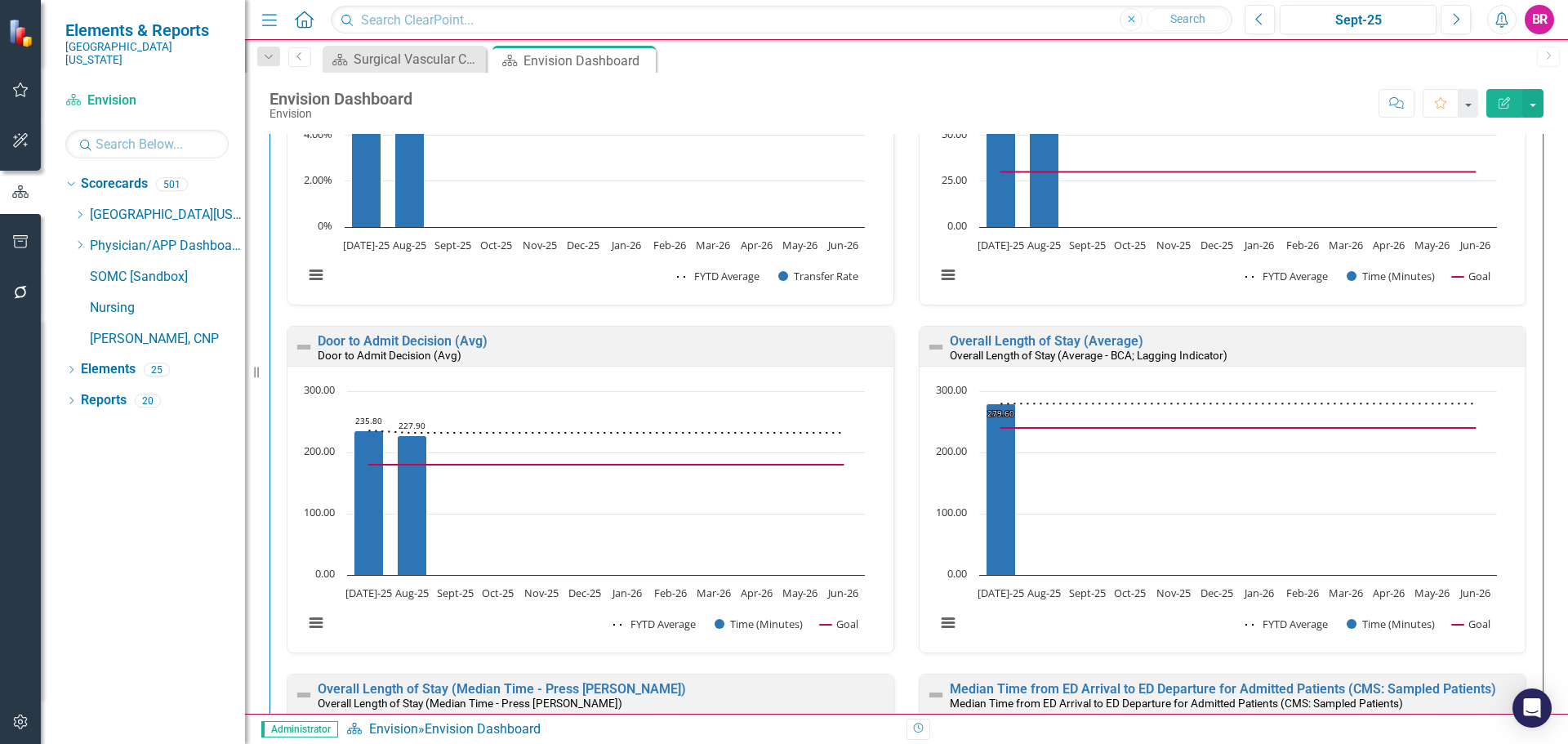
scroll to position [1633, 0]
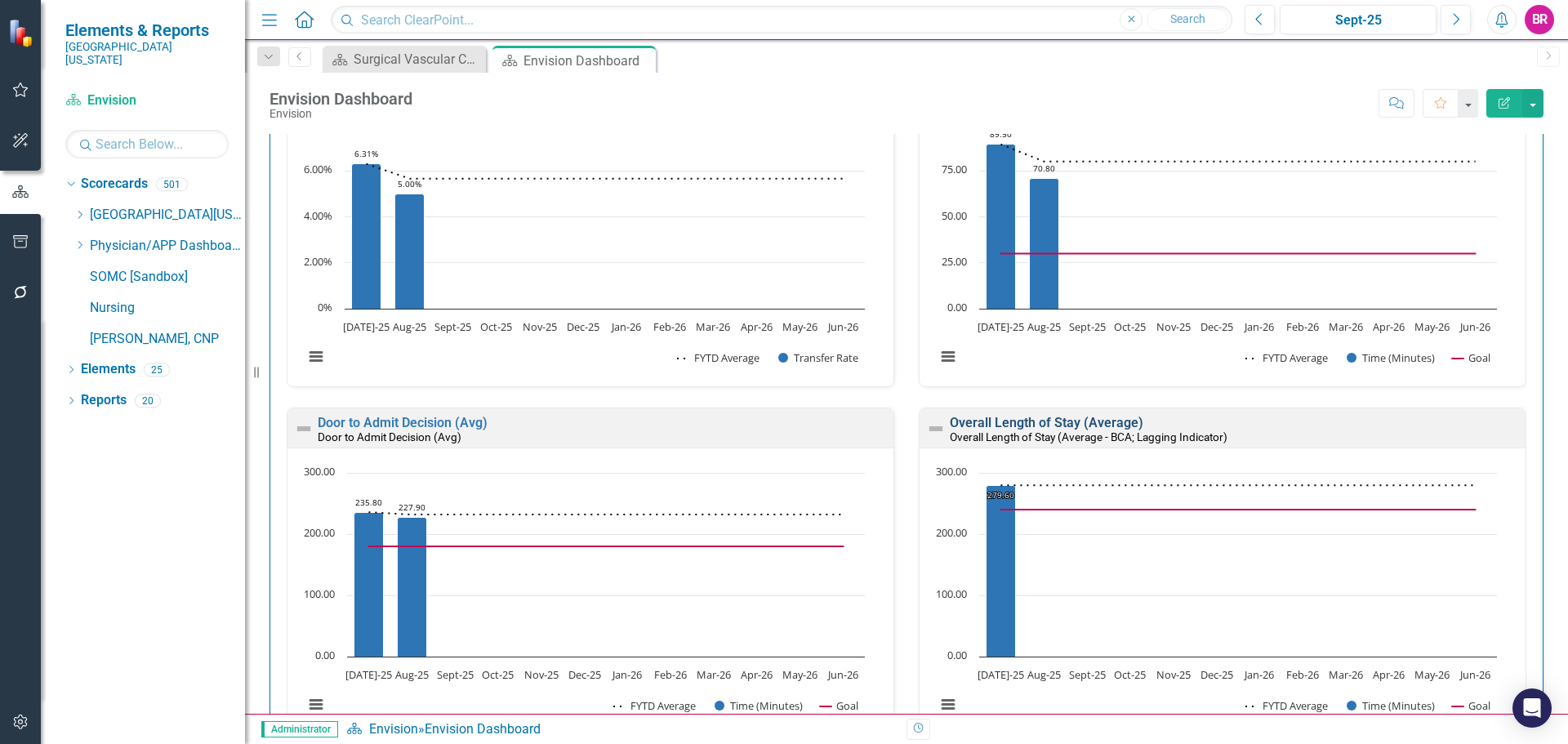
click at [971, 421] on link "Overall Length of Stay (Average)" at bounding box center [1047, 422] width 194 height 16
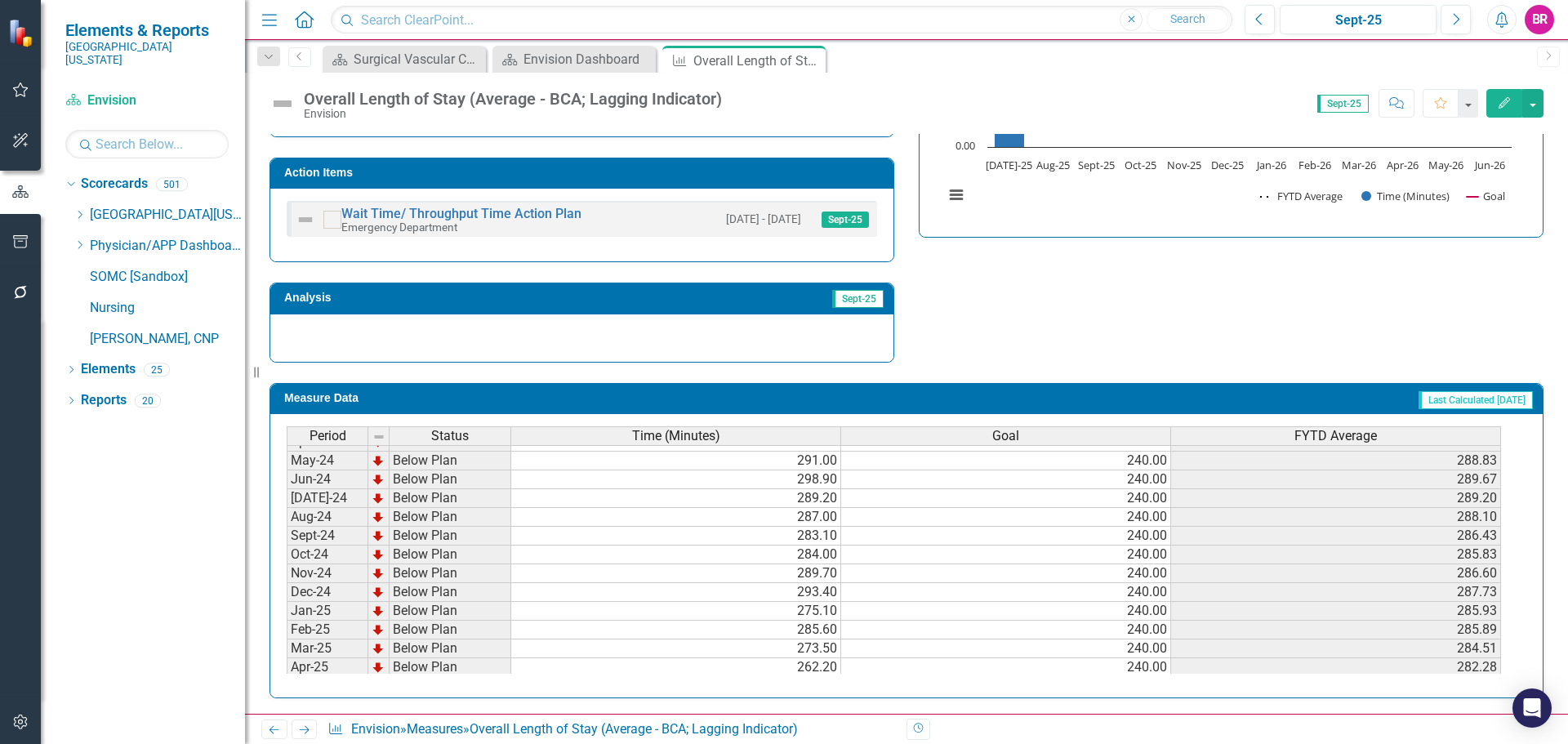
scroll to position [490, 0]
click at [794, 666] on td at bounding box center [676, 661] width 330 height 18
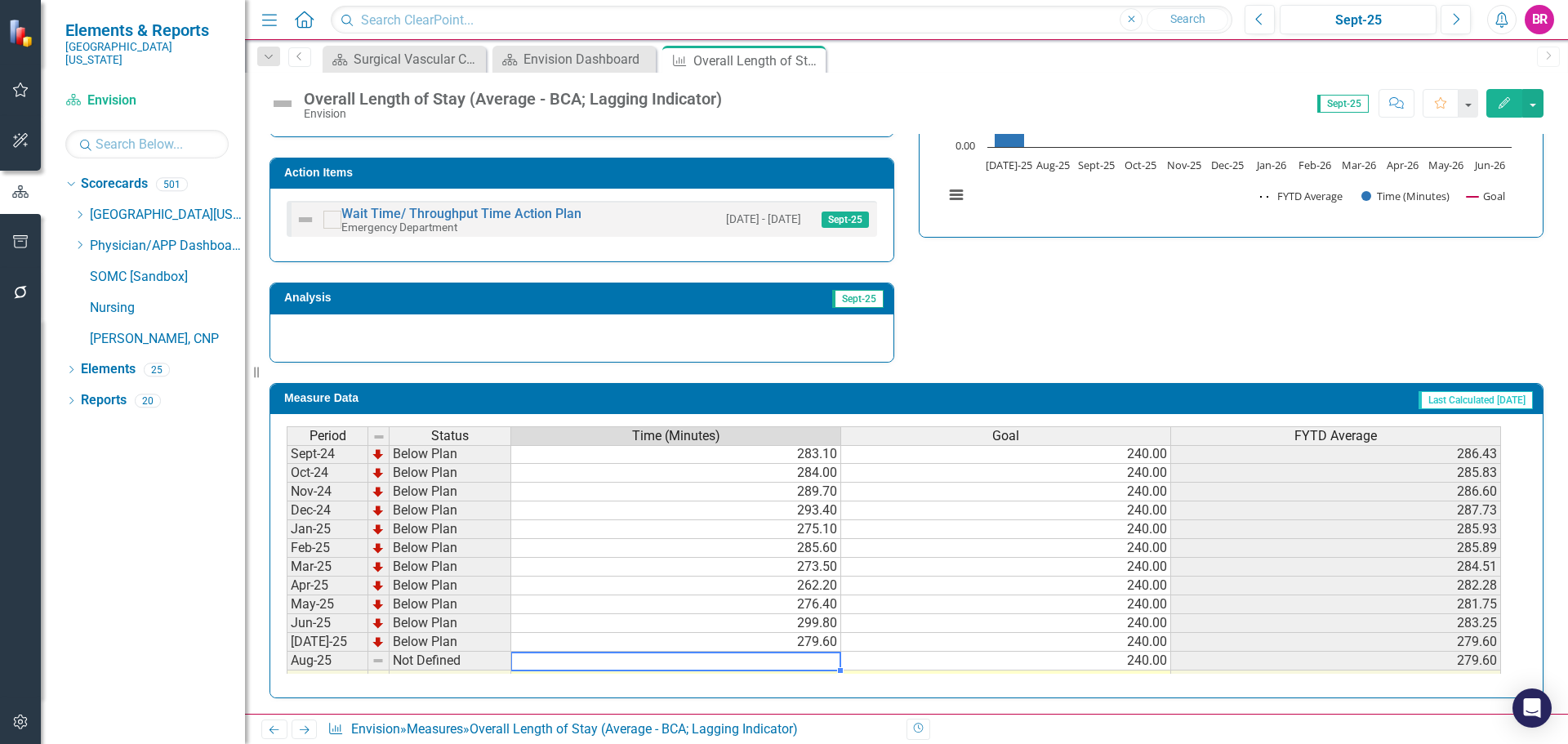
scroll to position [571, 0]
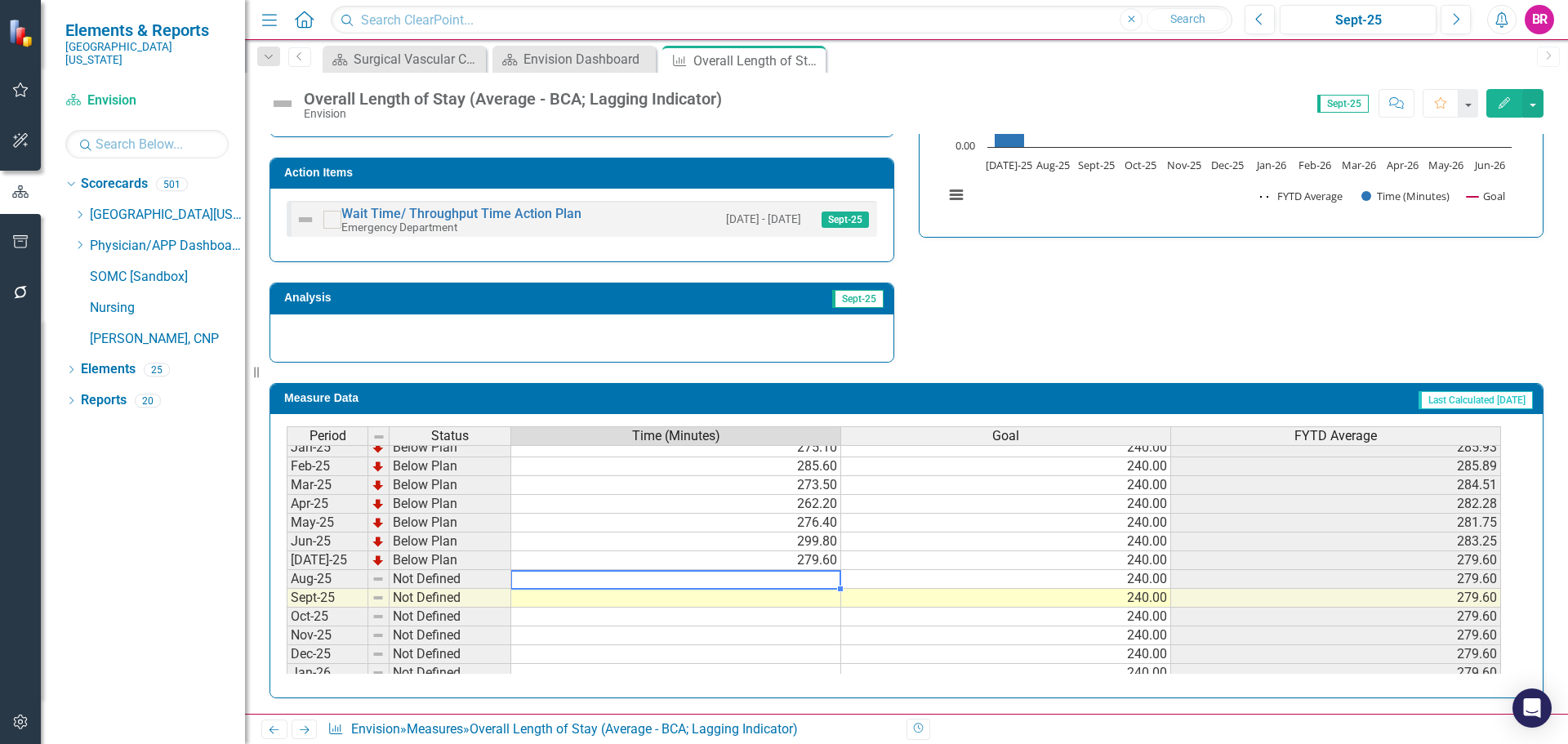
click at [805, 575] on td at bounding box center [676, 579] width 330 height 18
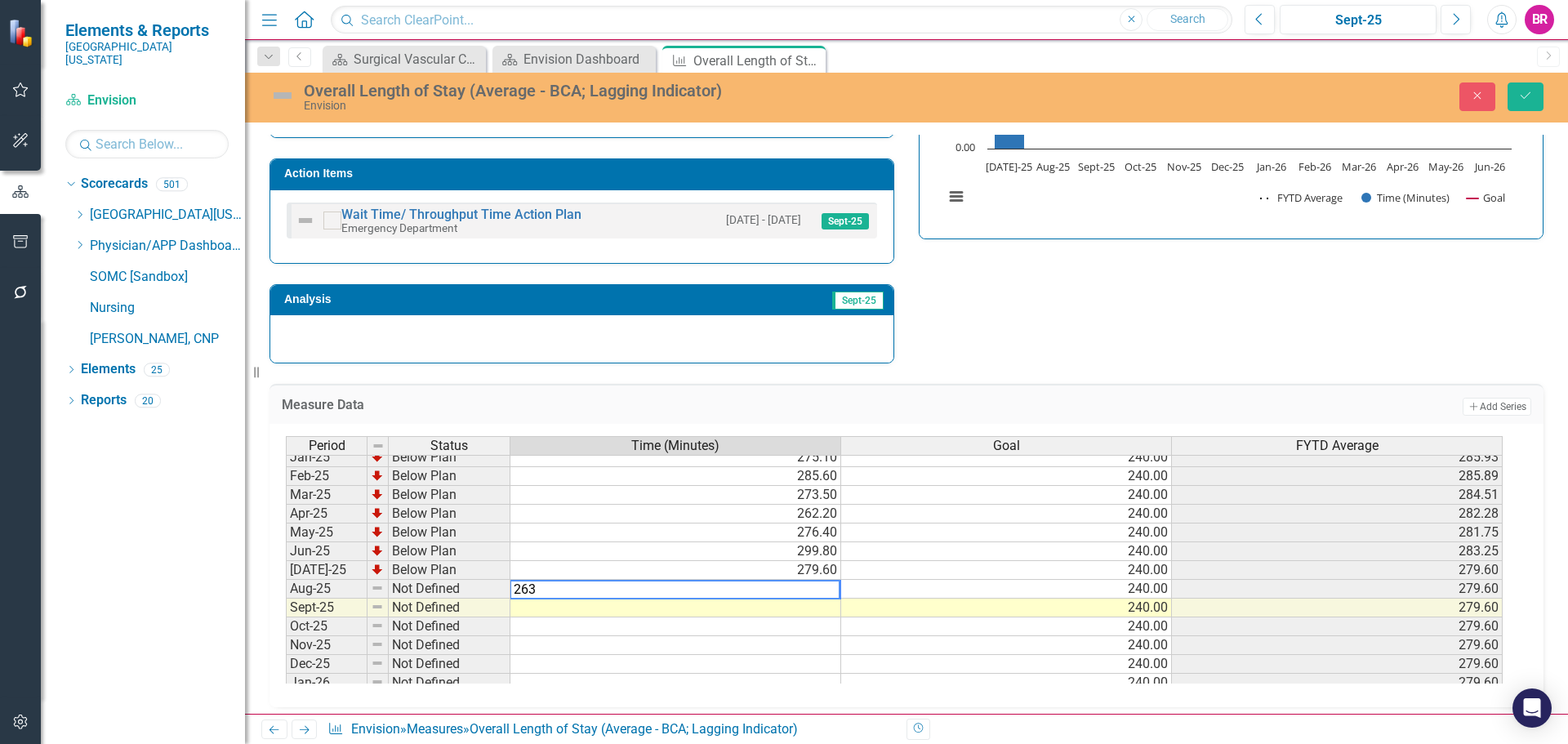
type textarea "263"
drag, startPoint x: 1134, startPoint y: 279, endPoint x: 1143, endPoint y: 268, distance: 14.2
click at [1134, 279] on div "Strategic Values Quality Emergency Services Q1.2026 A Better Way Action Items W…" at bounding box center [907, 138] width 1298 height 450
click at [1529, 89] on button "Save" at bounding box center [1526, 96] width 36 height 29
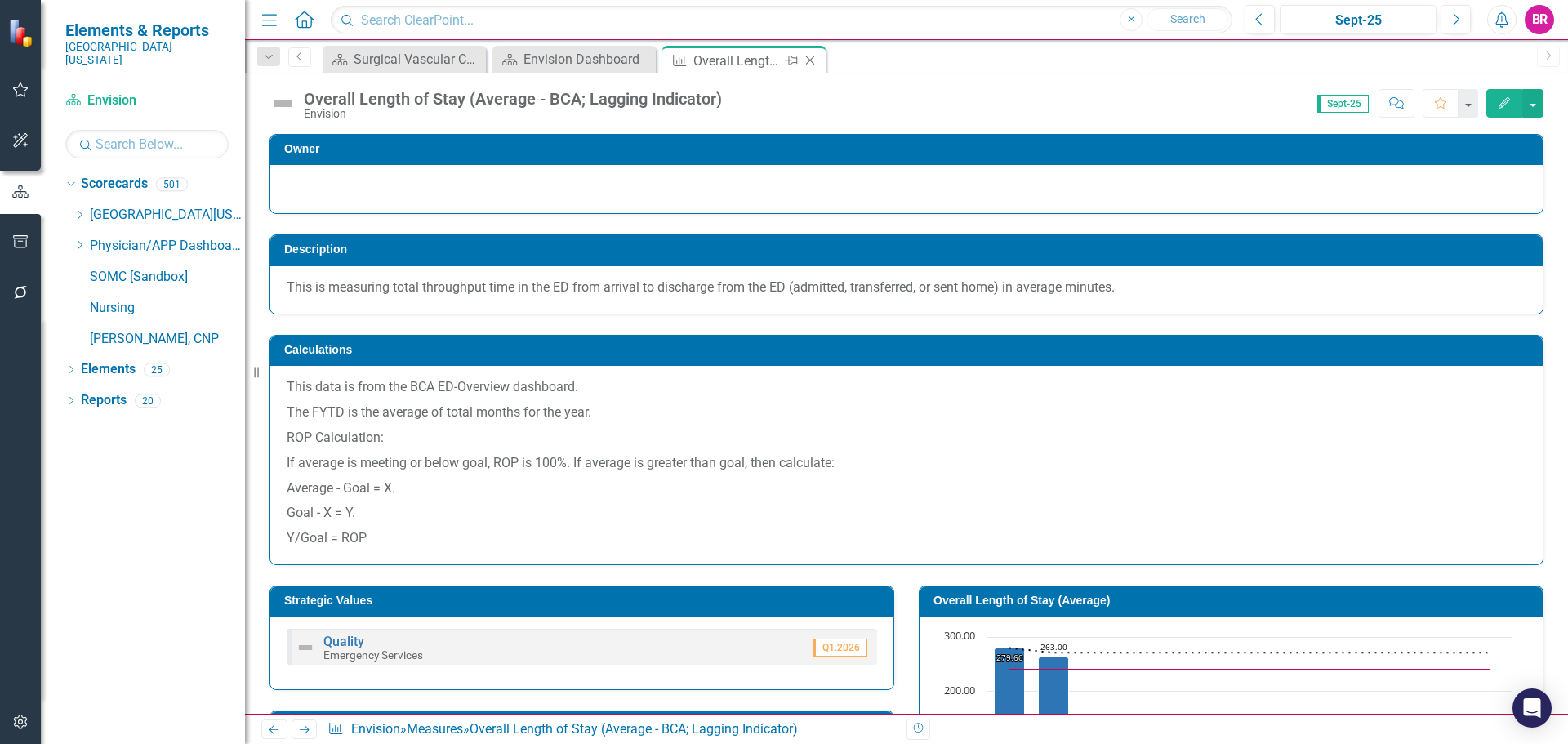
click at [812, 62] on icon at bounding box center [811, 61] width 9 height 9
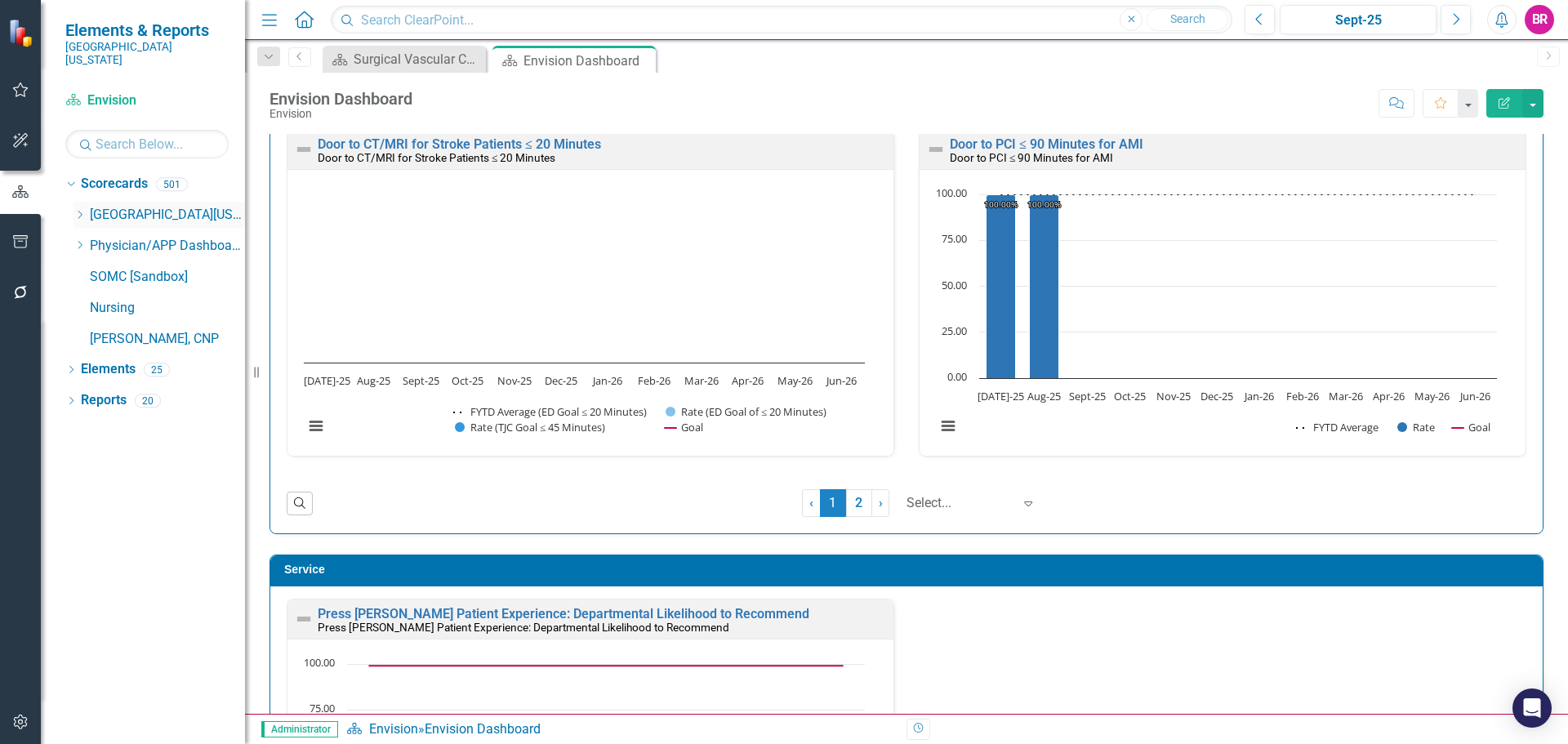
click at [76, 210] on icon "Dropdown" at bounding box center [79, 214] width 12 height 10
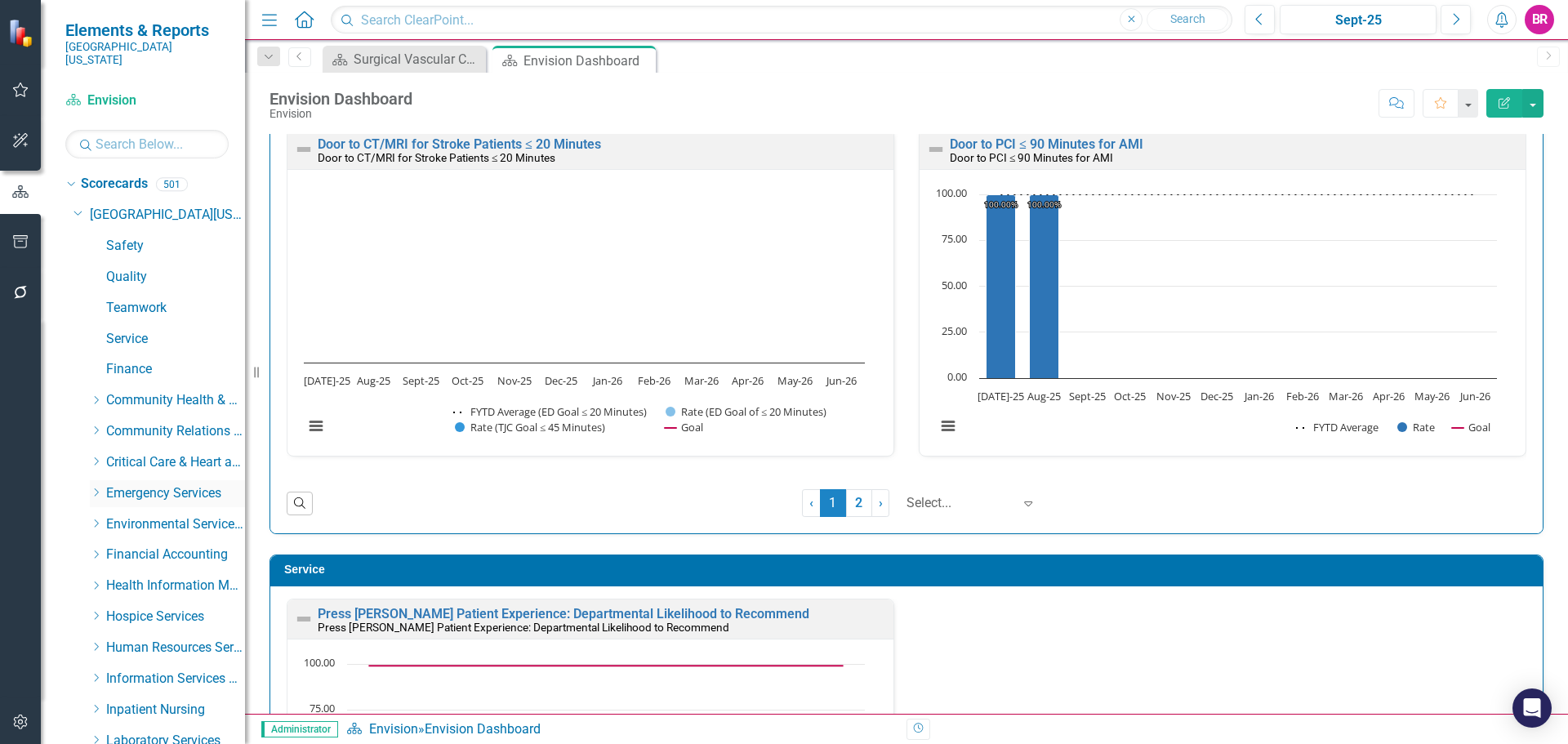
click at [95, 487] on icon "Dropdown" at bounding box center [95, 492] width 12 height 10
click at [146, 515] on link "Emergency Department" at bounding box center [184, 524] width 123 height 18
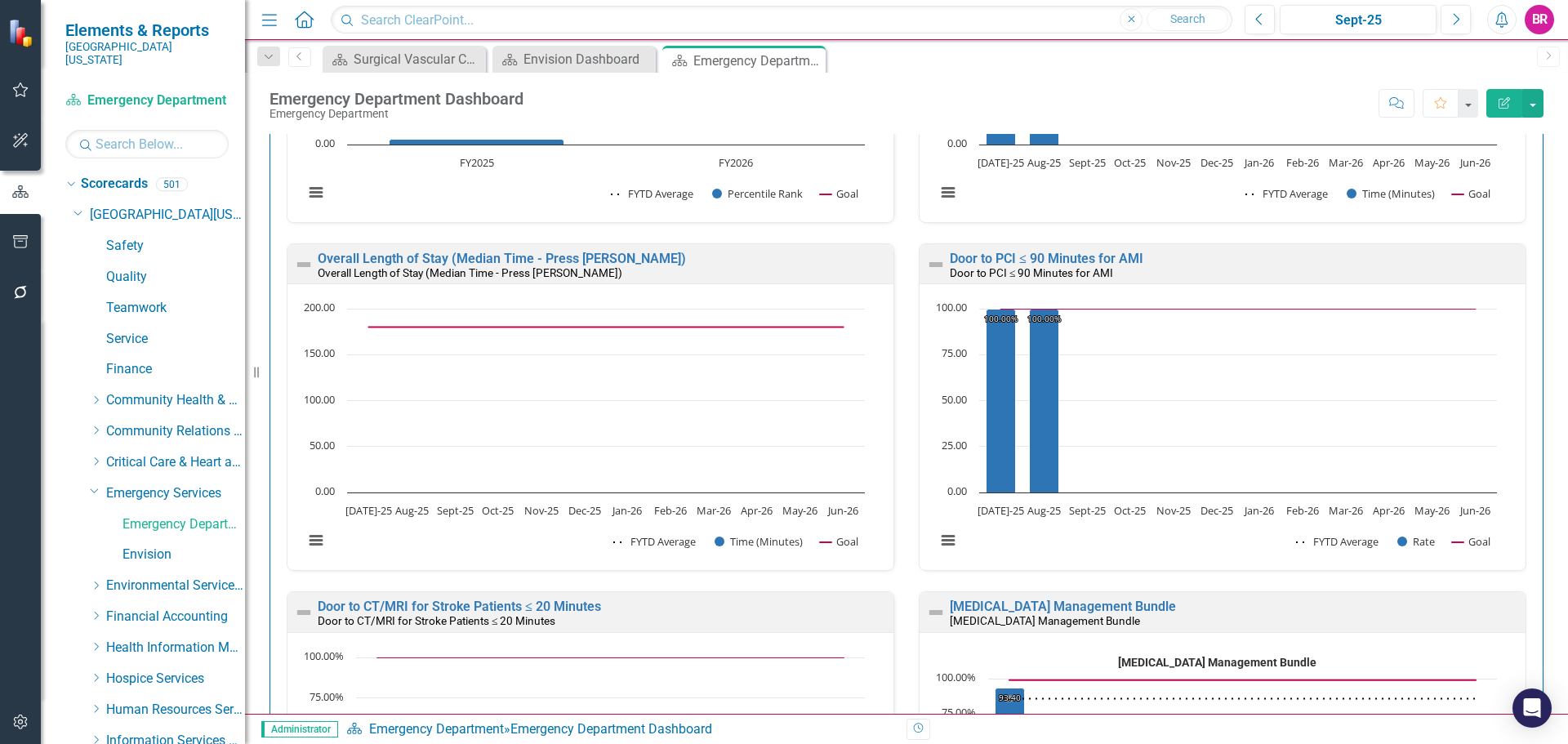
scroll to position [1878, 0]
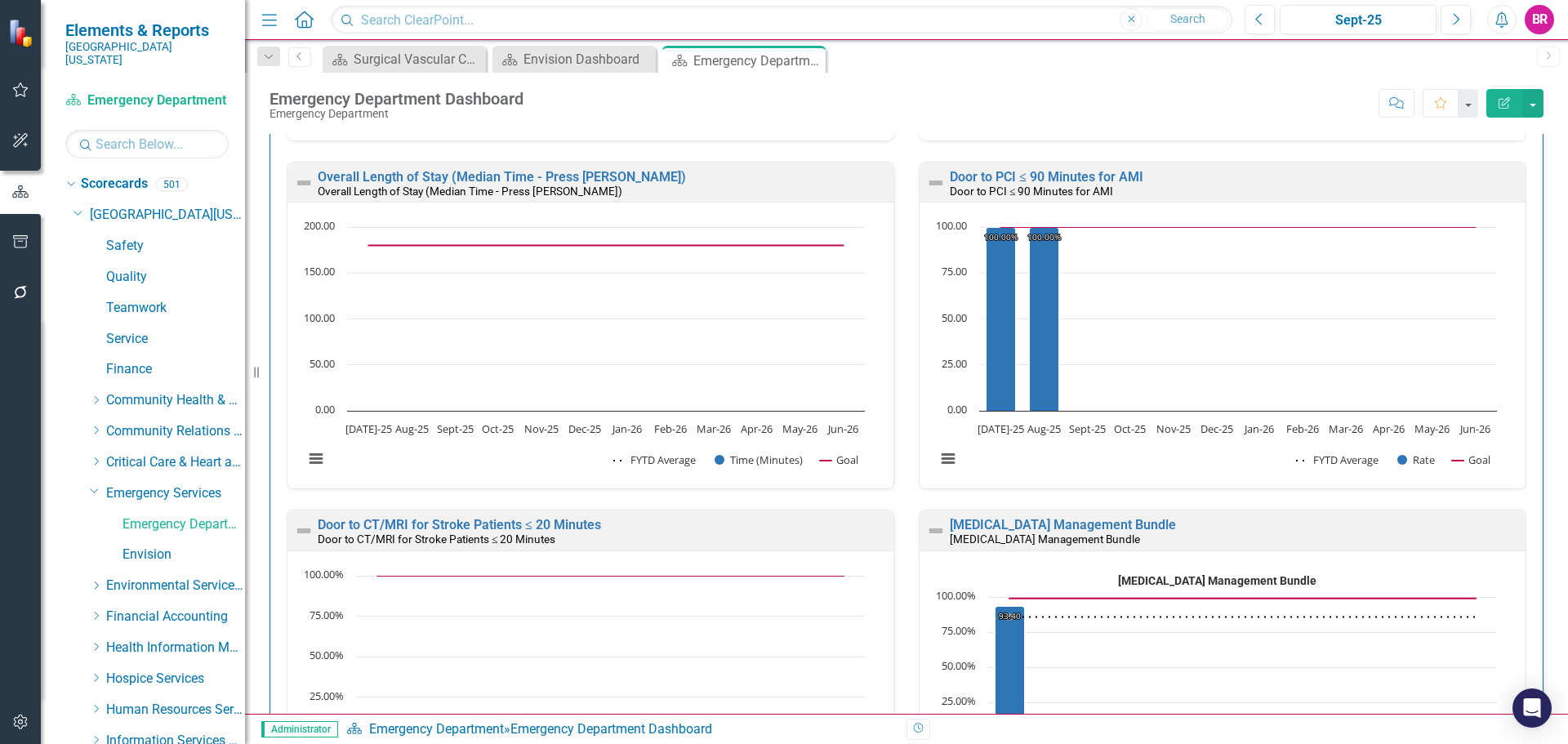
drag, startPoint x: 1544, startPoint y: 531, endPoint x: 1551, endPoint y: 592, distance: 61.4
click at [1551, 592] on div "Safety Press [PERSON_NAME] Employee Opinion Survey: Perception of Safety Cultur…" at bounding box center [906, 462] width 1323 height 4453
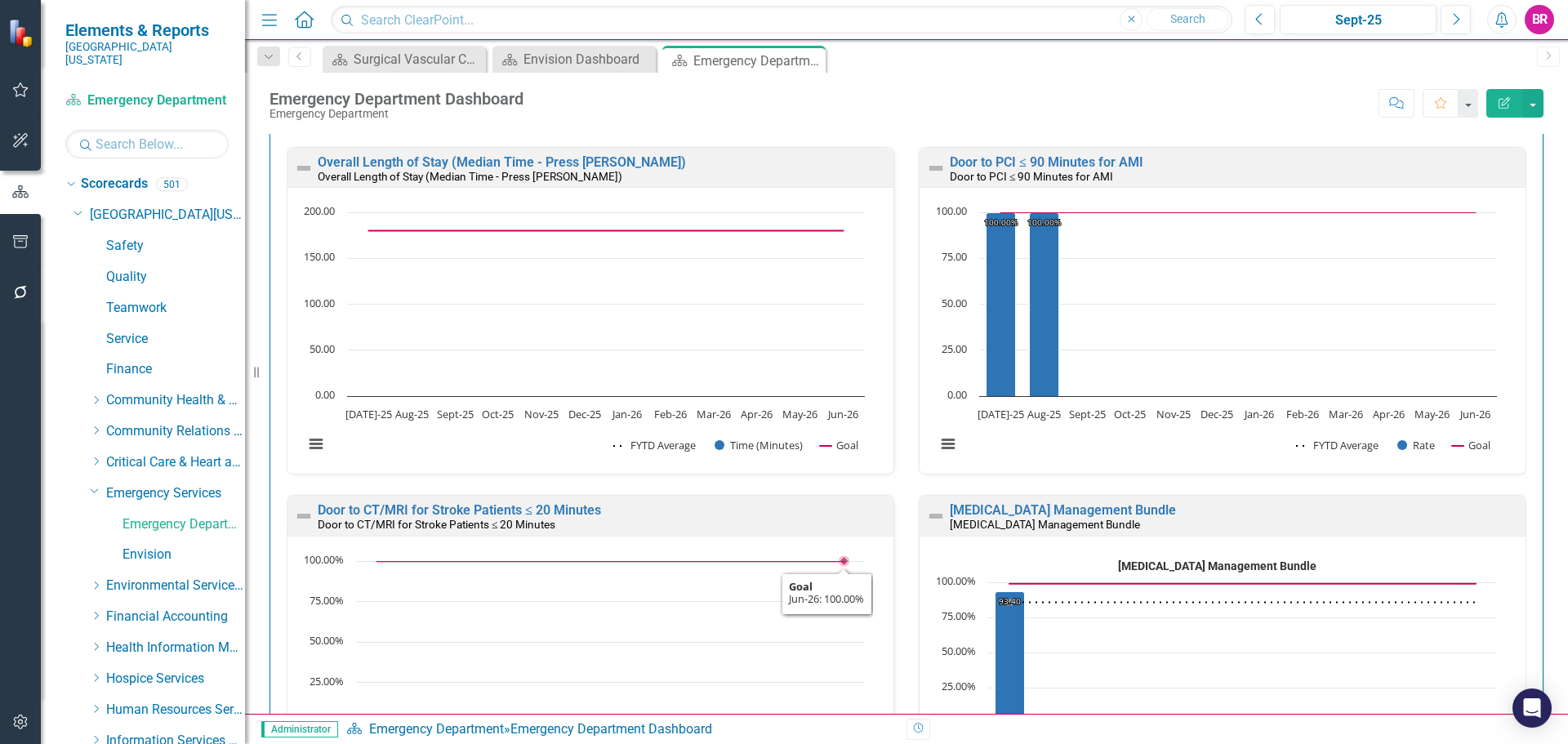
scroll to position [1403, 0]
